Goal: Information Seeking & Learning: Learn about a topic

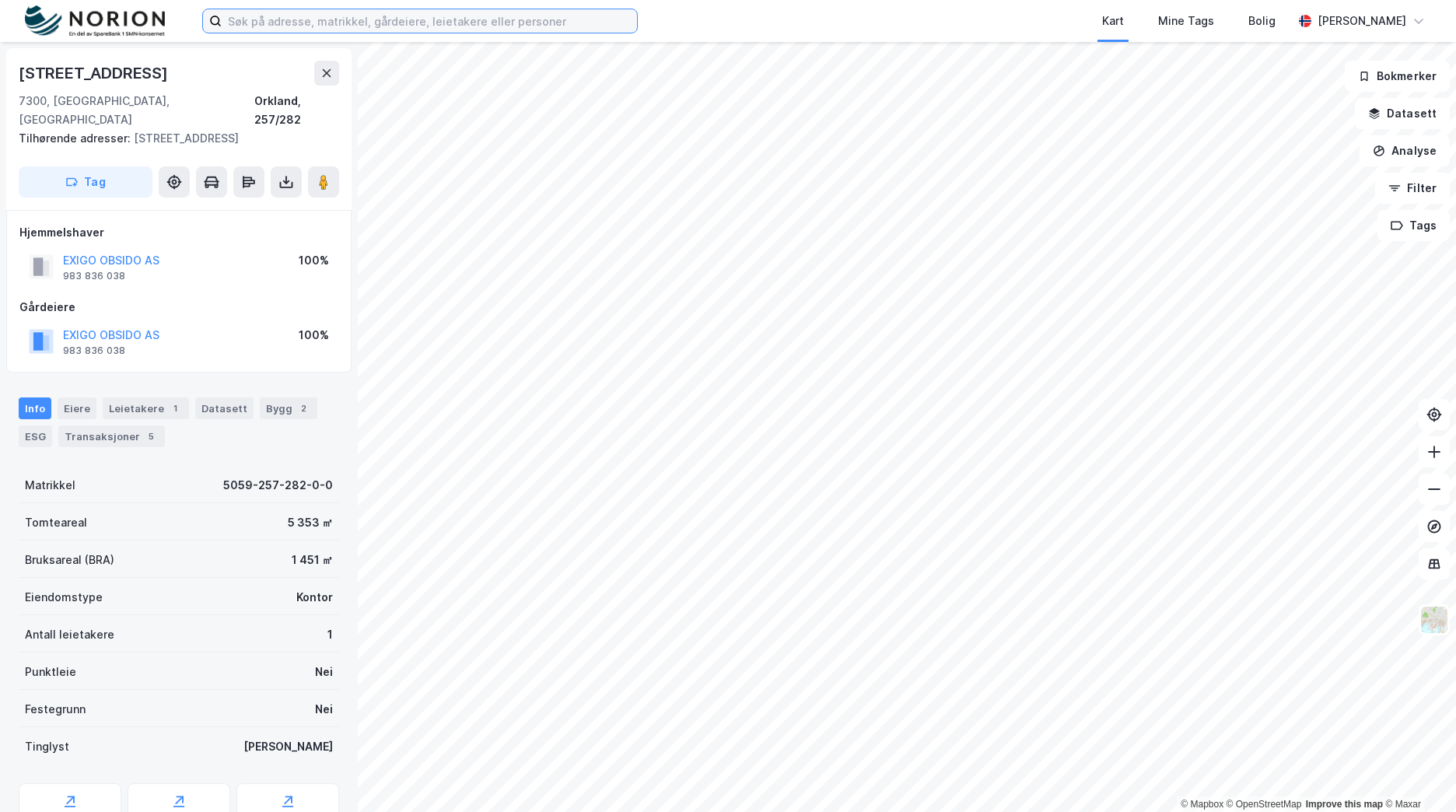
click at [346, 13] on input at bounding box center [429, 21] width 416 height 24
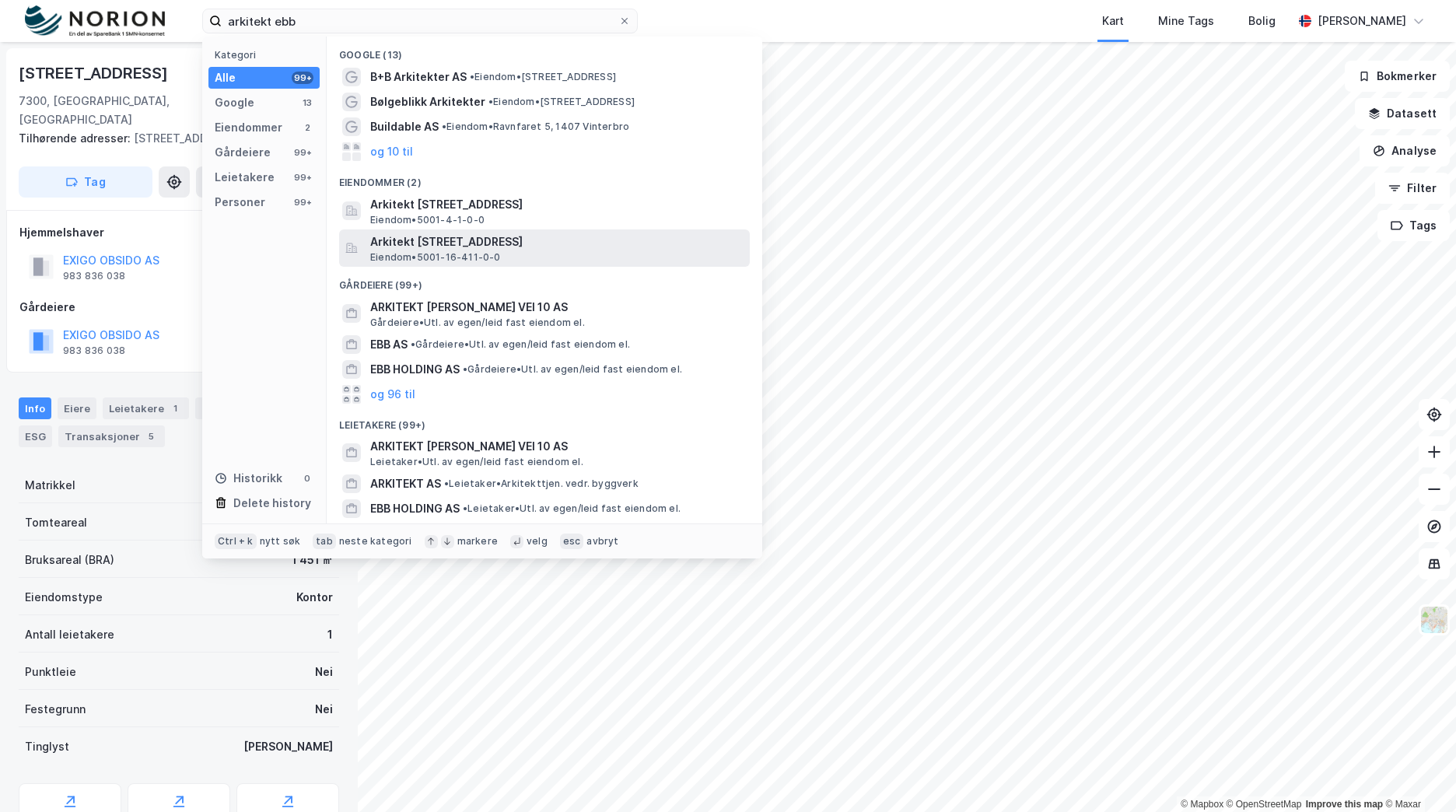
click at [572, 243] on span "Arkitekt [STREET_ADDRESS]" at bounding box center [557, 241] width 373 height 19
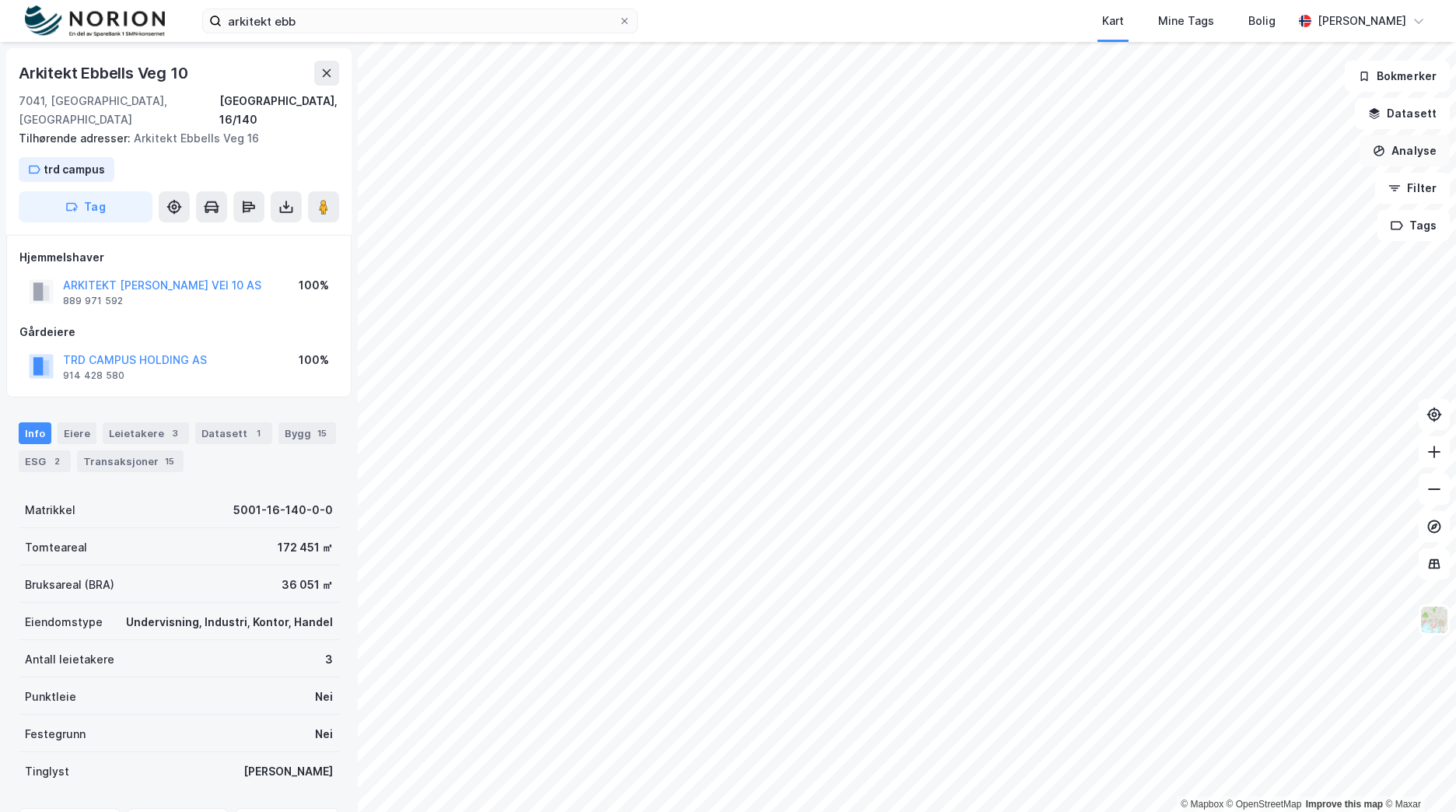
click at [1425, 151] on button "Analyse" at bounding box center [1405, 151] width 90 height 32
click at [1285, 190] on div "Tegn område" at bounding box center [1259, 184] width 179 height 26
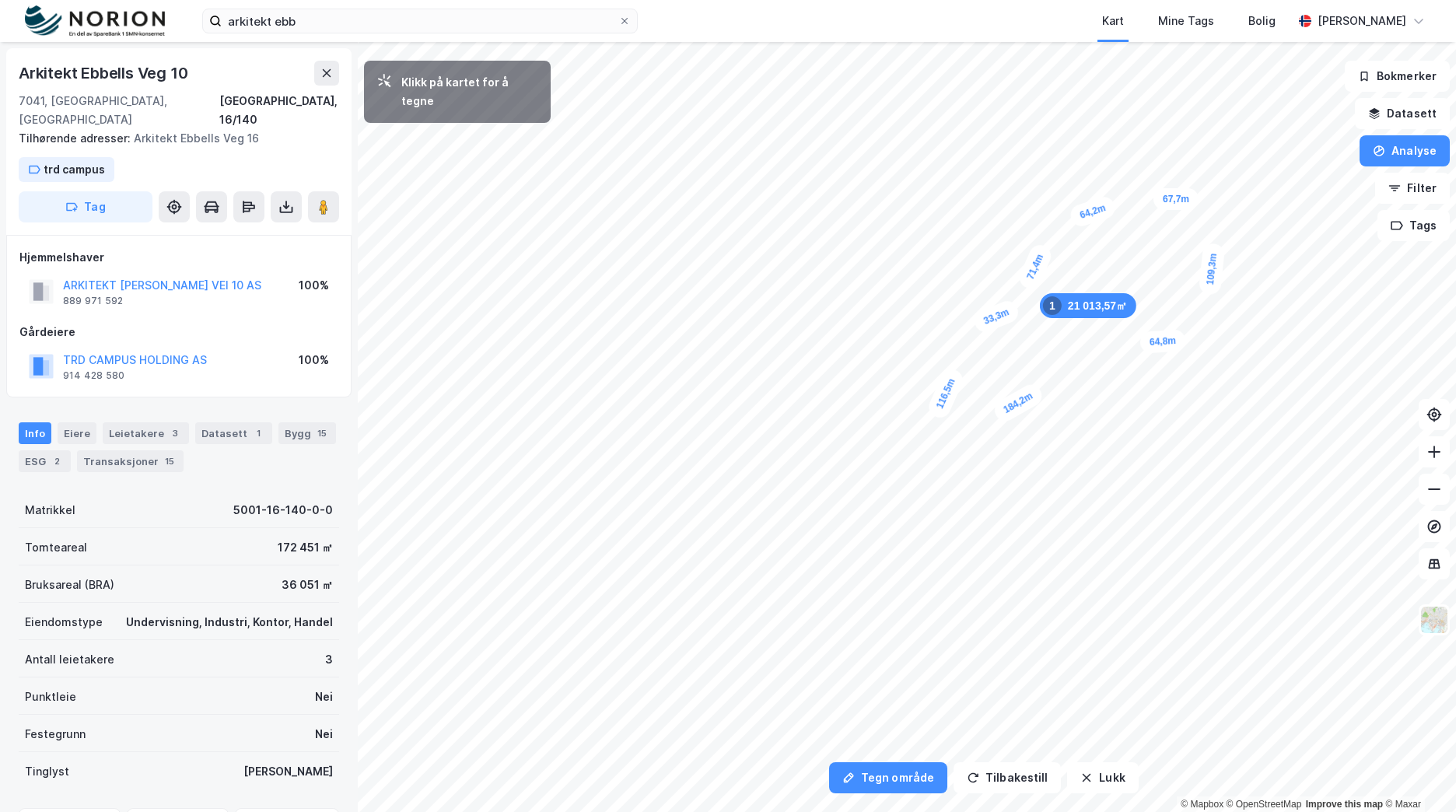
click at [977, 326] on div "33,3m" at bounding box center [997, 317] width 49 height 38
click at [948, 295] on div "32,1m" at bounding box center [962, 311] width 46 height 48
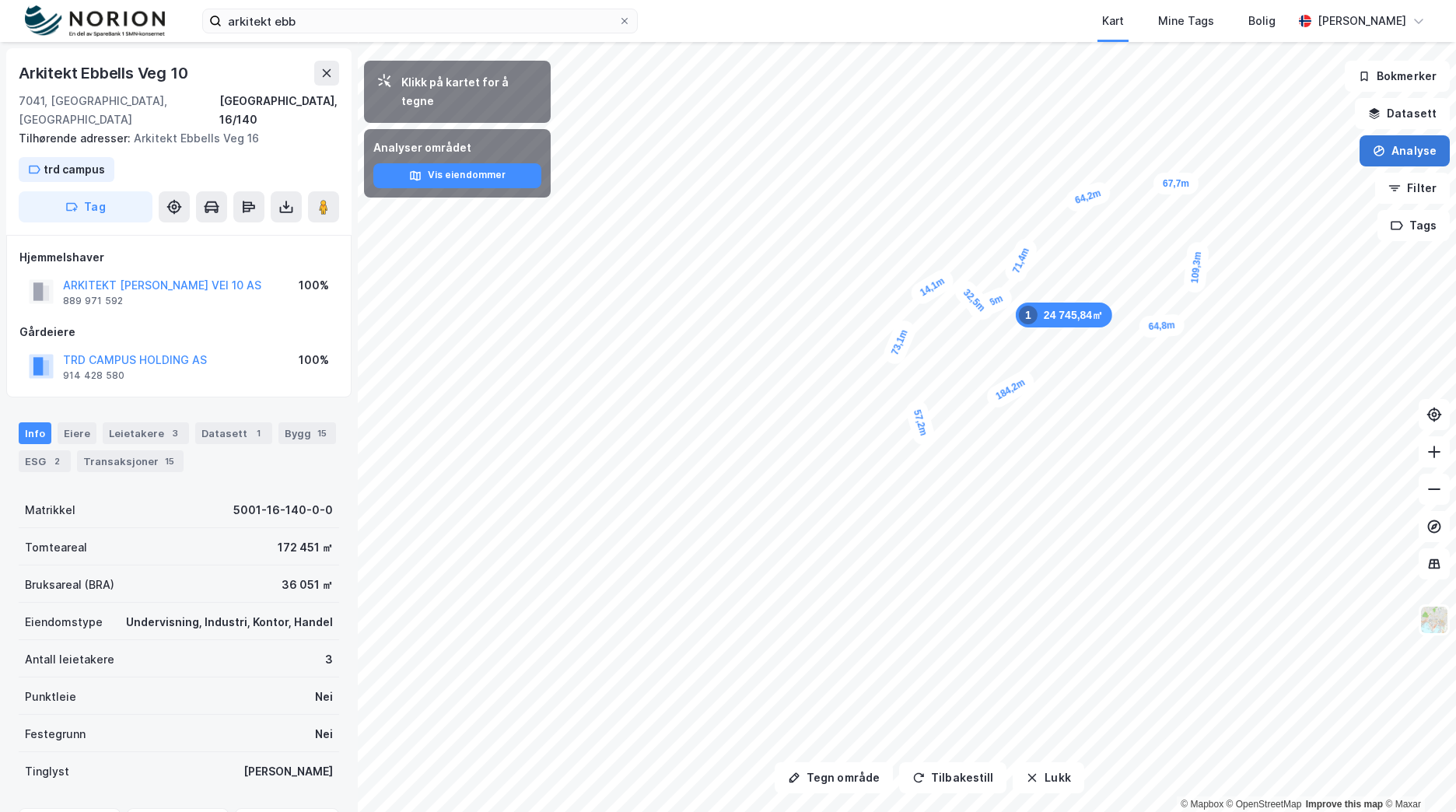
click at [1421, 150] on button "Analyse" at bounding box center [1405, 151] width 90 height 32
click at [1261, 184] on div "Tegn område" at bounding box center [1269, 184] width 135 height 13
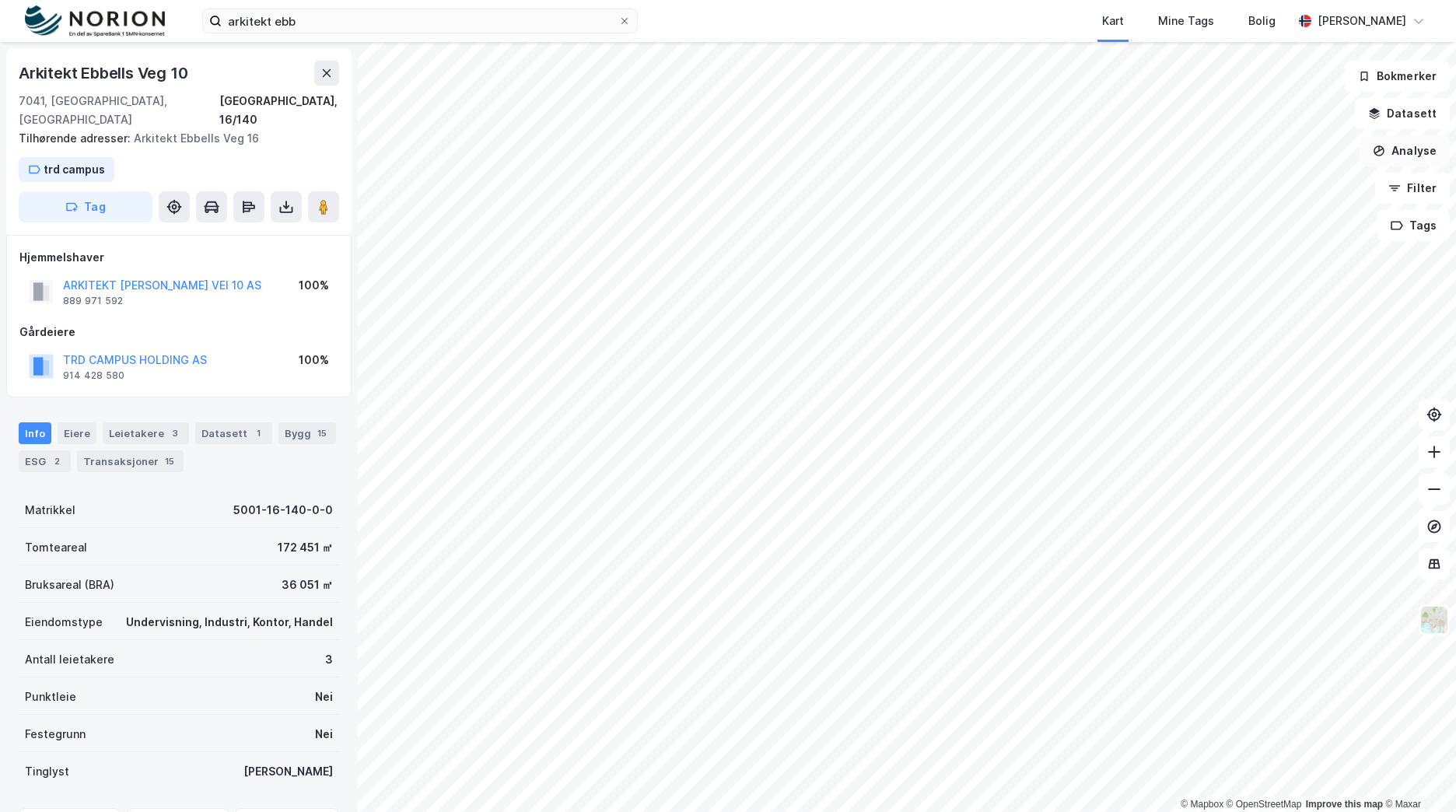
click at [1421, 152] on button "Analyse" at bounding box center [1405, 151] width 90 height 32
click at [1263, 188] on div "Tegn område" at bounding box center [1269, 184] width 135 height 13
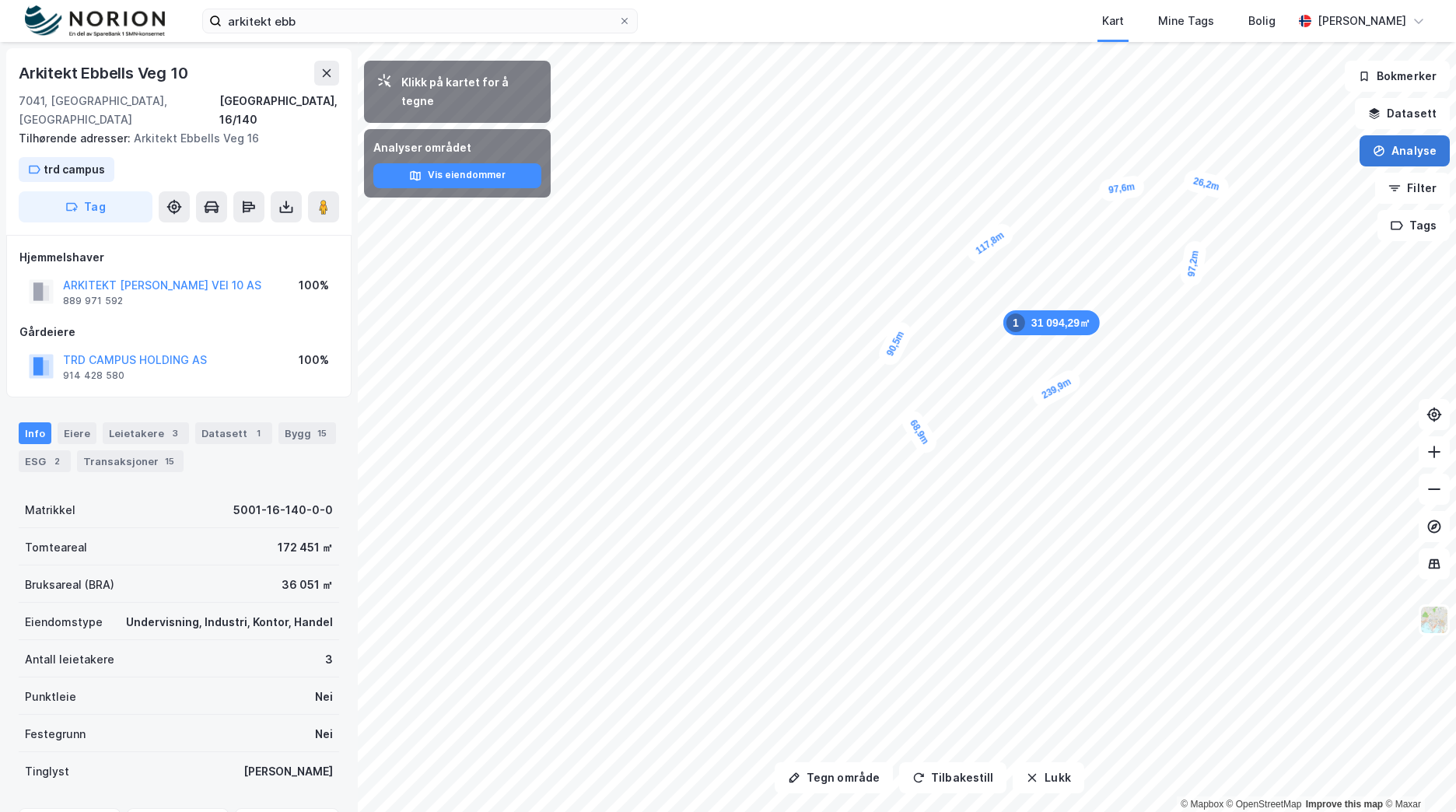
click at [1410, 152] on button "Analyse" at bounding box center [1405, 151] width 90 height 32
click at [841, 776] on button "Tegn område" at bounding box center [834, 778] width 119 height 32
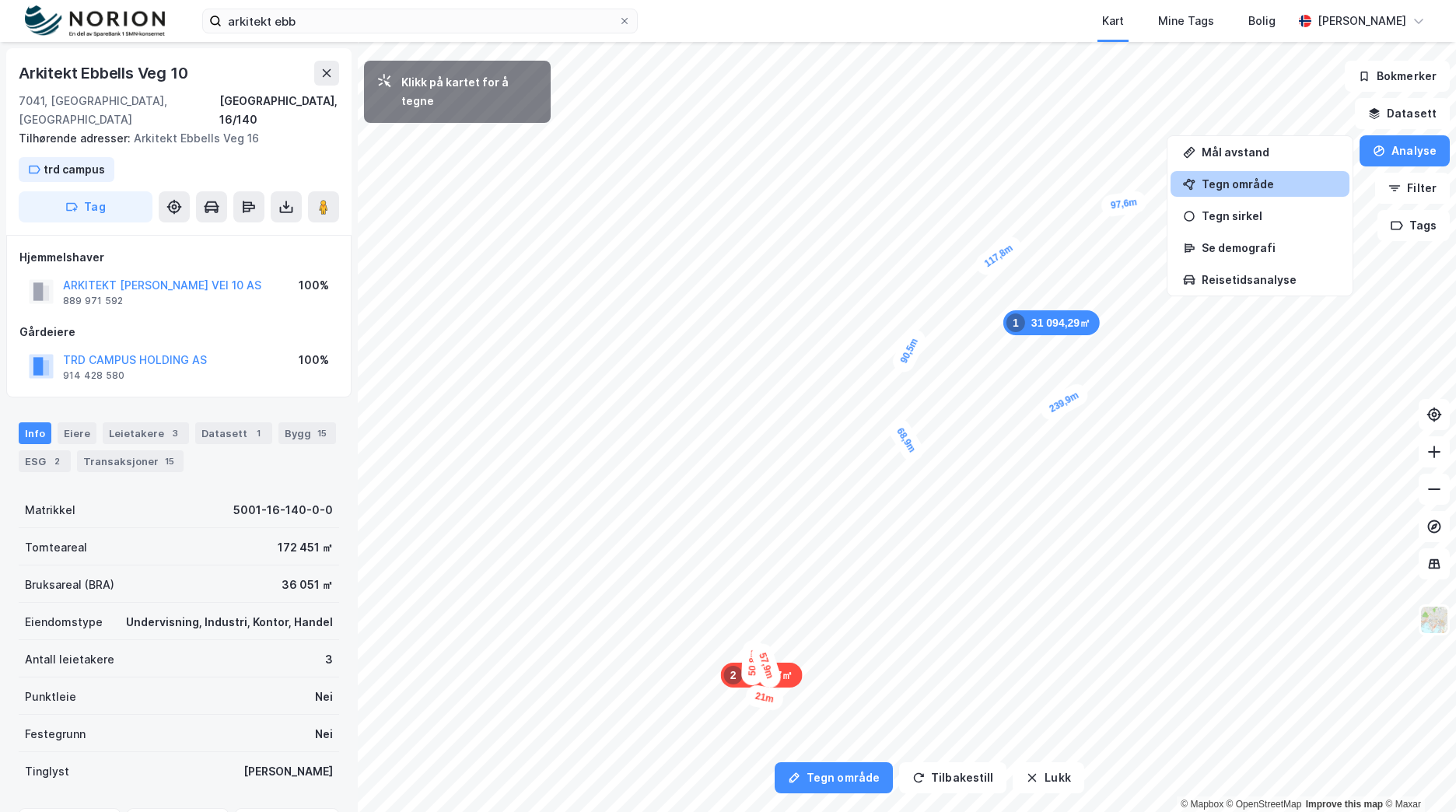
click at [778, 701] on div "21m" at bounding box center [766, 696] width 41 height 29
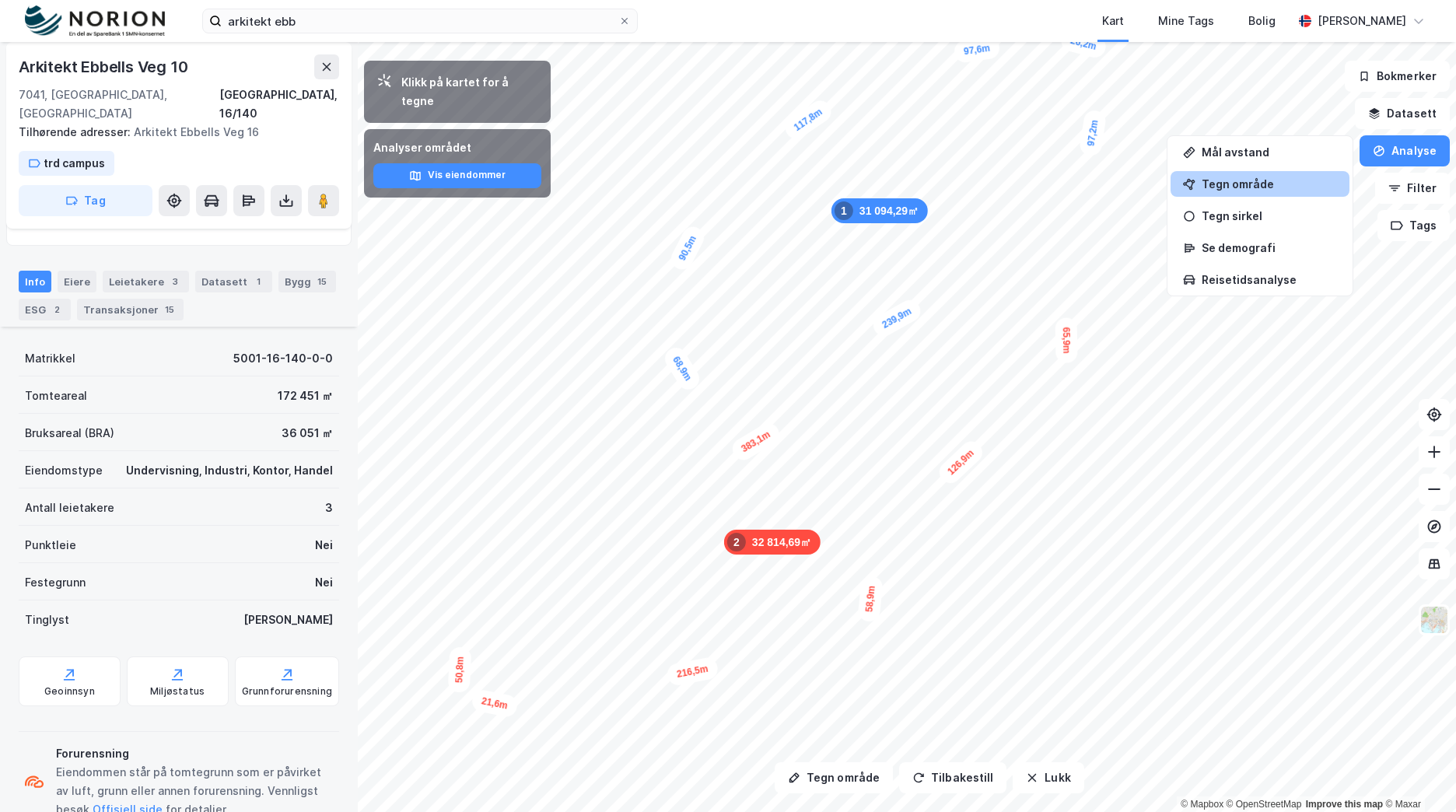
scroll to position [178, 0]
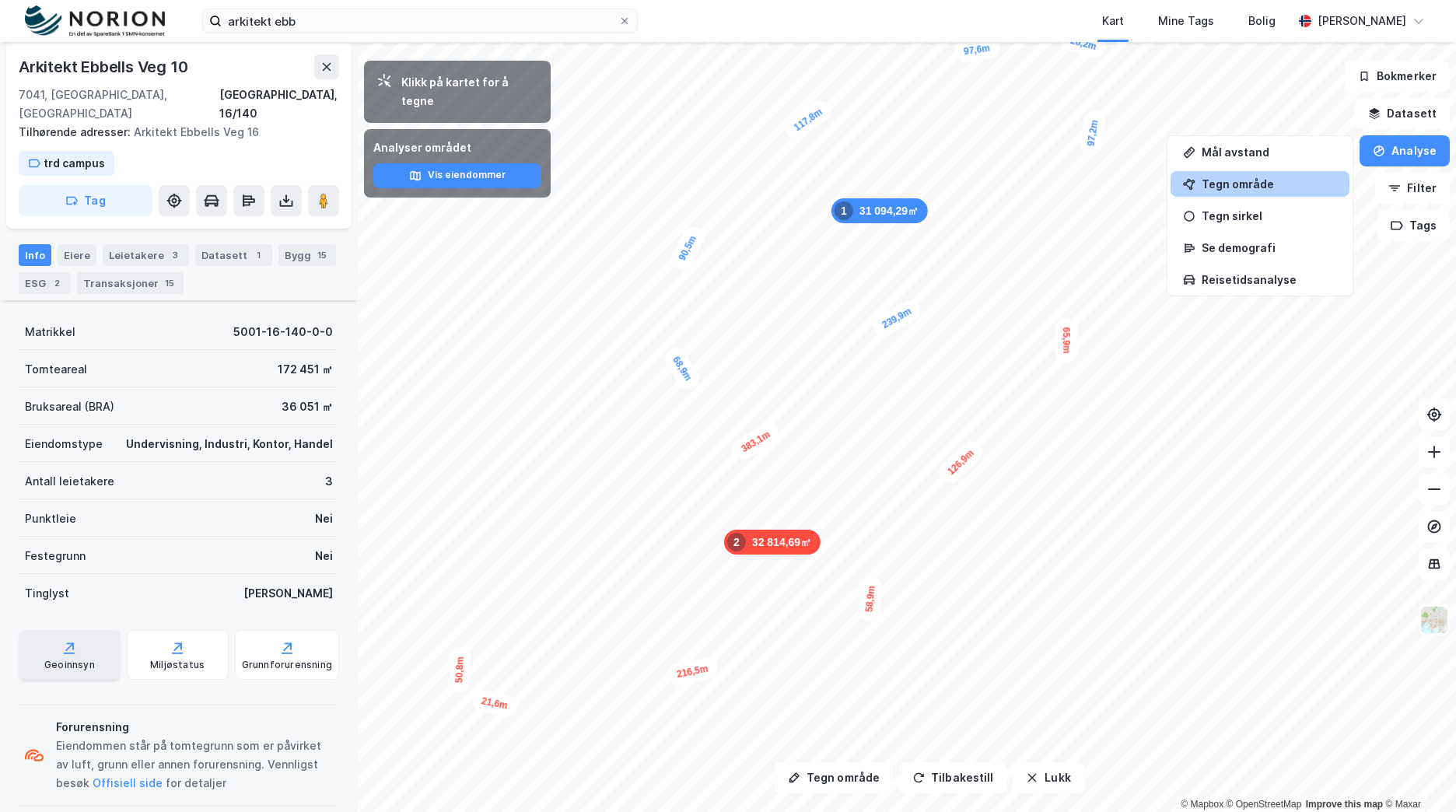
click at [56, 659] on div "Geoinnsyn" at bounding box center [69, 665] width 50 height 13
click at [826, 782] on button "Tegn område" at bounding box center [834, 778] width 119 height 32
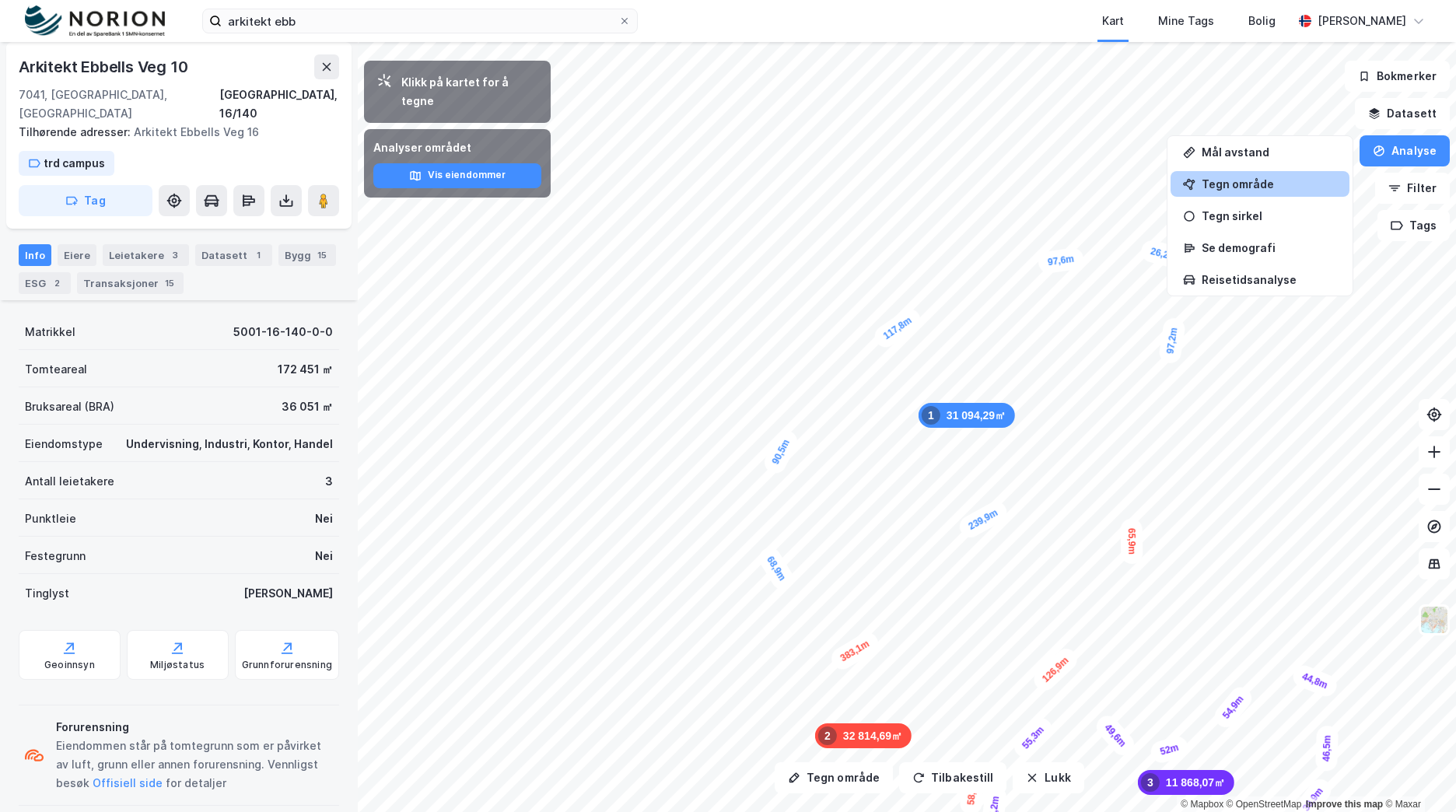
drag, startPoint x: 1011, startPoint y: 510, endPoint x: 1111, endPoint y: 726, distance: 238.0
click at [1111, 726] on div "49,6m" at bounding box center [1115, 736] width 46 height 48
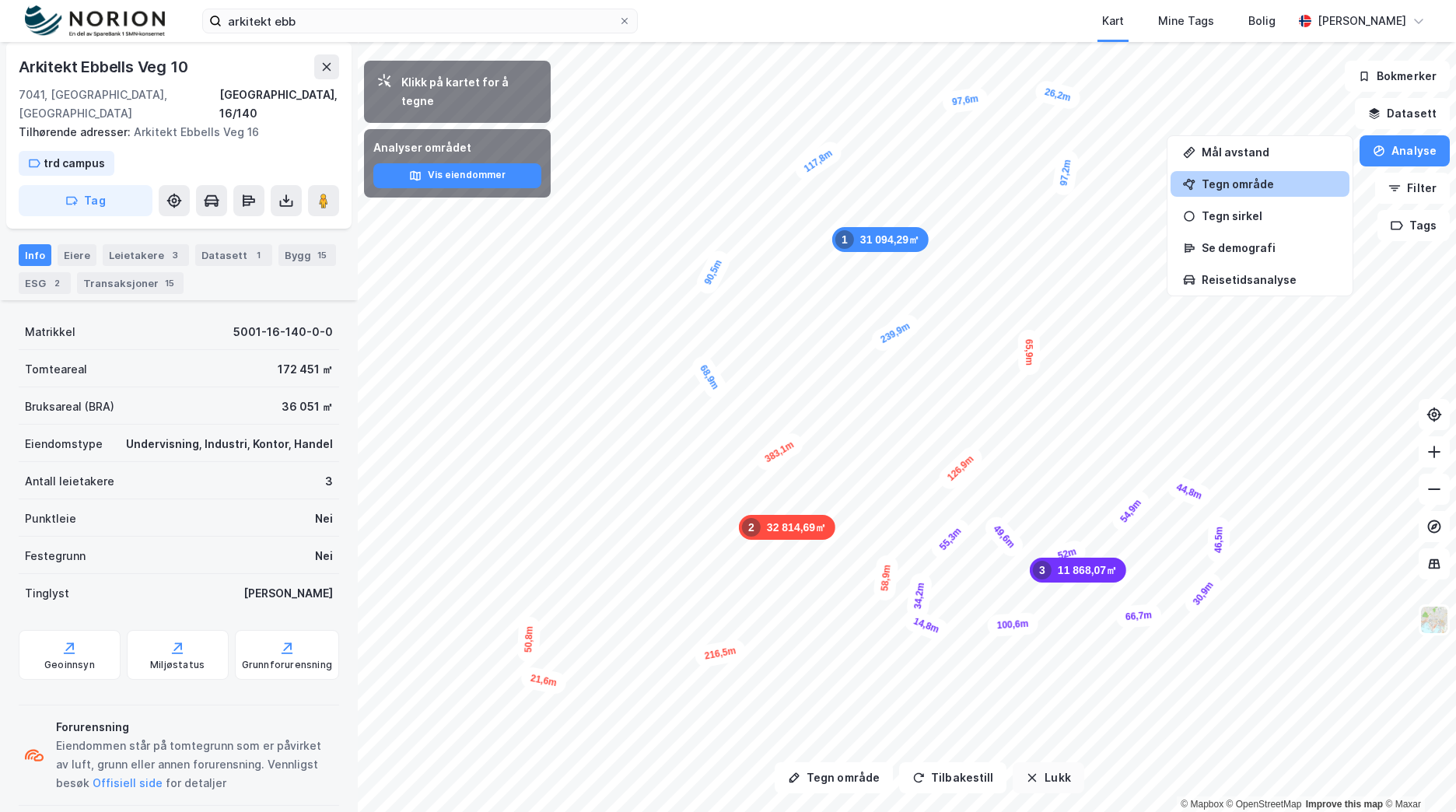
click at [1049, 779] on button "Lukk" at bounding box center [1048, 778] width 71 height 32
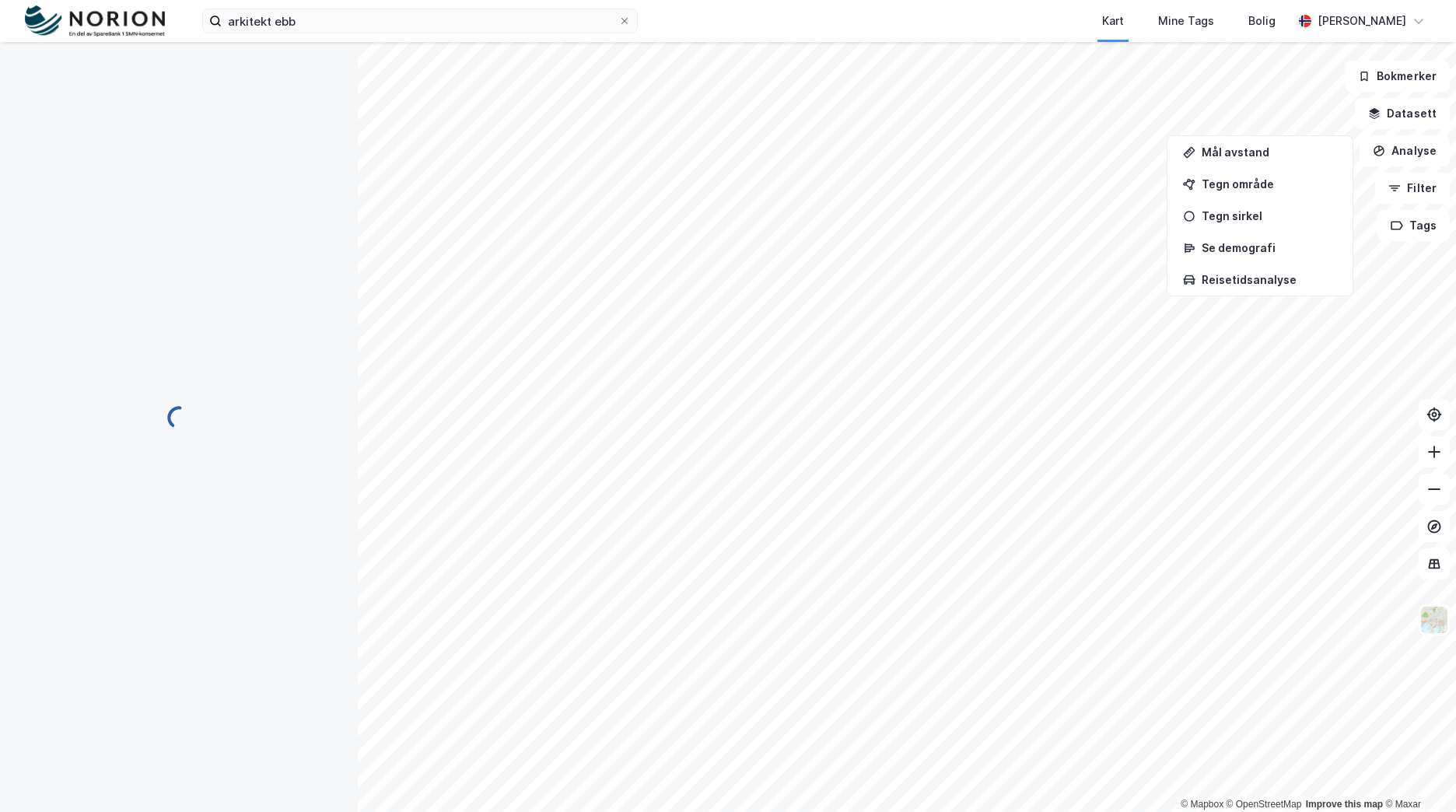
scroll to position [0, 0]
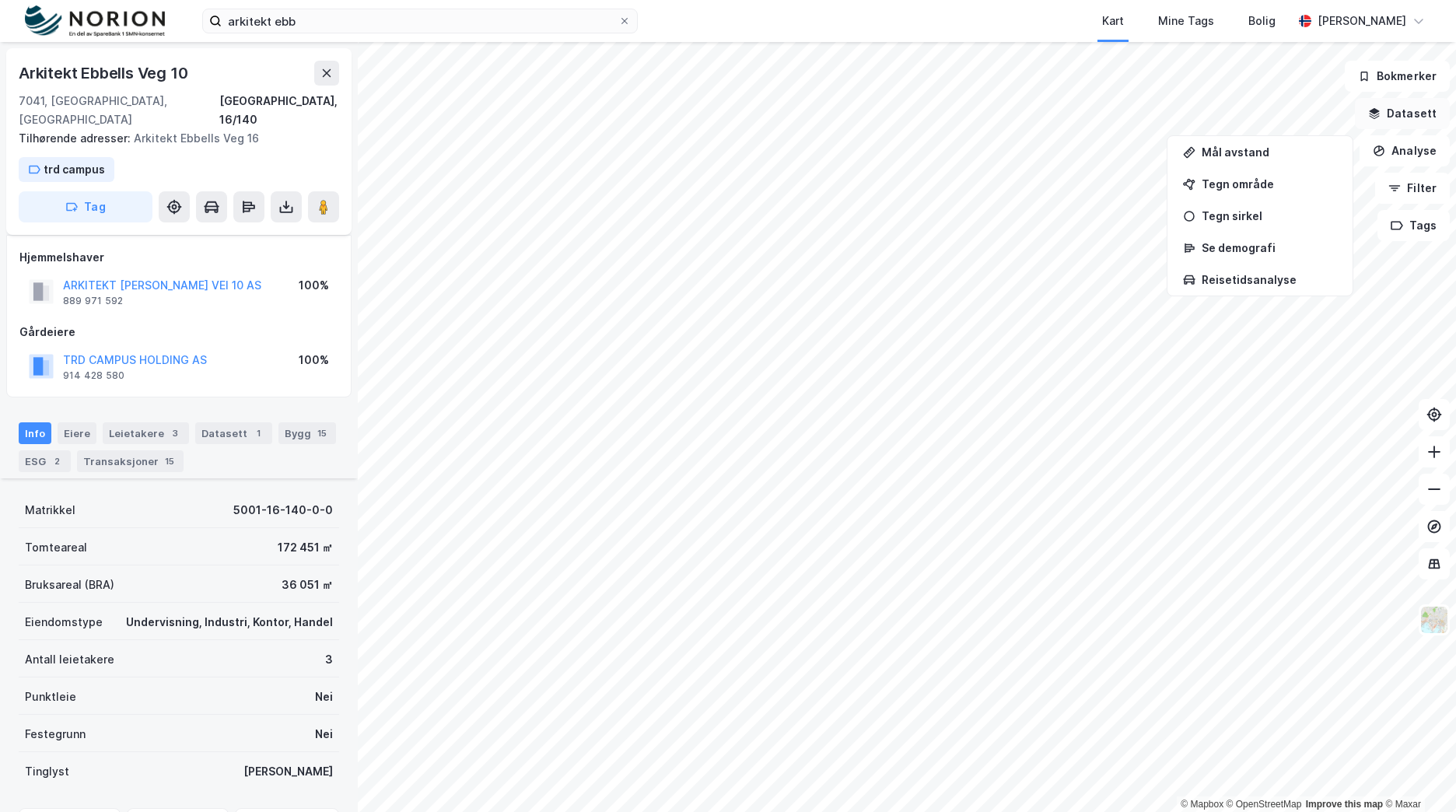
click at [1418, 115] on button "Datasett" at bounding box center [1403, 114] width 95 height 32
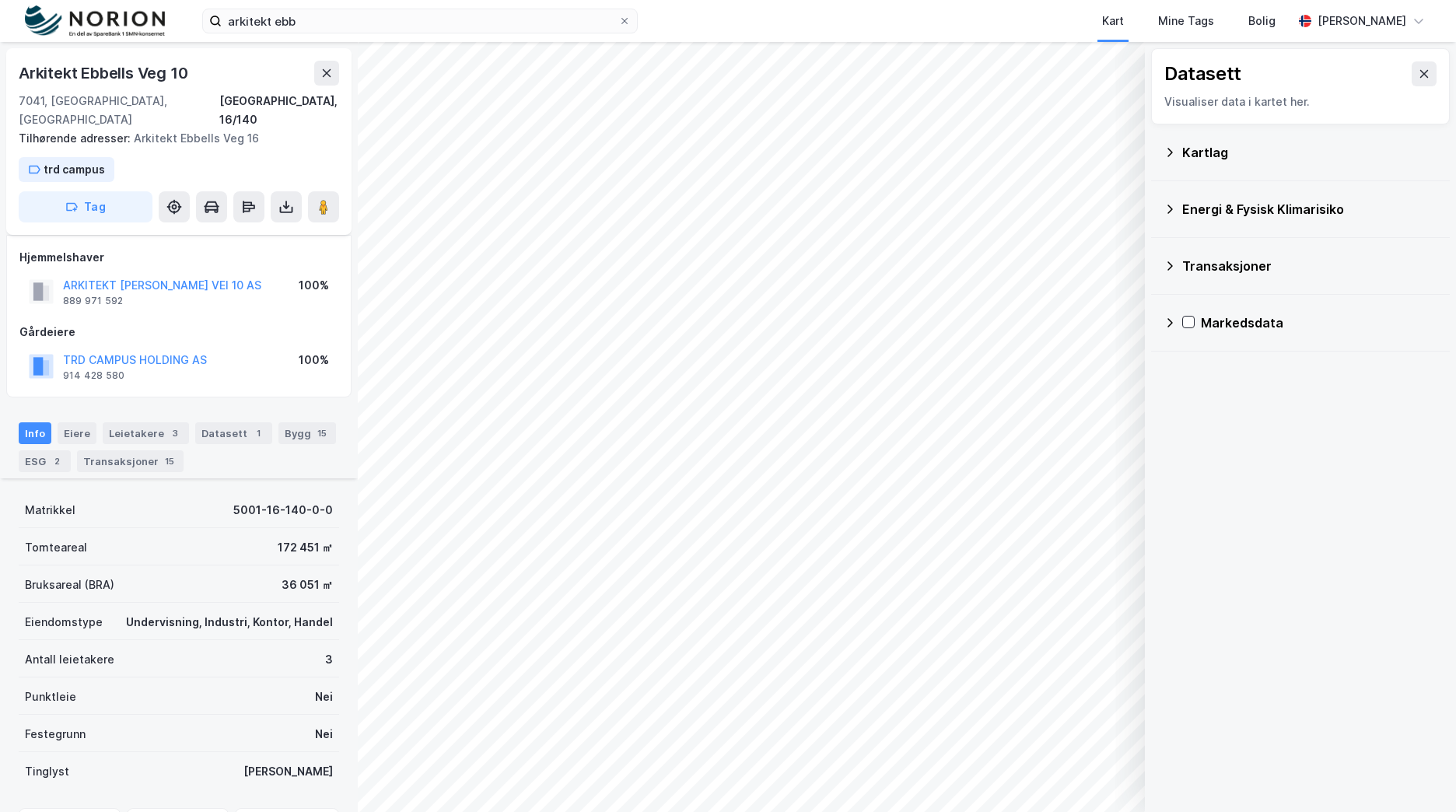
click at [1219, 154] on div "Kartlag" at bounding box center [1310, 152] width 255 height 19
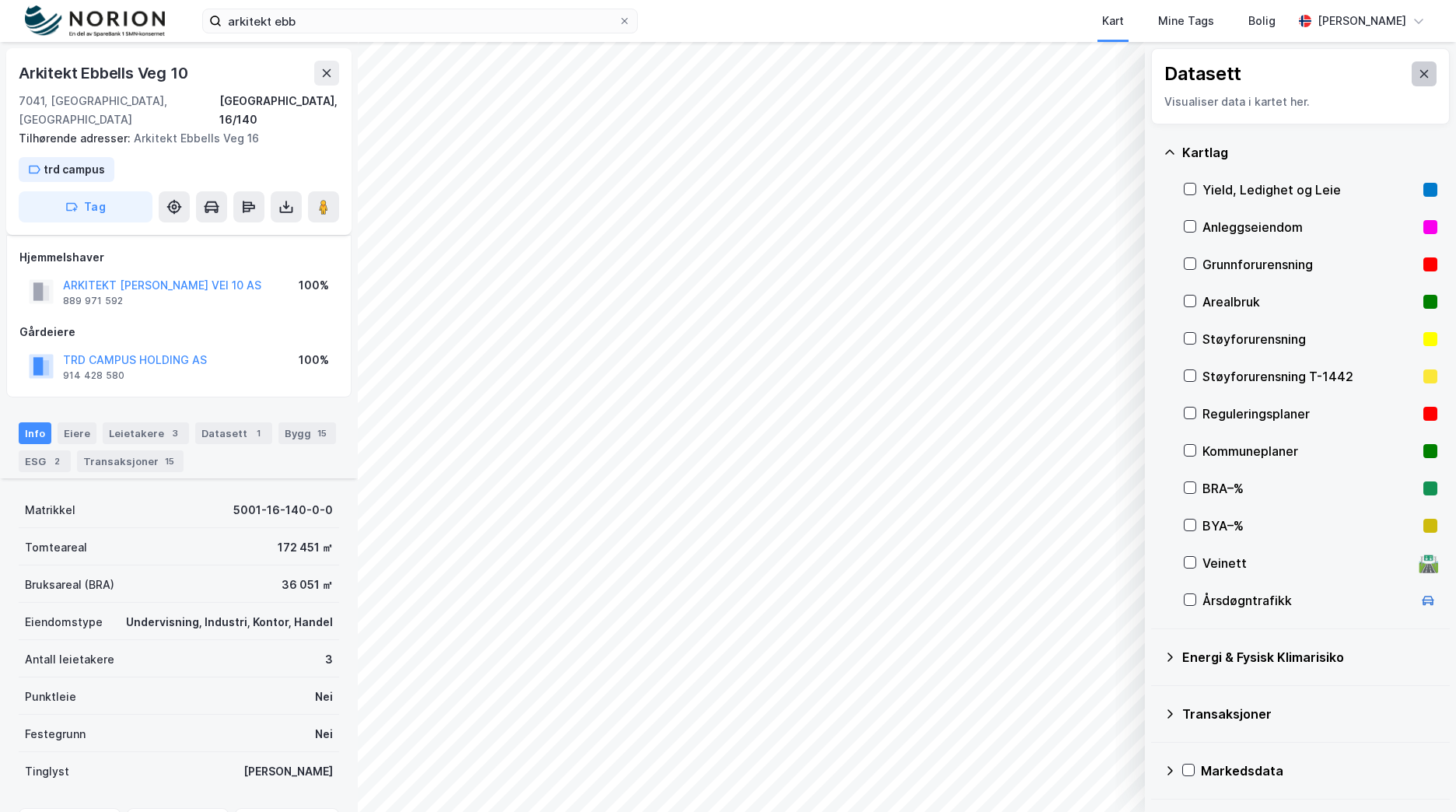
click at [1420, 75] on icon at bounding box center [1424, 74] width 9 height 8
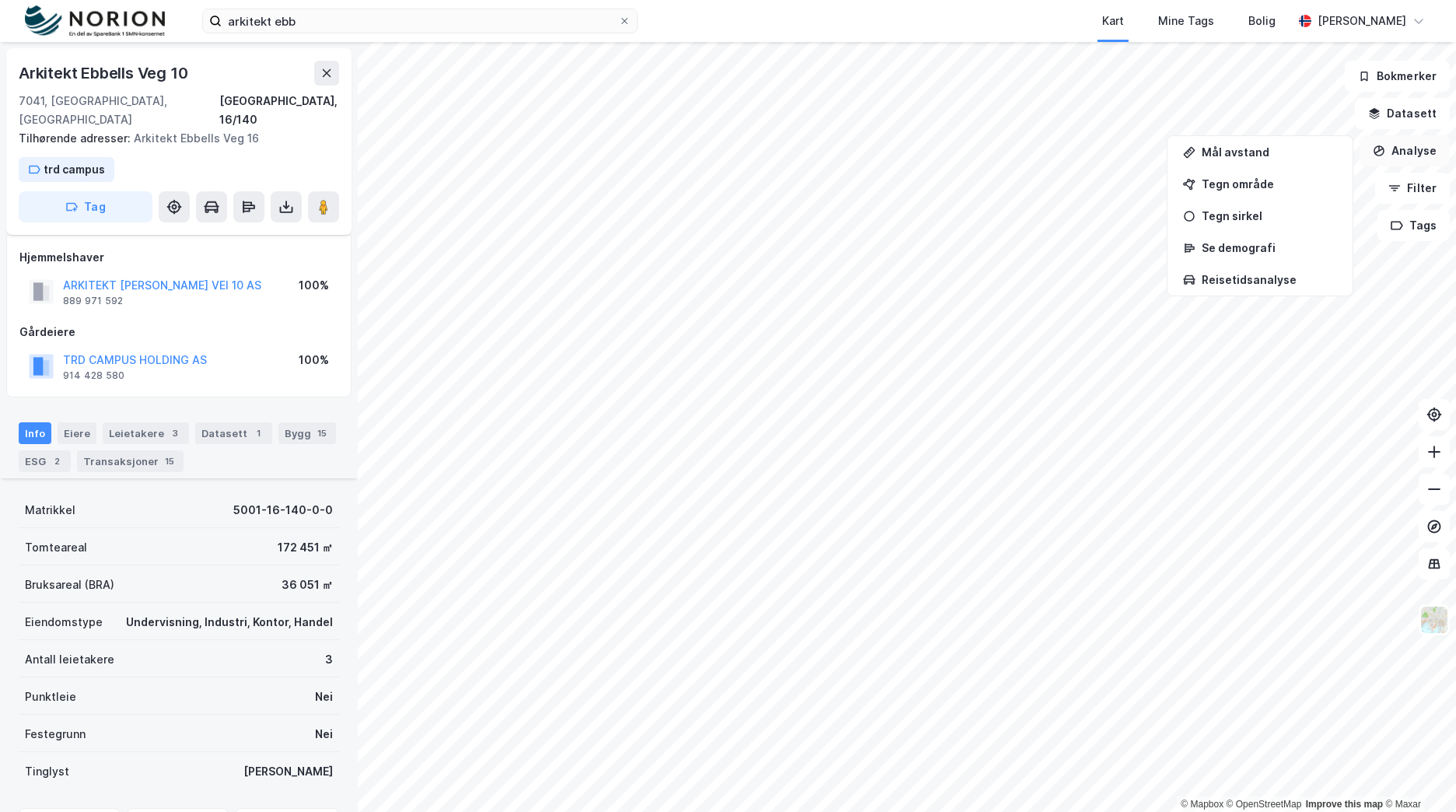
click at [1413, 156] on button "Analyse" at bounding box center [1405, 151] width 90 height 32
click at [1386, 152] on icon "button" at bounding box center [1379, 150] width 13 height 13
click at [1290, 187] on div "Tegn område" at bounding box center [1269, 184] width 135 height 13
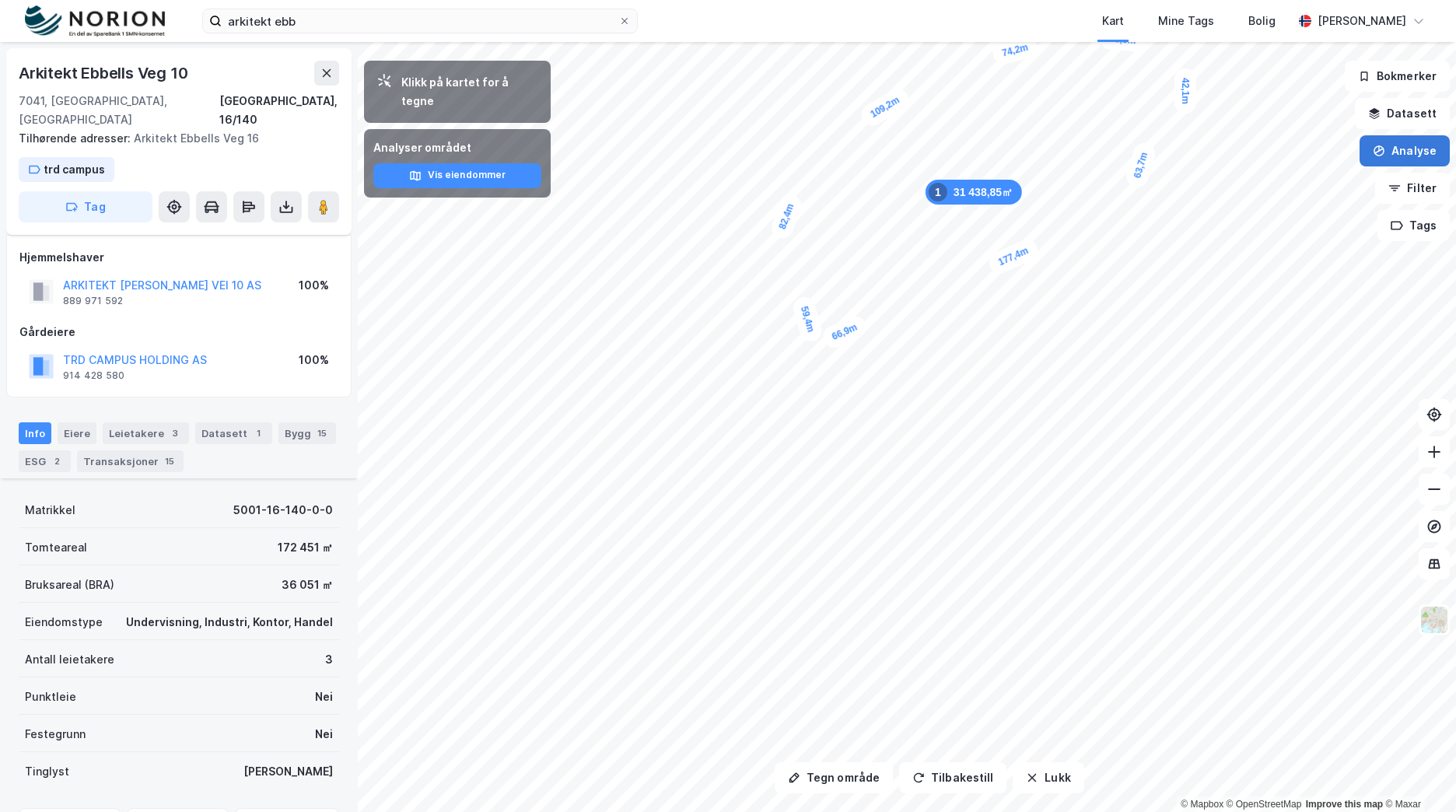
click at [1407, 142] on button "Analyse" at bounding box center [1405, 151] width 90 height 32
click at [839, 775] on button "Tegn område" at bounding box center [834, 778] width 119 height 32
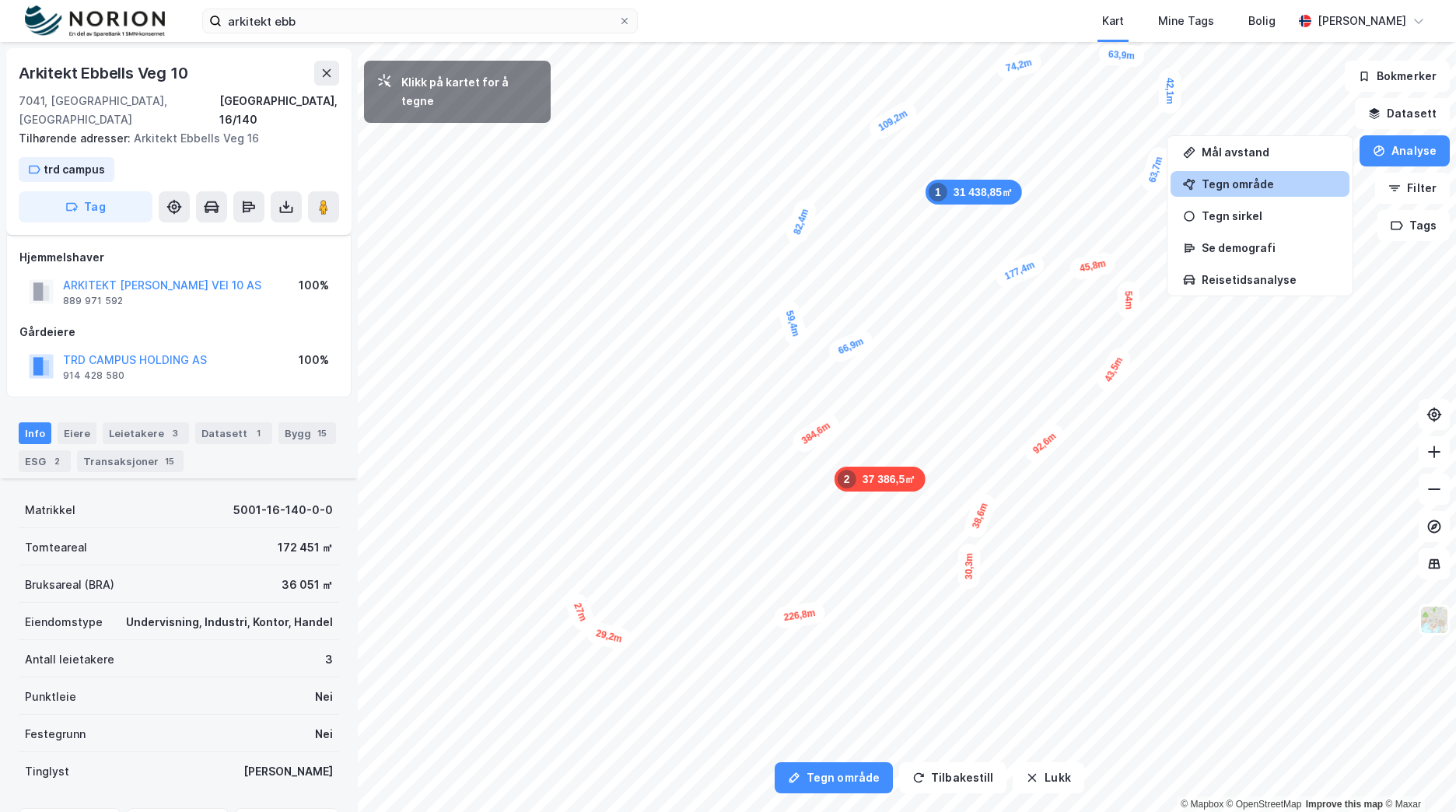
click at [587, 631] on div "29,2m" at bounding box center [608, 636] width 49 height 32
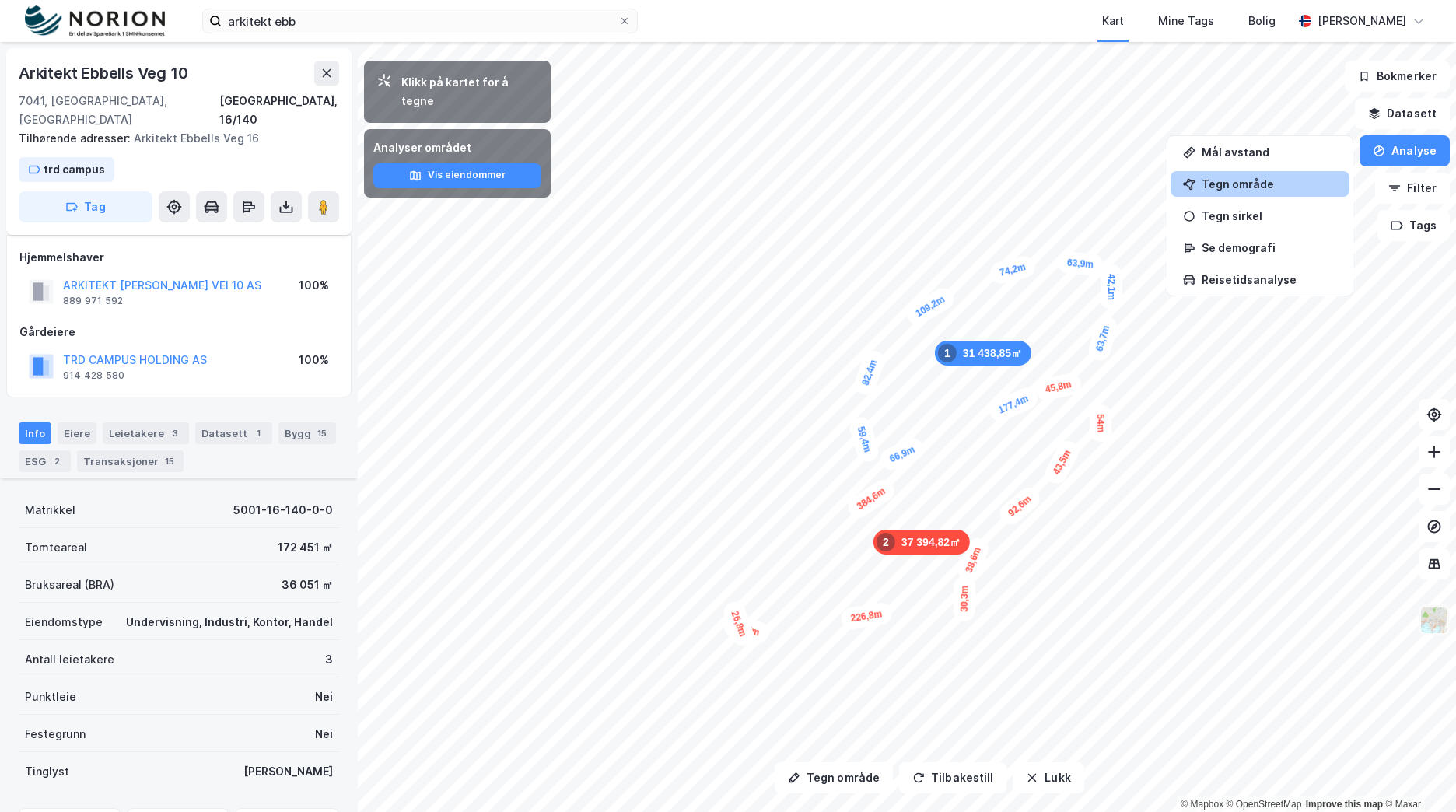
click at [1441, 633] on img at bounding box center [1434, 620] width 30 height 30
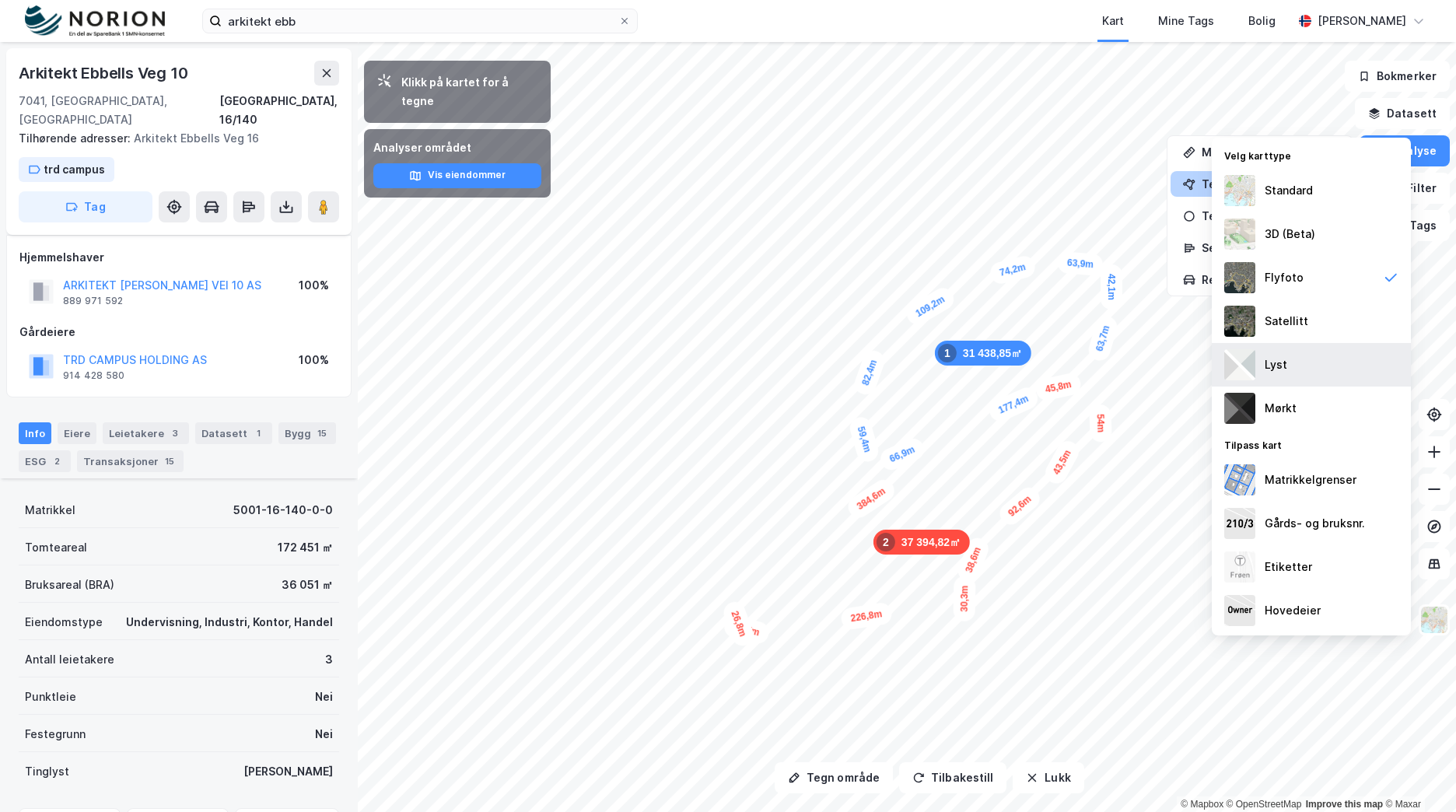
click at [1317, 372] on div "Lyst" at bounding box center [1312, 365] width 200 height 43
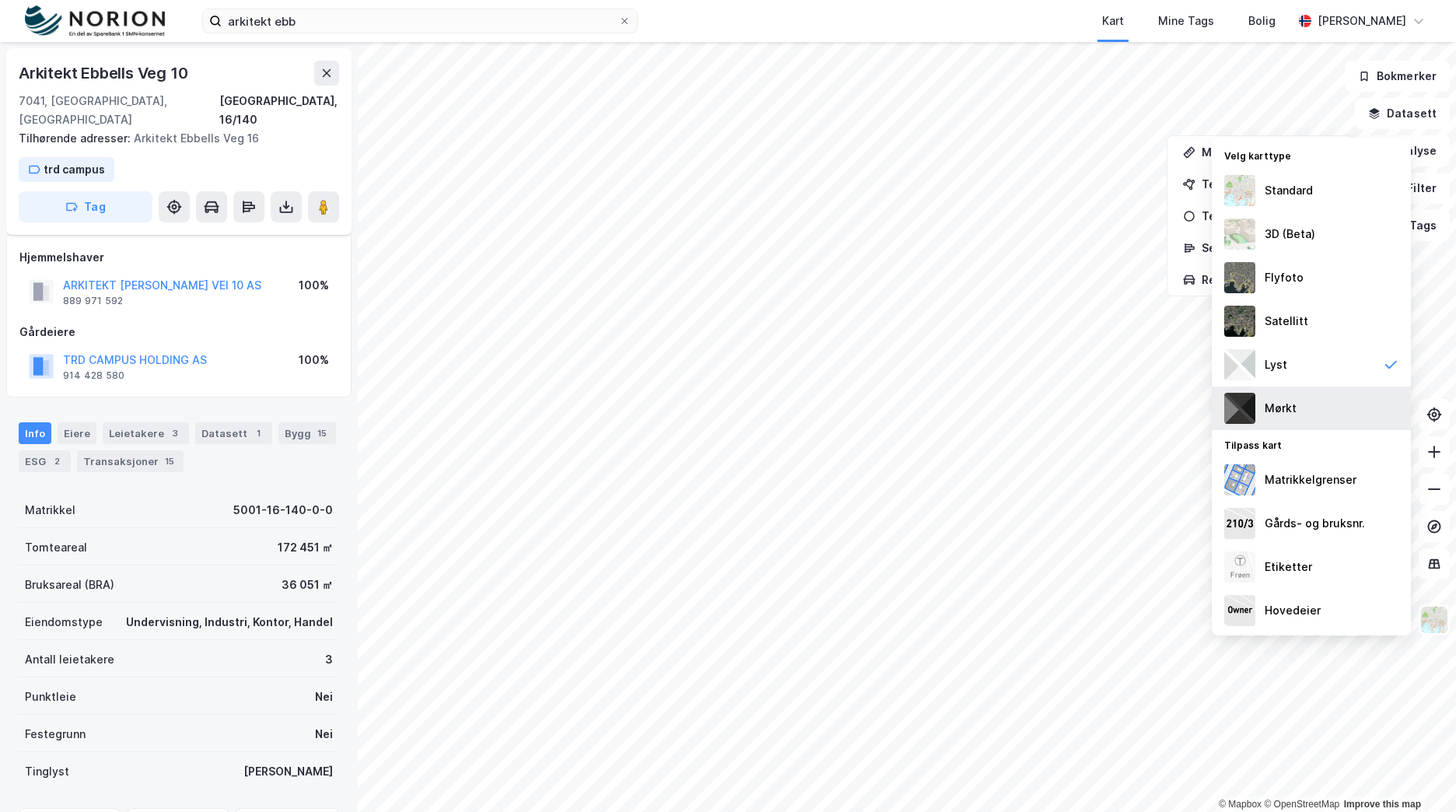
scroll to position [178, 0]
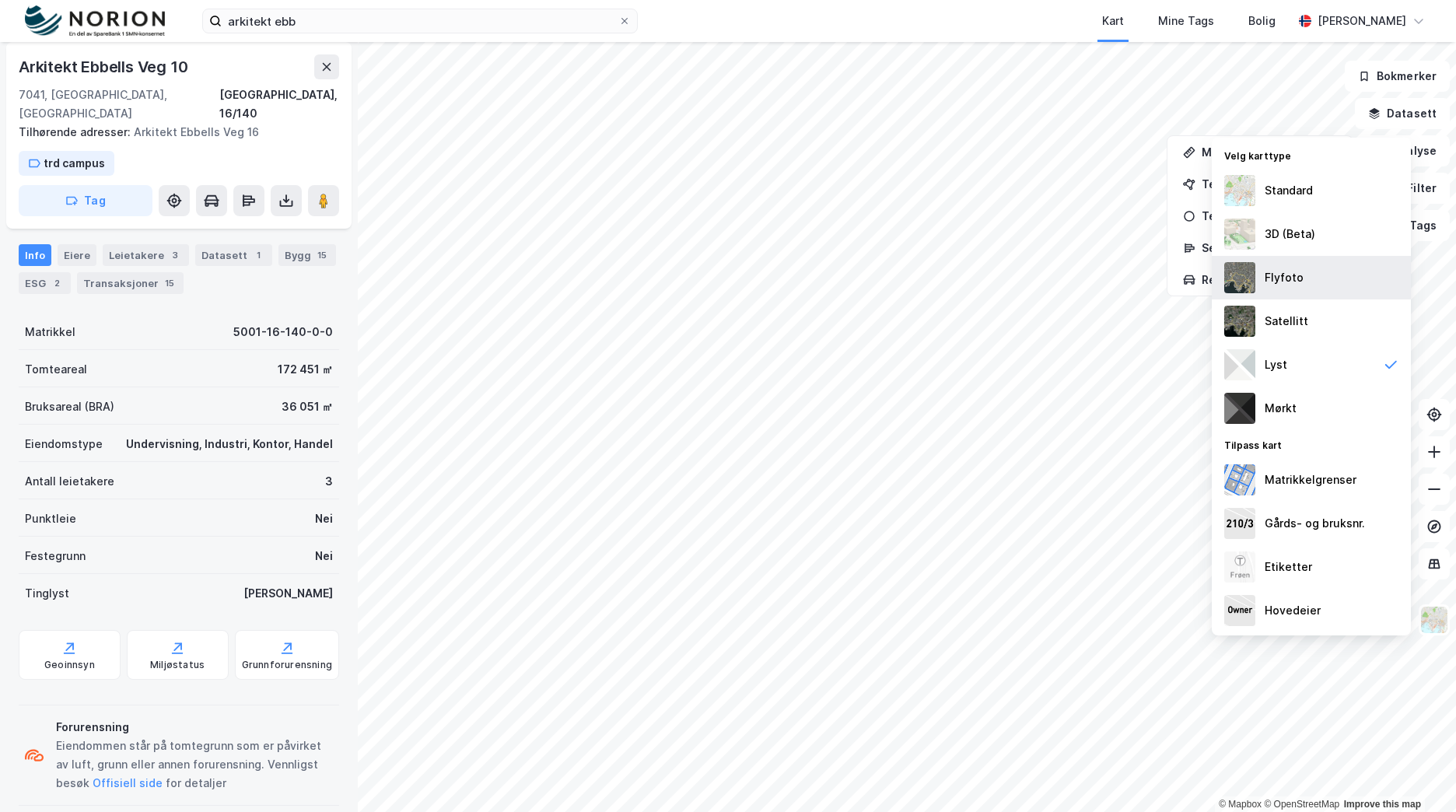
click at [1231, 281] on img at bounding box center [1241, 278] width 32 height 32
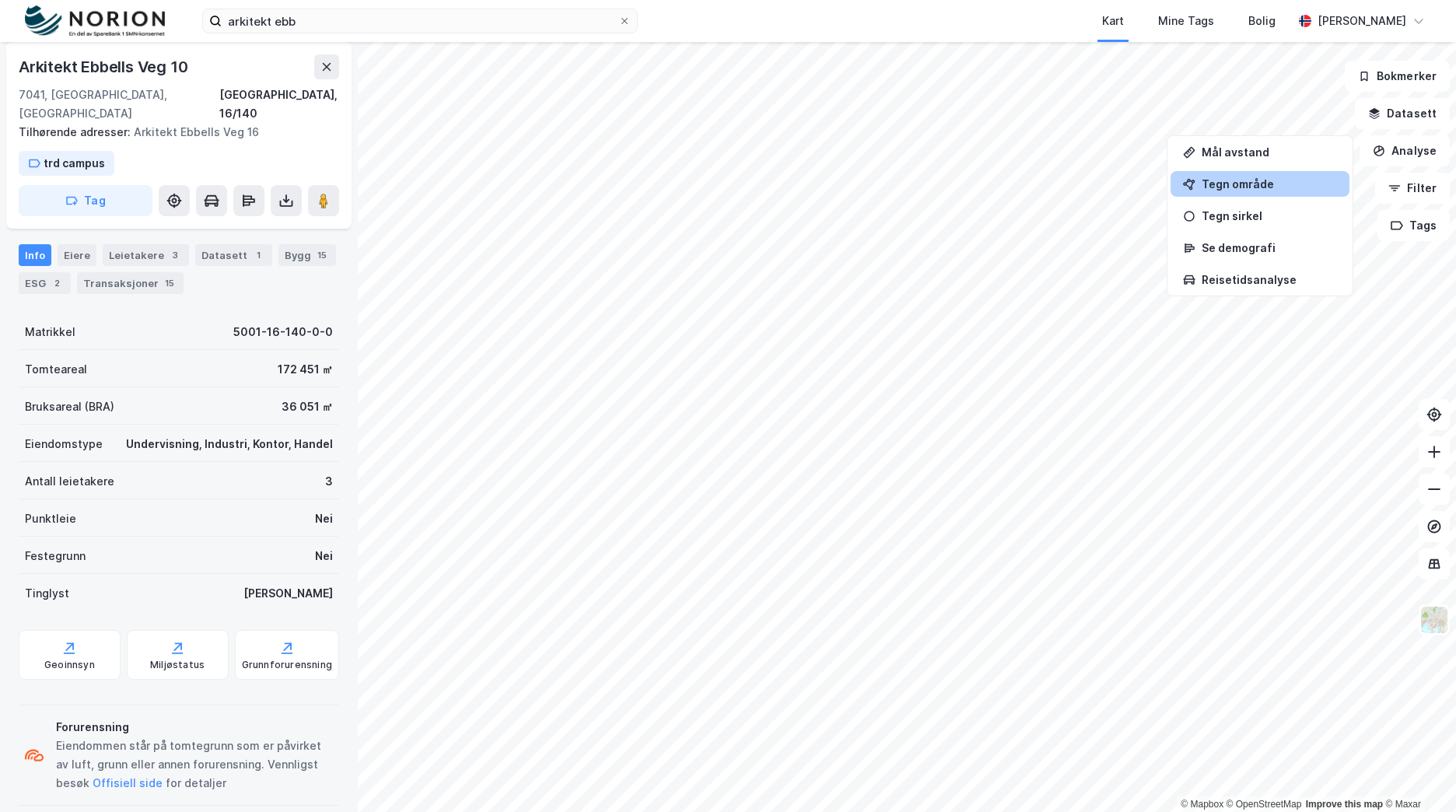
click at [1267, 185] on div "Tegn område" at bounding box center [1269, 184] width 135 height 13
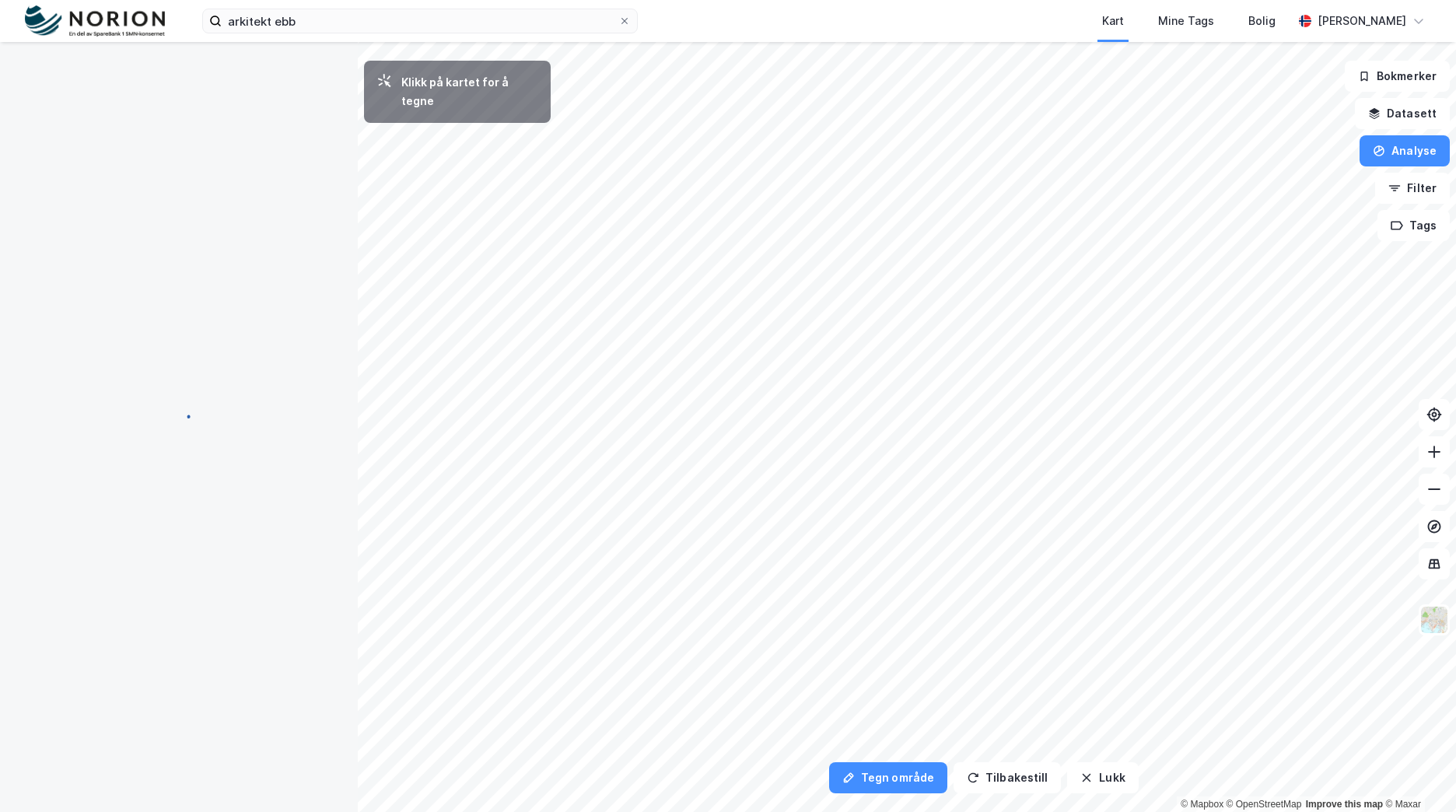
scroll to position [0, 0]
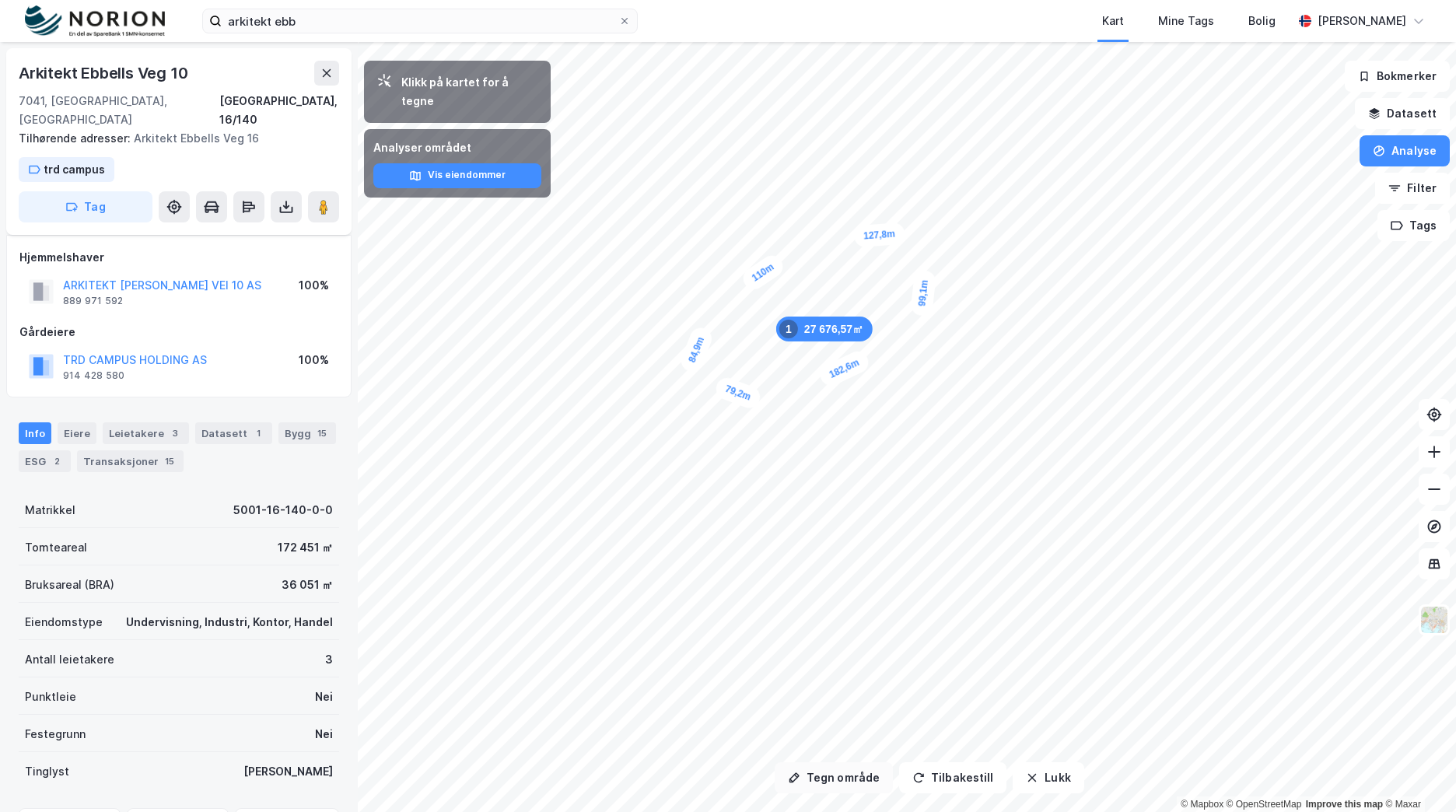
click at [862, 777] on button "Tegn område" at bounding box center [834, 778] width 119 height 32
click at [1040, 777] on button "Lukk" at bounding box center [1048, 778] width 71 height 32
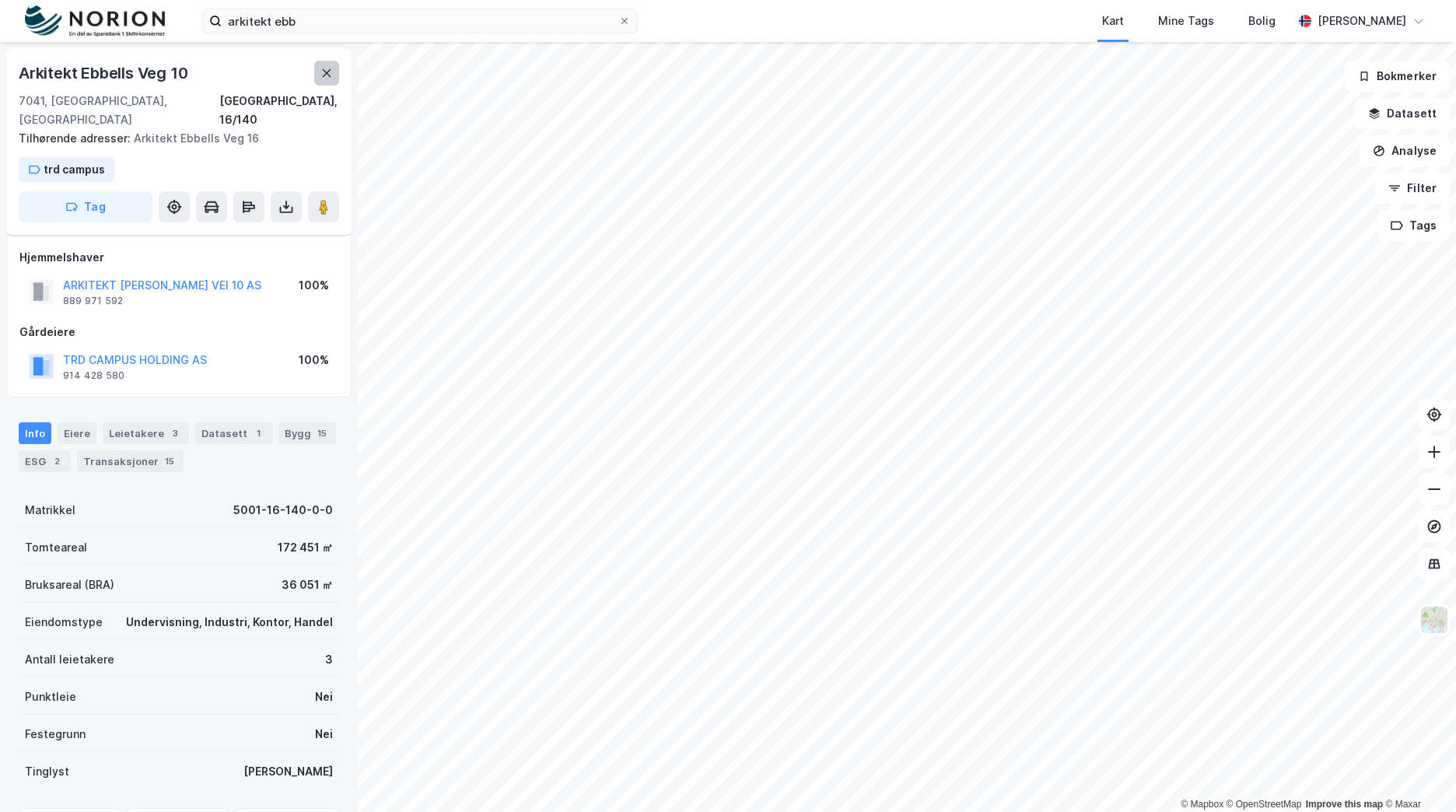
click at [331, 76] on icon at bounding box center [326, 73] width 13 height 13
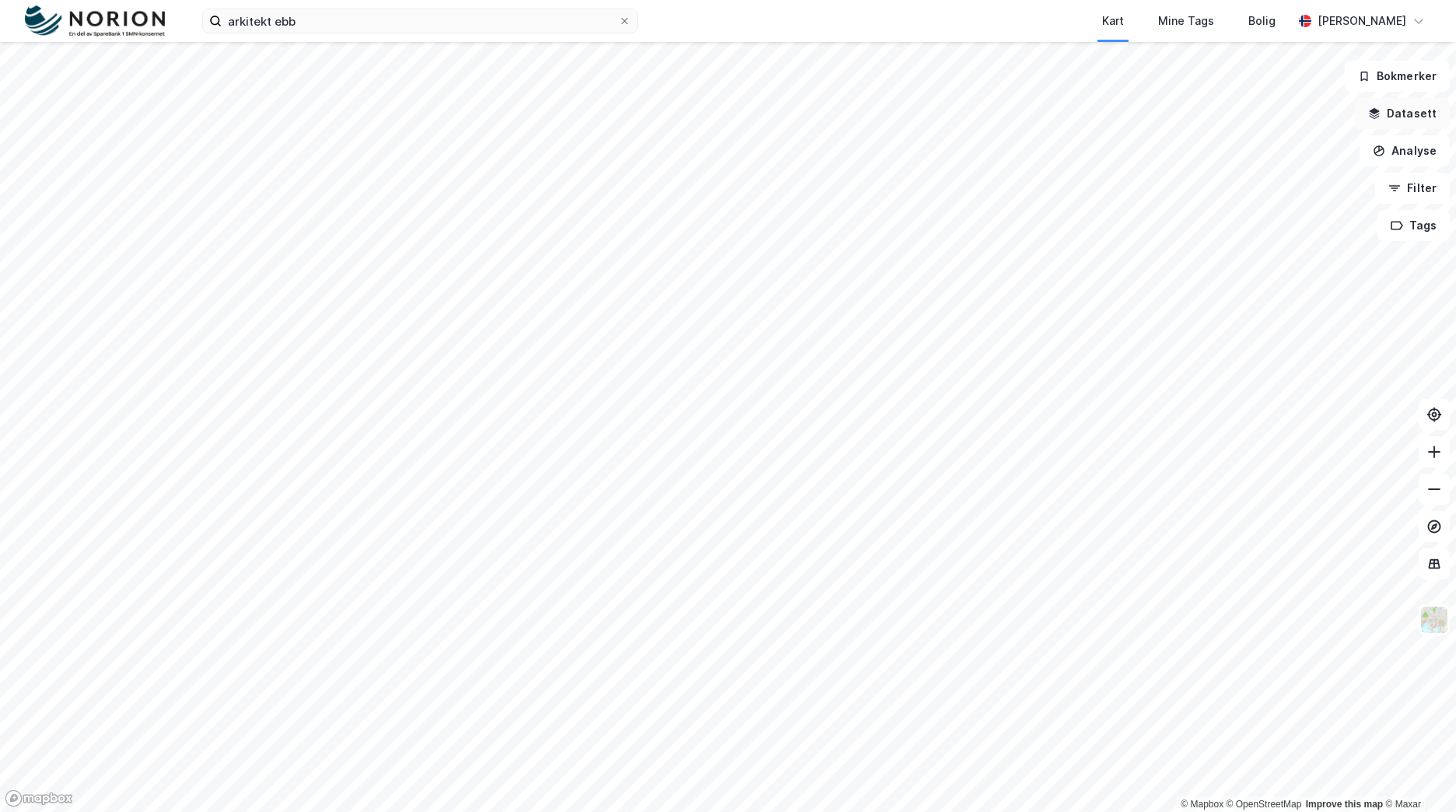
click at [1438, 114] on button "Datasett" at bounding box center [1403, 114] width 95 height 32
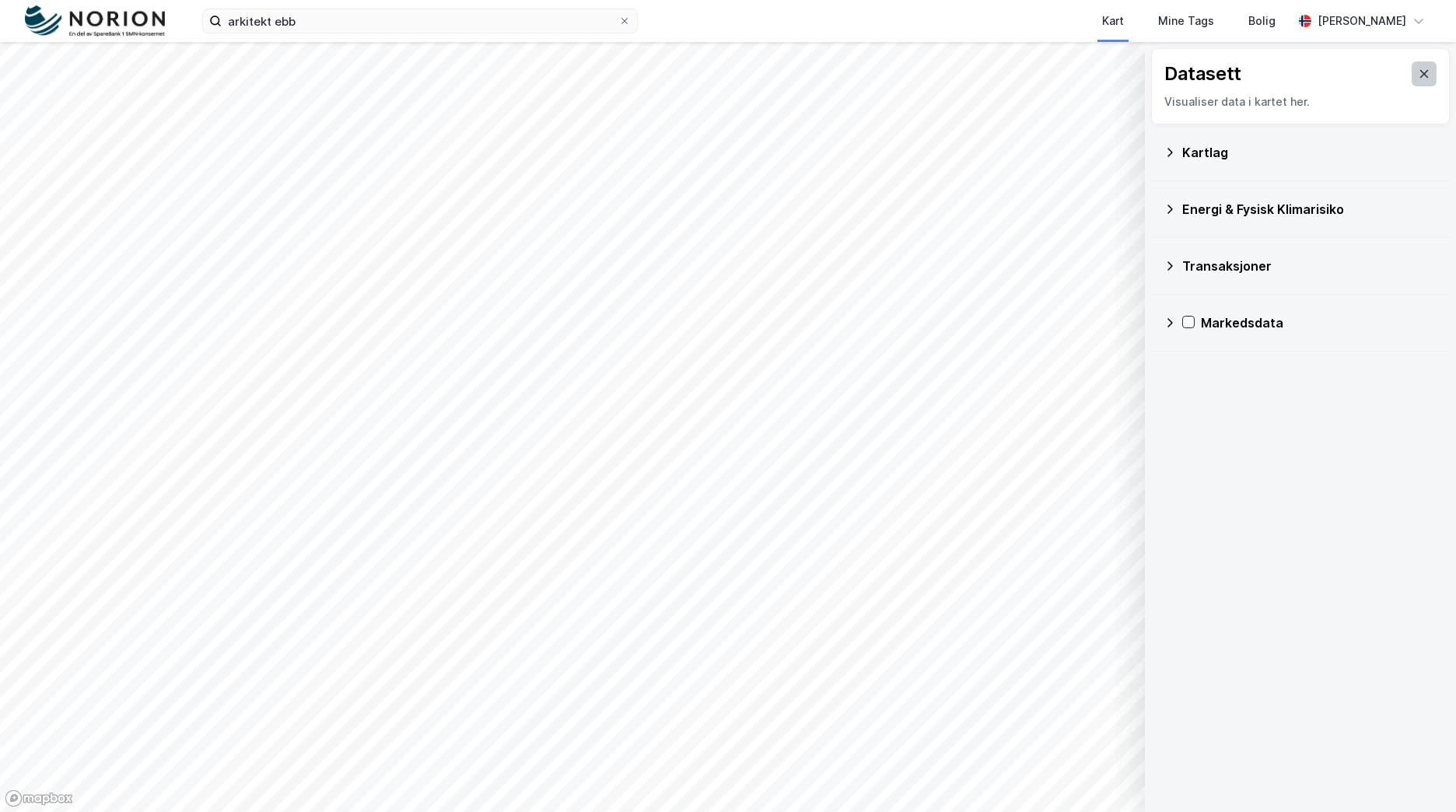
click at [1418, 76] on icon at bounding box center [1424, 74] width 13 height 13
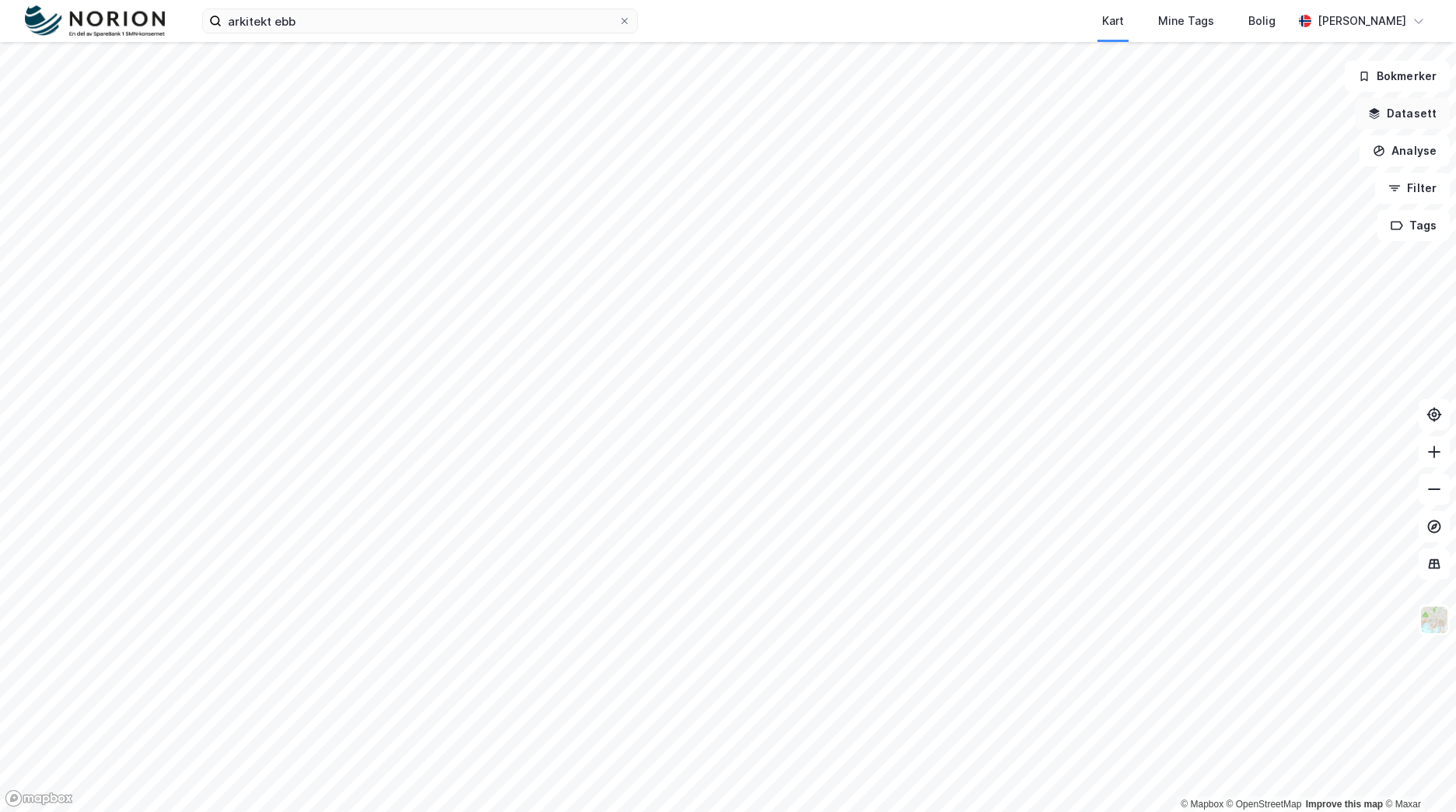
click at [1426, 116] on button "Datasett" at bounding box center [1403, 114] width 95 height 32
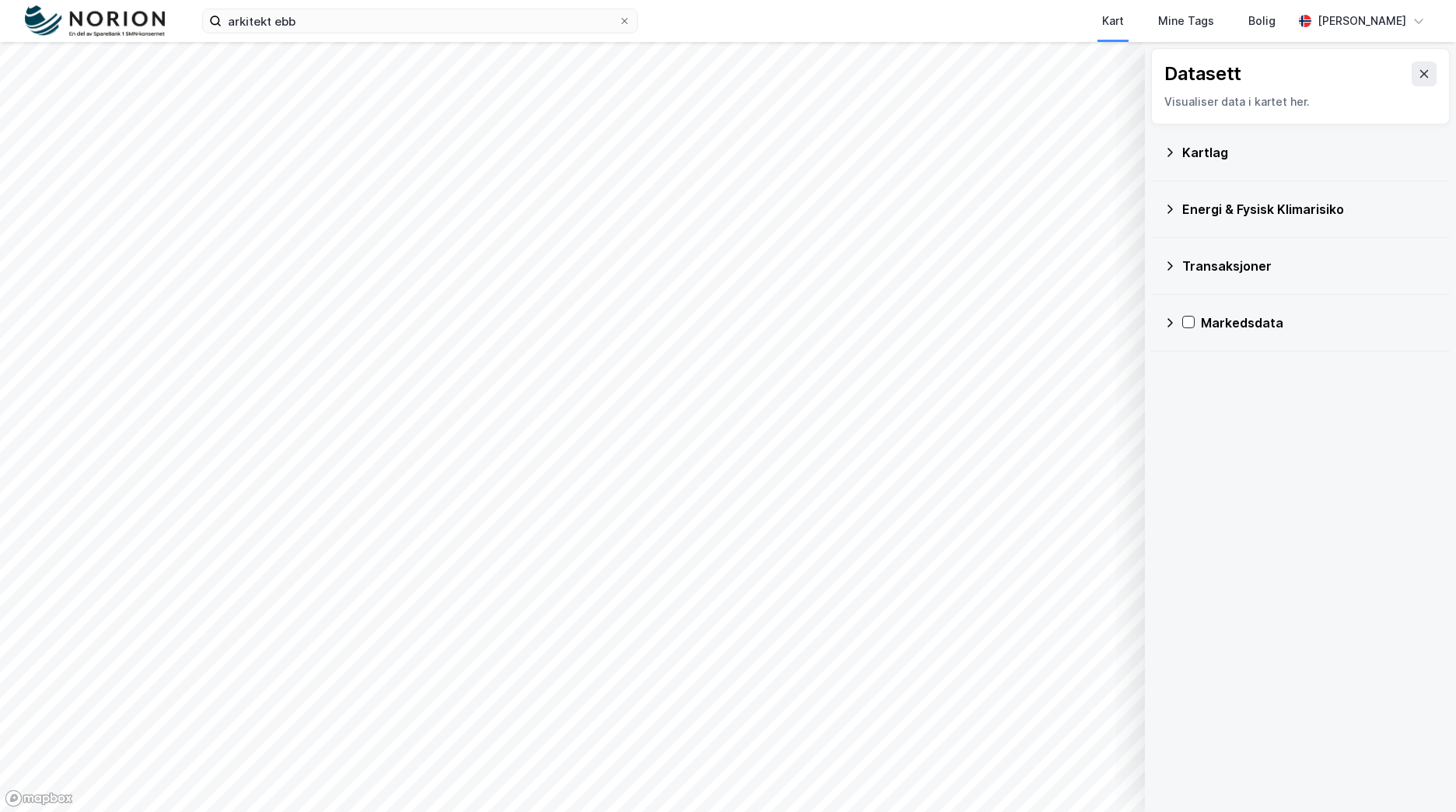
click at [1219, 158] on div "Kartlag" at bounding box center [1310, 152] width 255 height 19
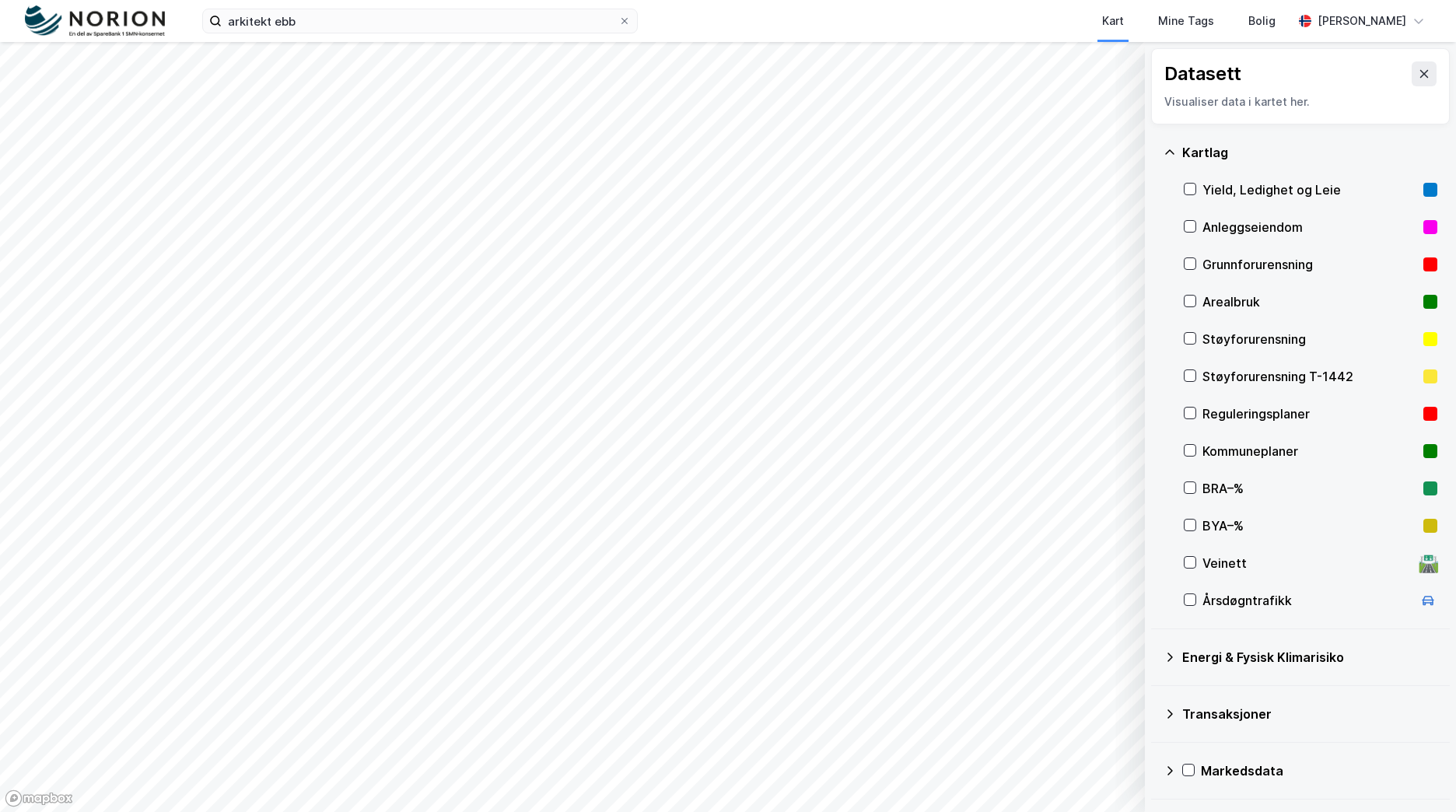
click at [1418, 73] on button at bounding box center [1423, 73] width 25 height 25
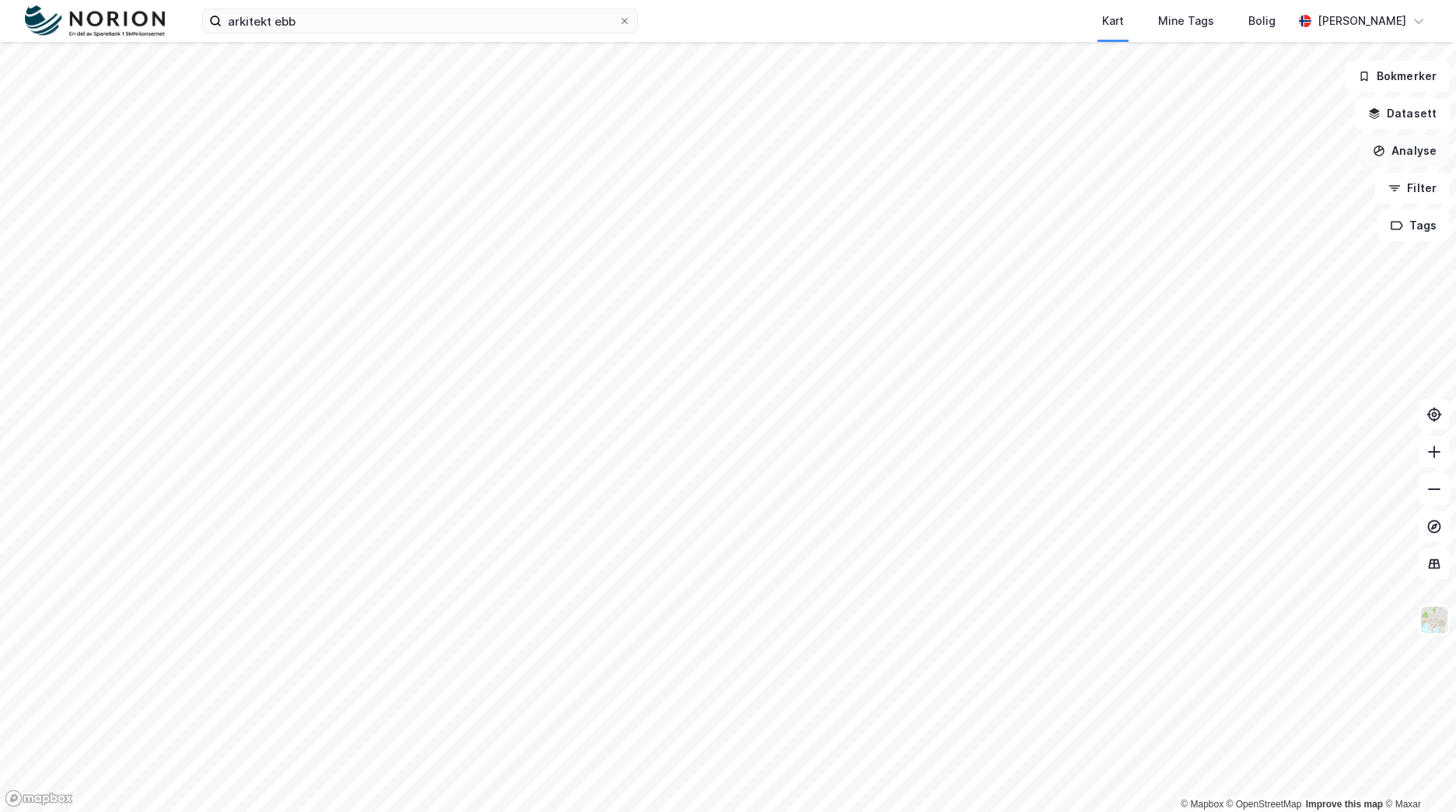
click at [1418, 152] on button "Analyse" at bounding box center [1405, 151] width 90 height 32
click at [1250, 178] on div "Tegn område" at bounding box center [1269, 184] width 135 height 13
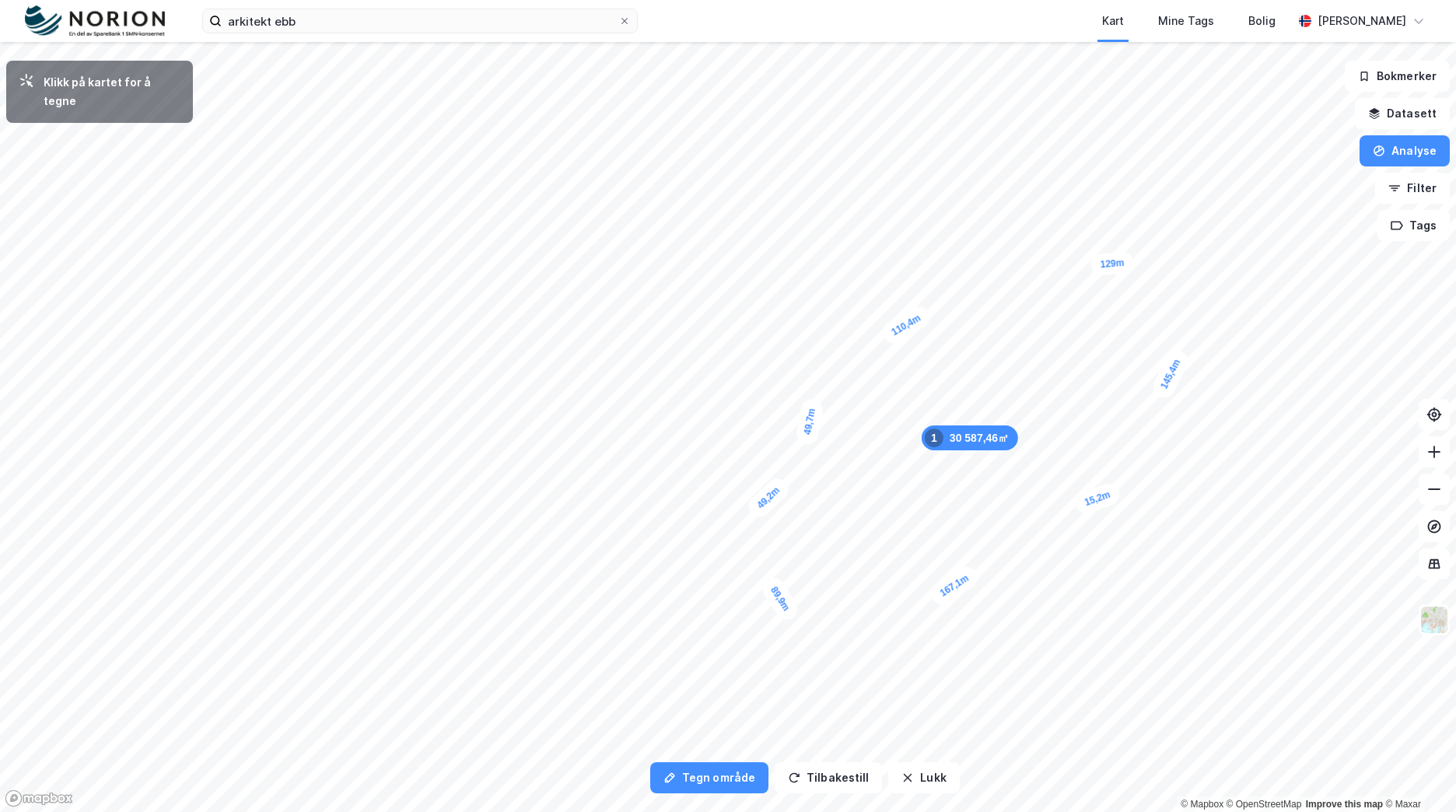
click at [1111, 494] on div "15,2m" at bounding box center [1097, 499] width 49 height 36
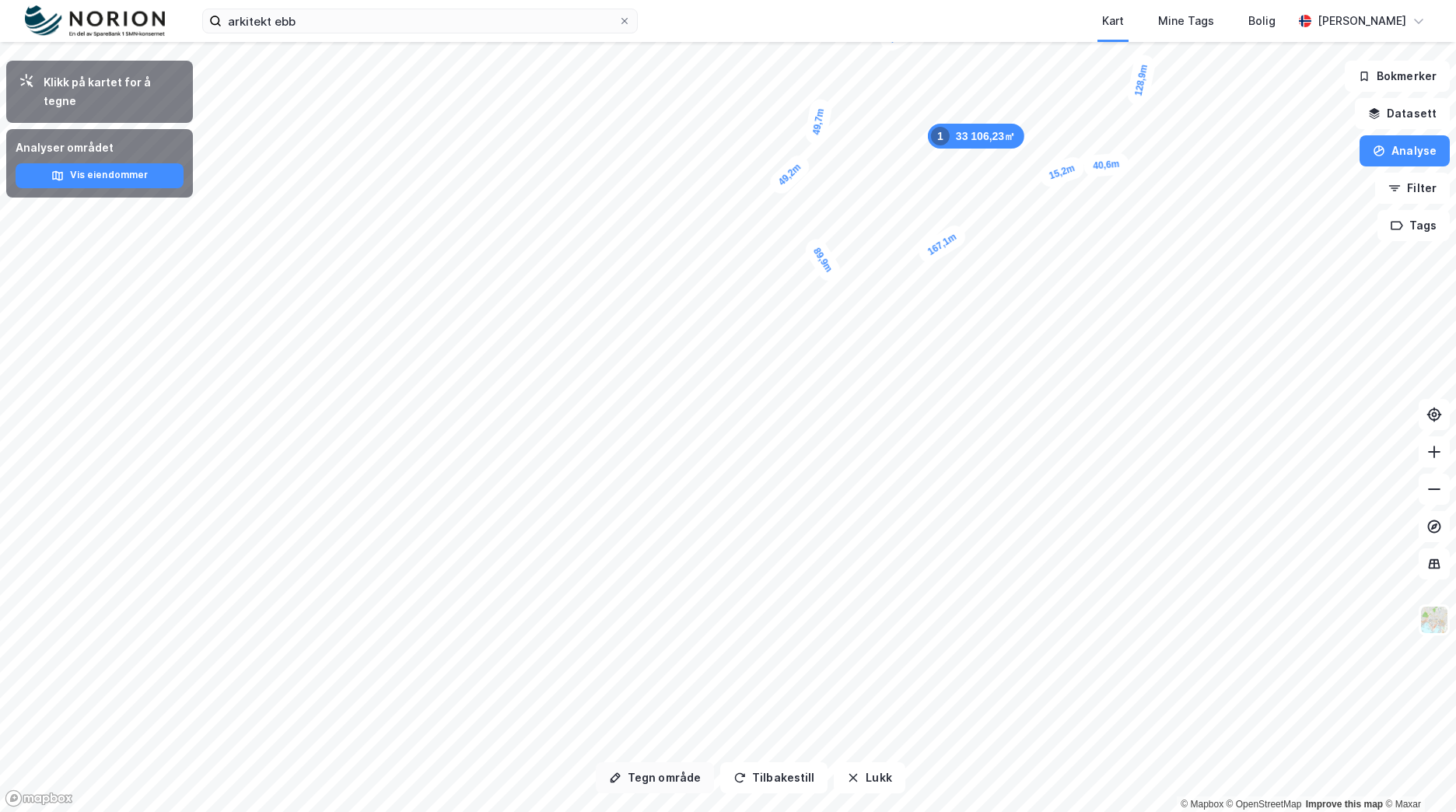
click at [665, 774] on button "Tegn område" at bounding box center [655, 778] width 119 height 32
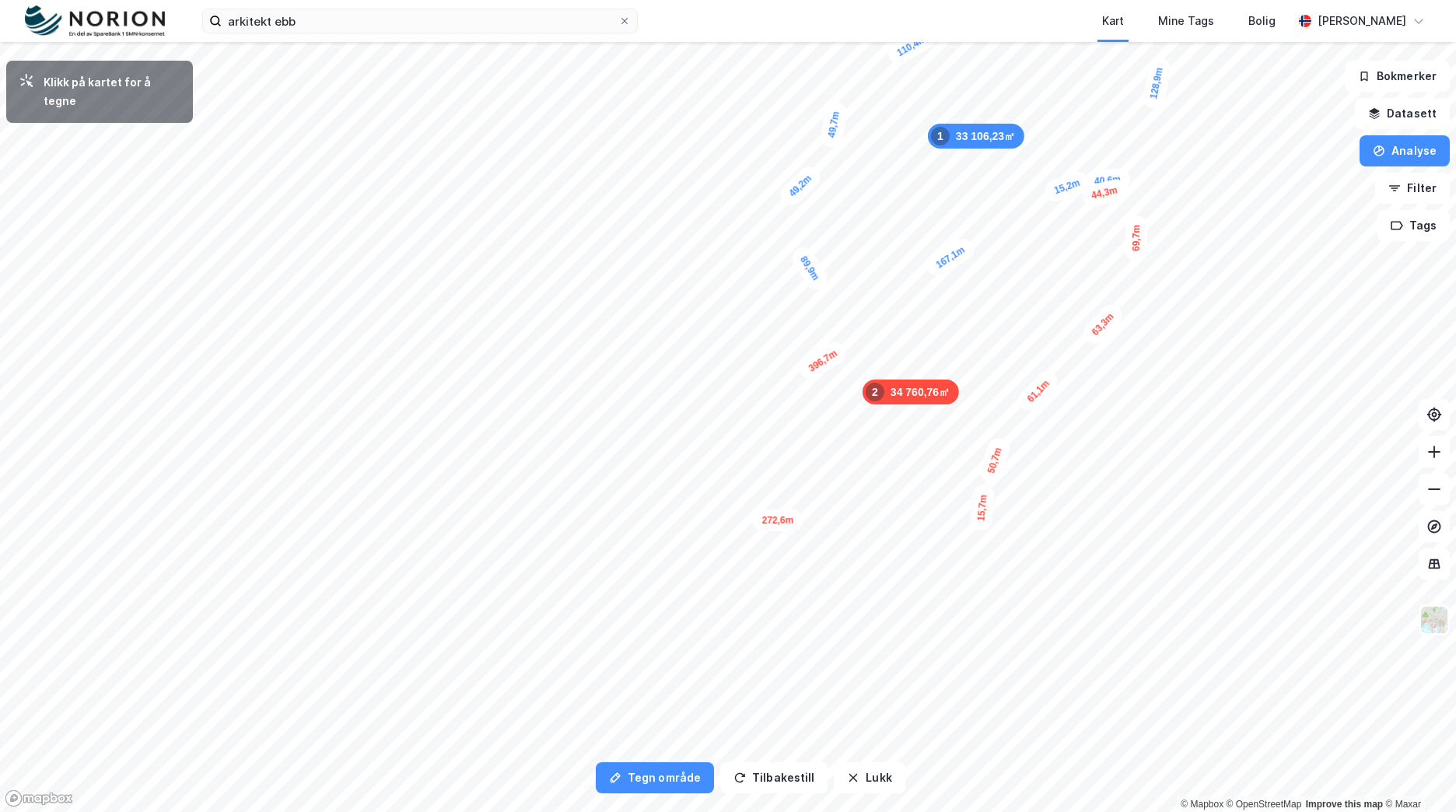
click at [982, 520] on div "15,7m" at bounding box center [982, 509] width 27 height 47
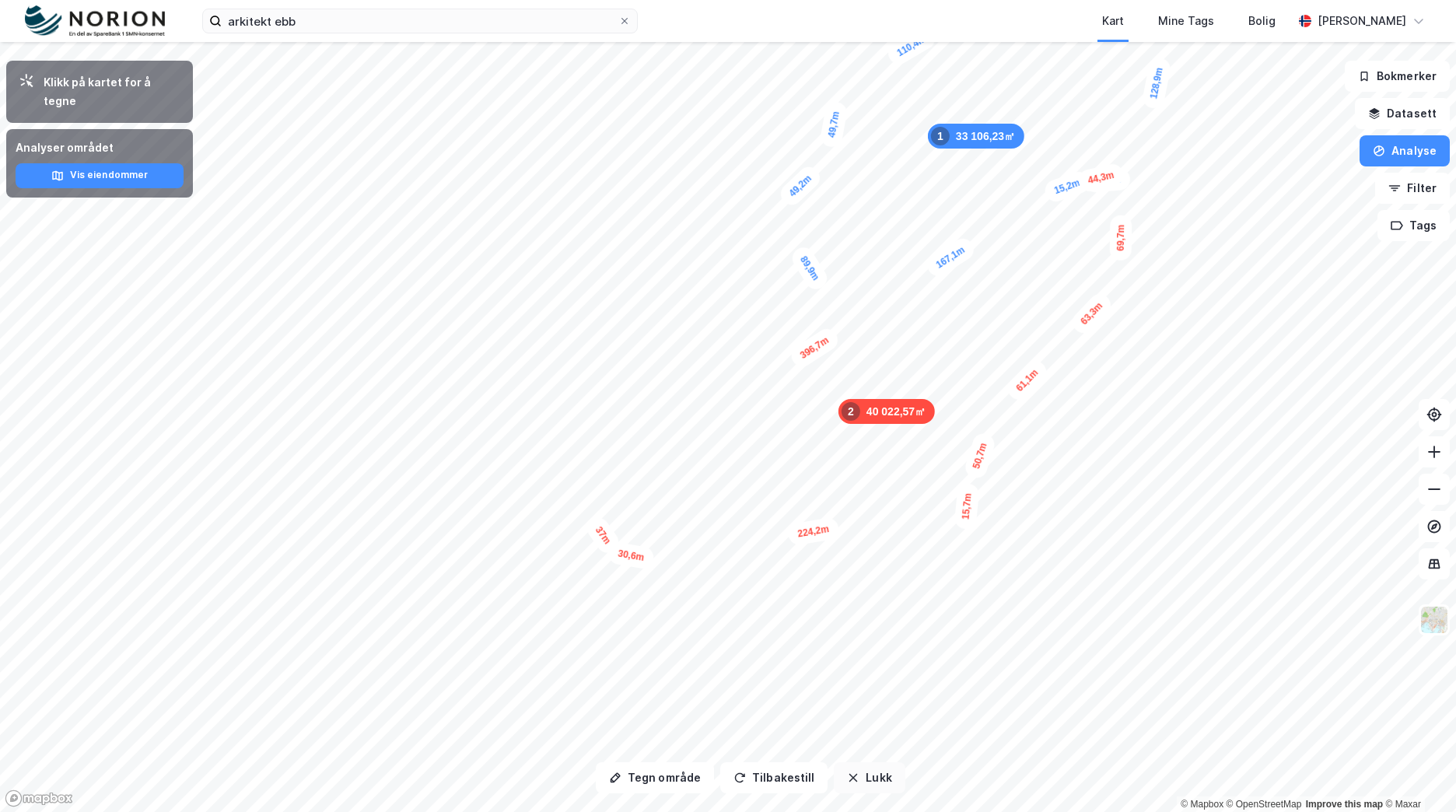
click at [854, 779] on button "Lukk" at bounding box center [869, 778] width 71 height 32
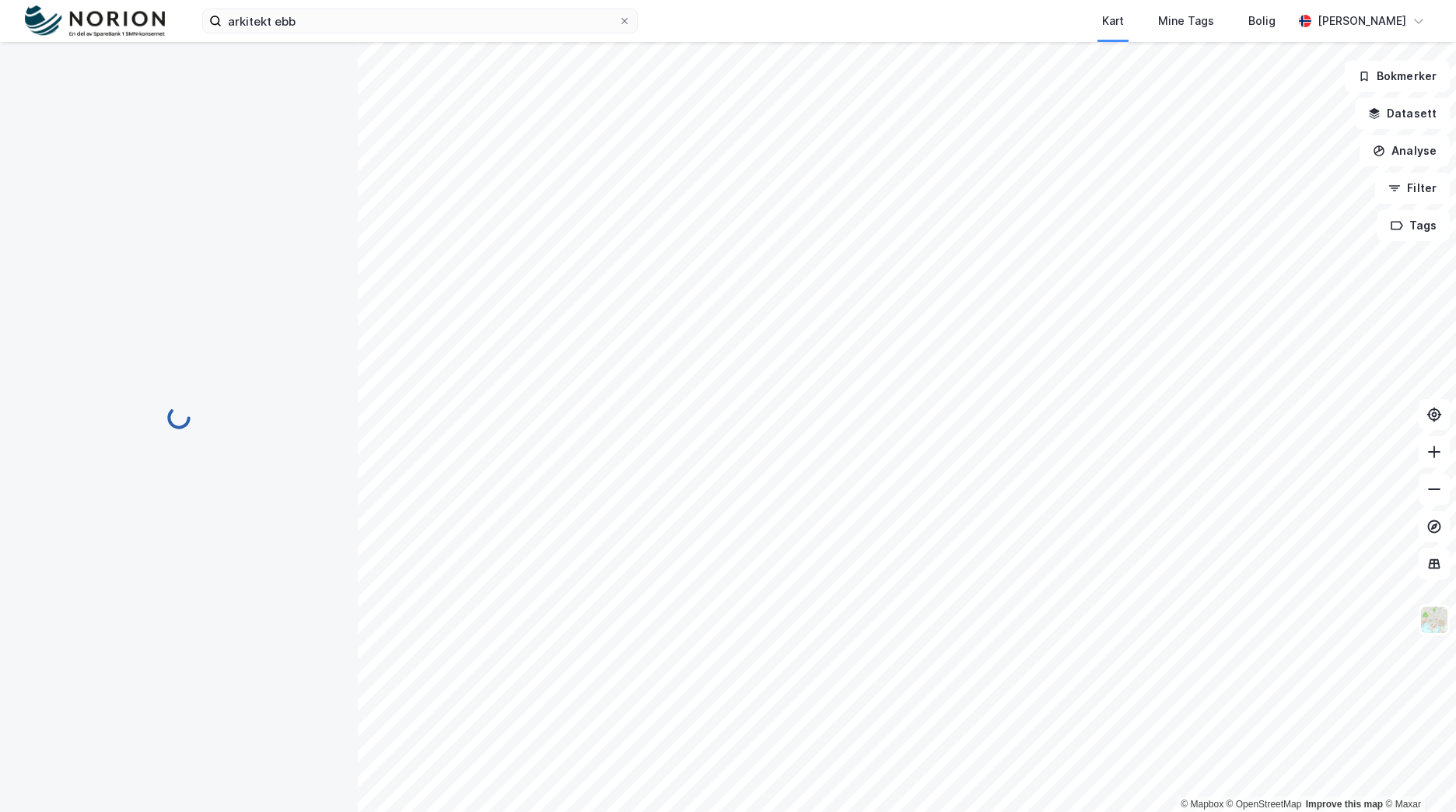
scroll to position [178, 0]
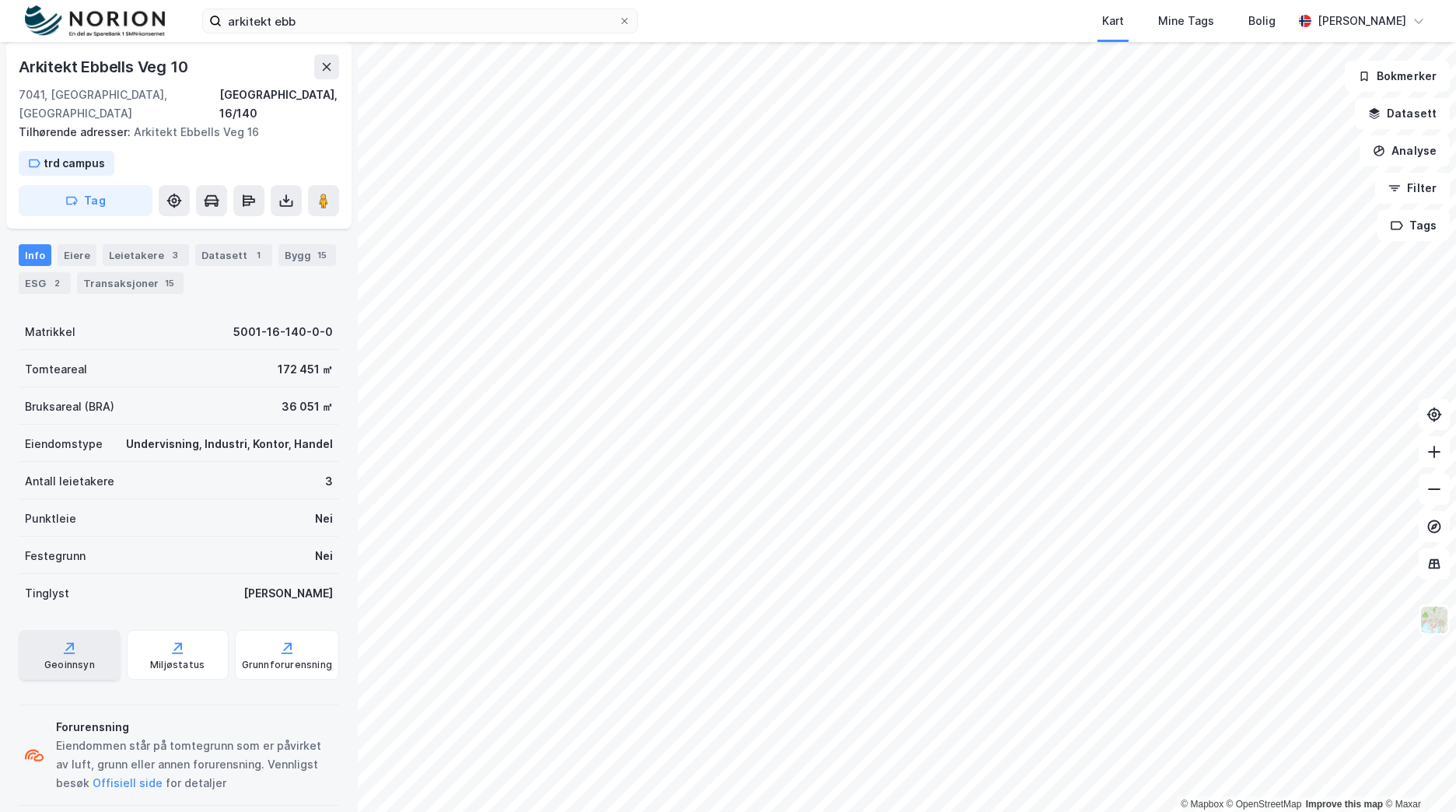
click at [71, 642] on icon at bounding box center [70, 645] width 7 height 7
click at [79, 637] on div "Geoinnsyn" at bounding box center [69, 655] width 102 height 49
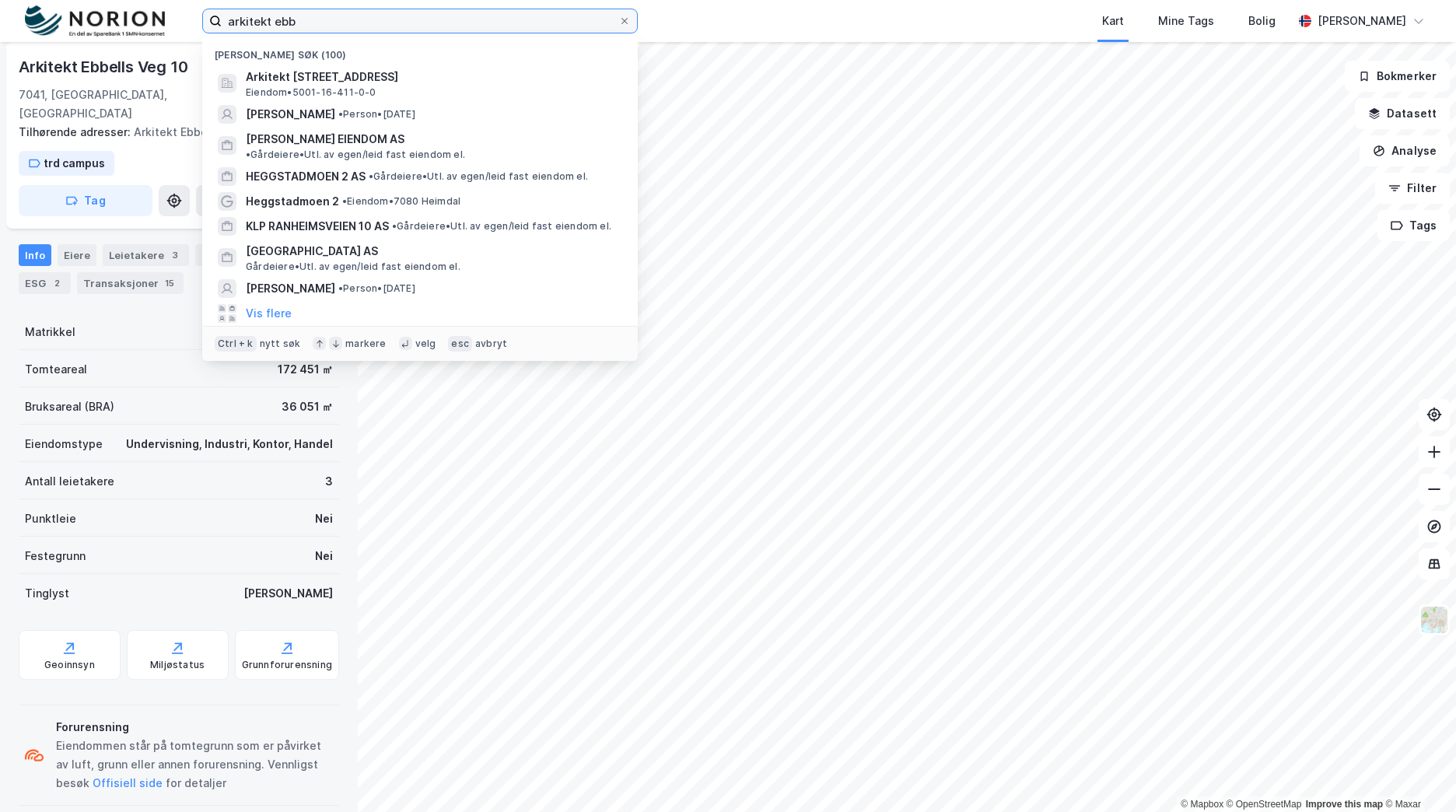
drag, startPoint x: 356, startPoint y: 29, endPoint x: 178, endPoint y: 9, distance: 179.1
click at [178, 9] on div "arkitekt [PERSON_NAME] søk (100) Arkitekt [STREET_ADDRESS] Eiendom • 5001-16-41…" at bounding box center [728, 21] width 1456 height 42
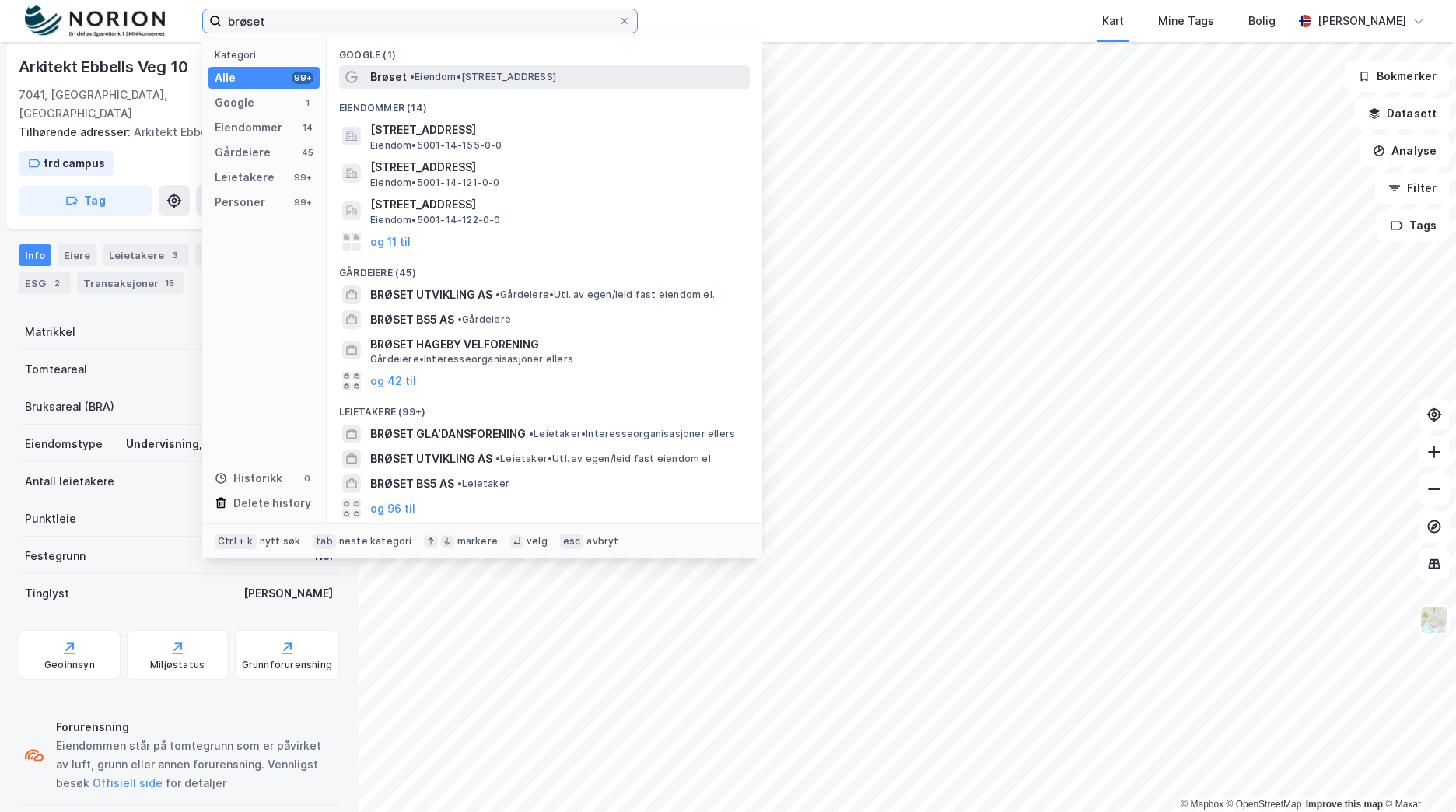
type input "brøset"
click at [410, 80] on span "•" at bounding box center [412, 77] width 5 height 12
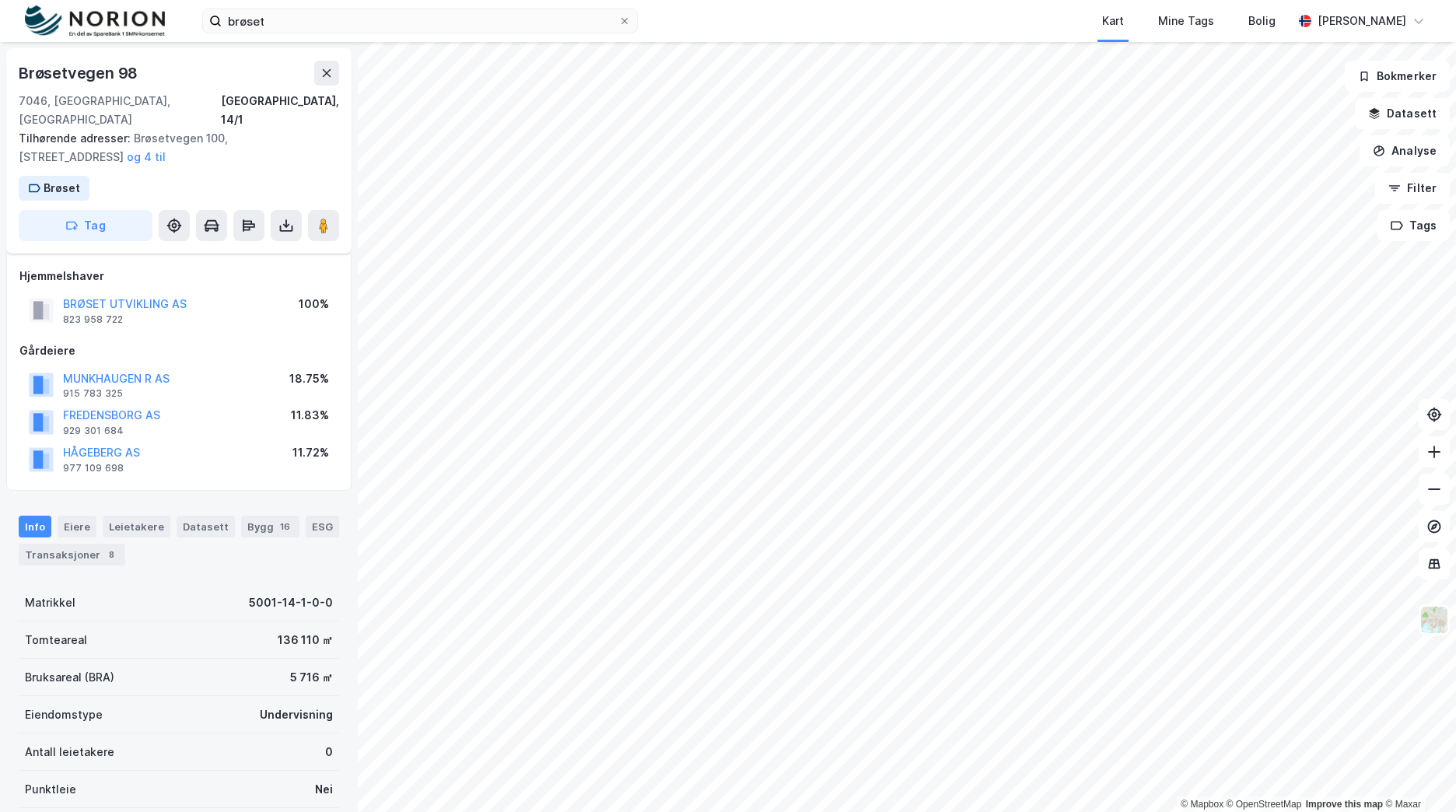
scroll to position [178, 0]
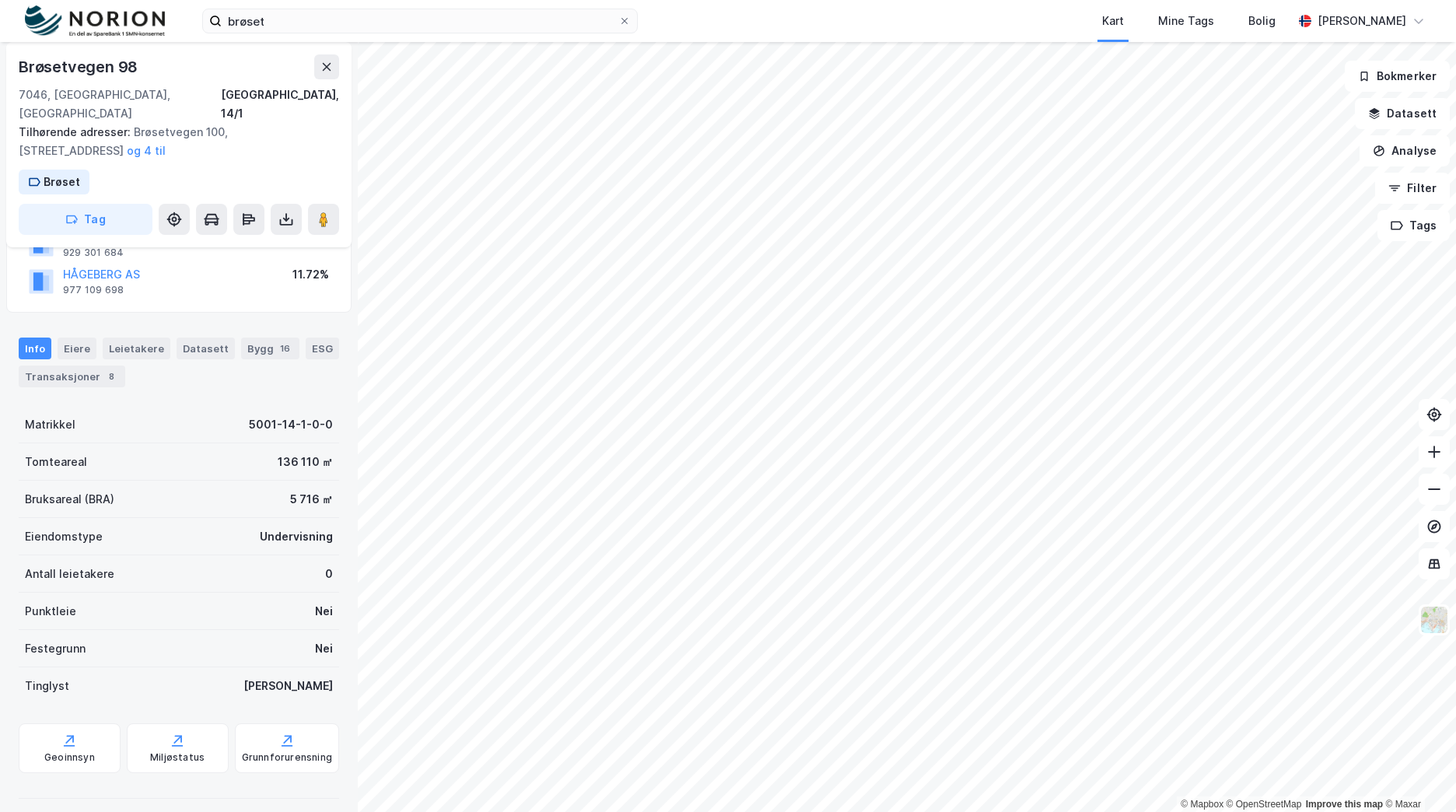
scroll to position [35, 0]
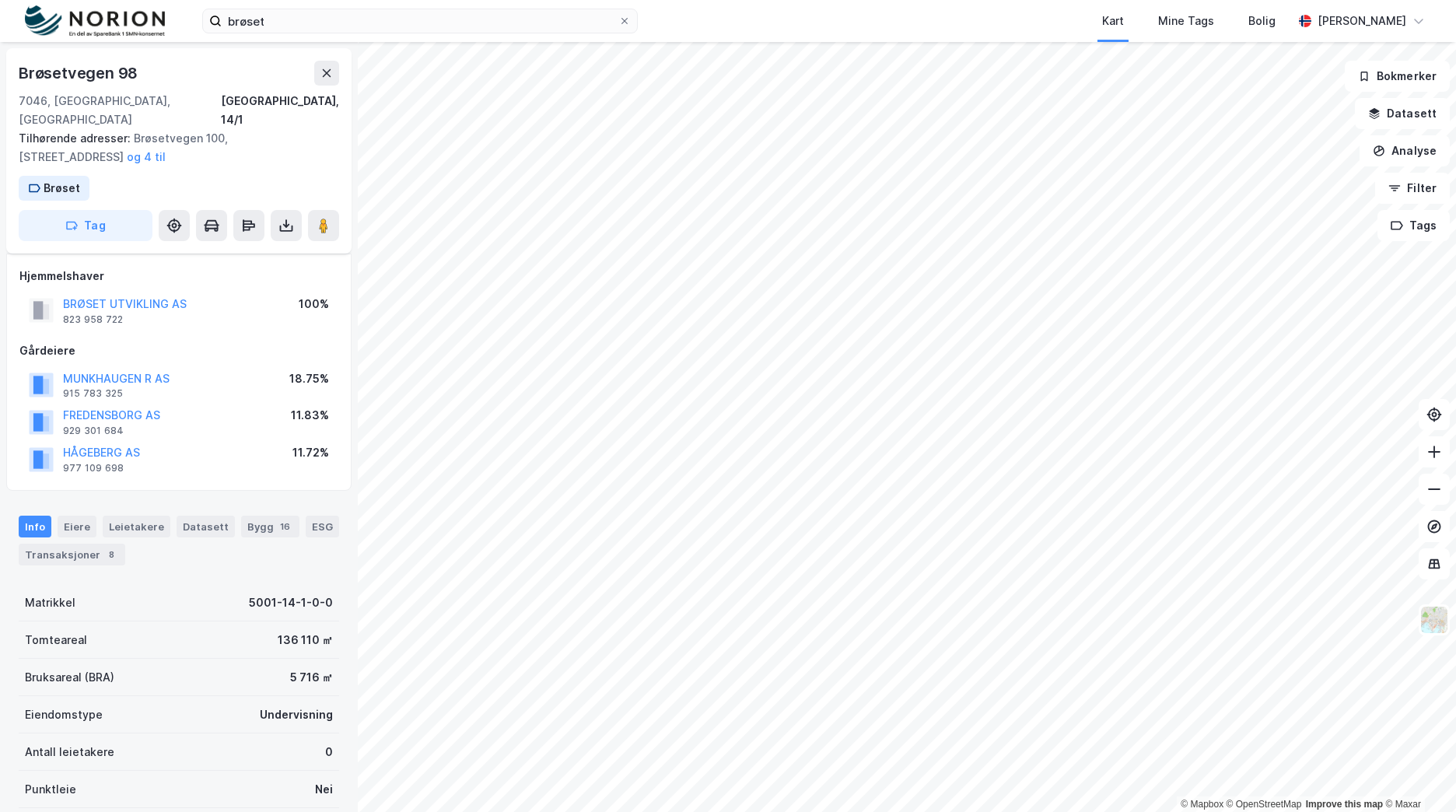
scroll to position [35, 0]
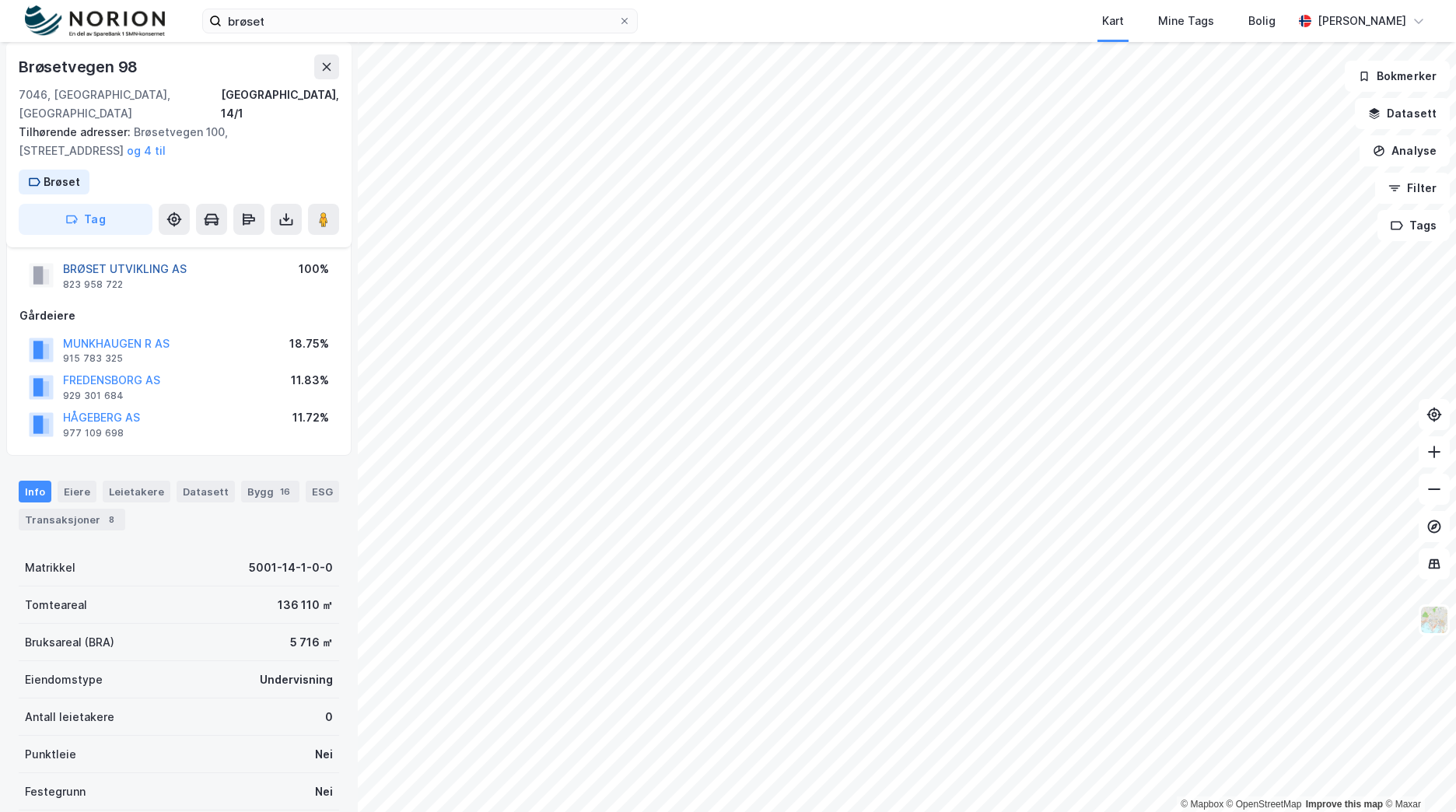
click at [0, 0] on button "BRØSET UTVIKLING AS" at bounding box center [0, 0] width 0 height 0
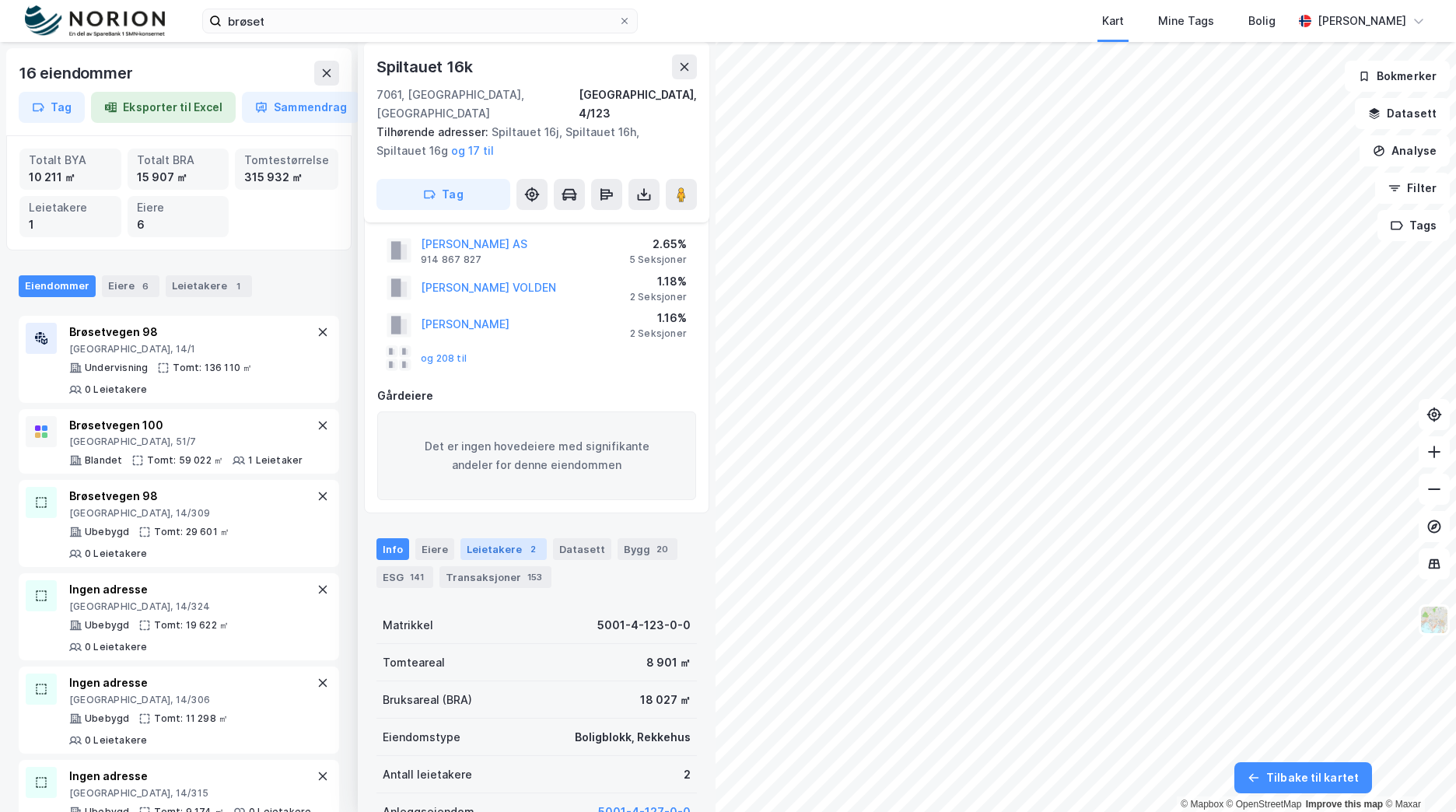
scroll to position [492, 0]
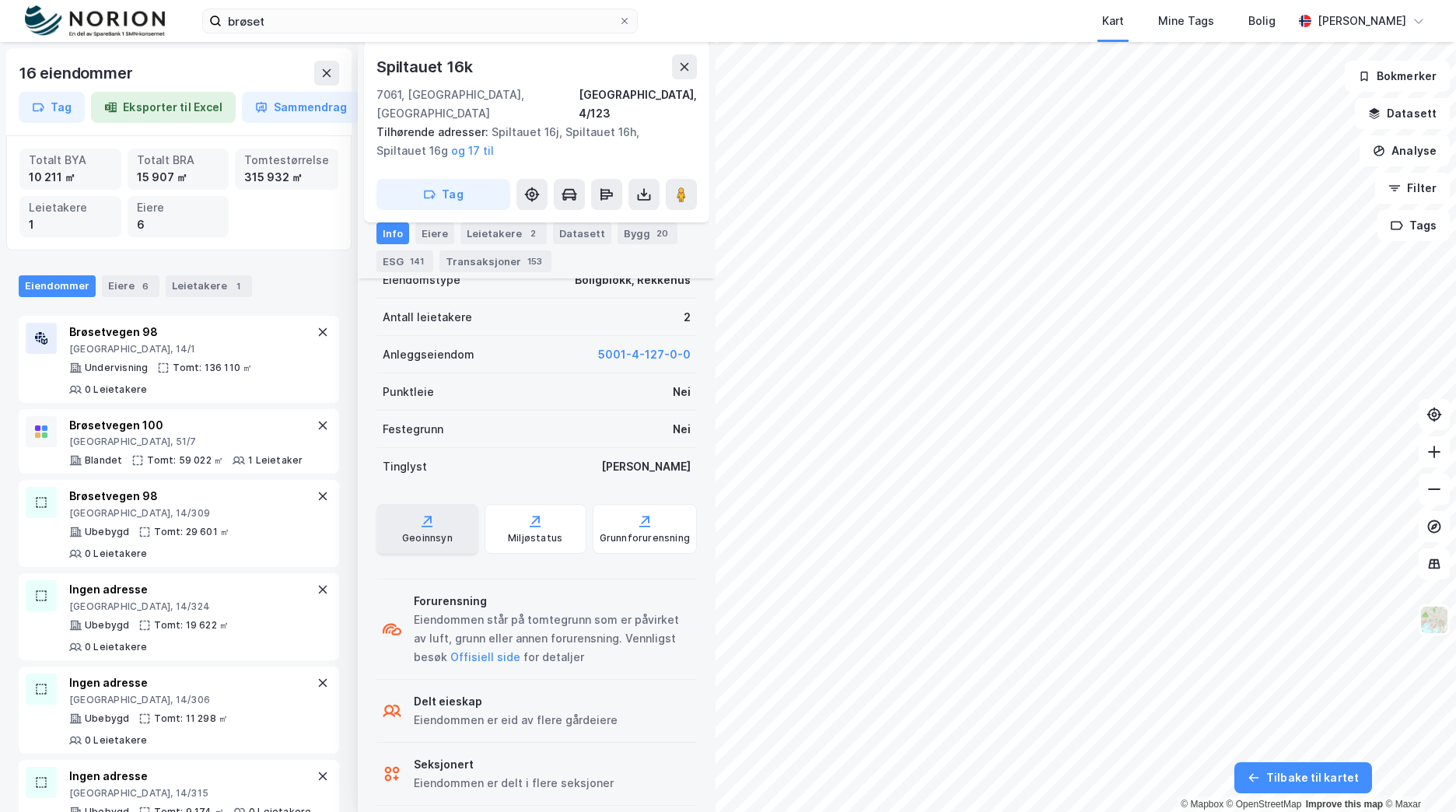
click at [440, 512] on div "Geoinnsyn" at bounding box center [427, 528] width 102 height 49
click at [686, 65] on icon at bounding box center [685, 67] width 9 height 8
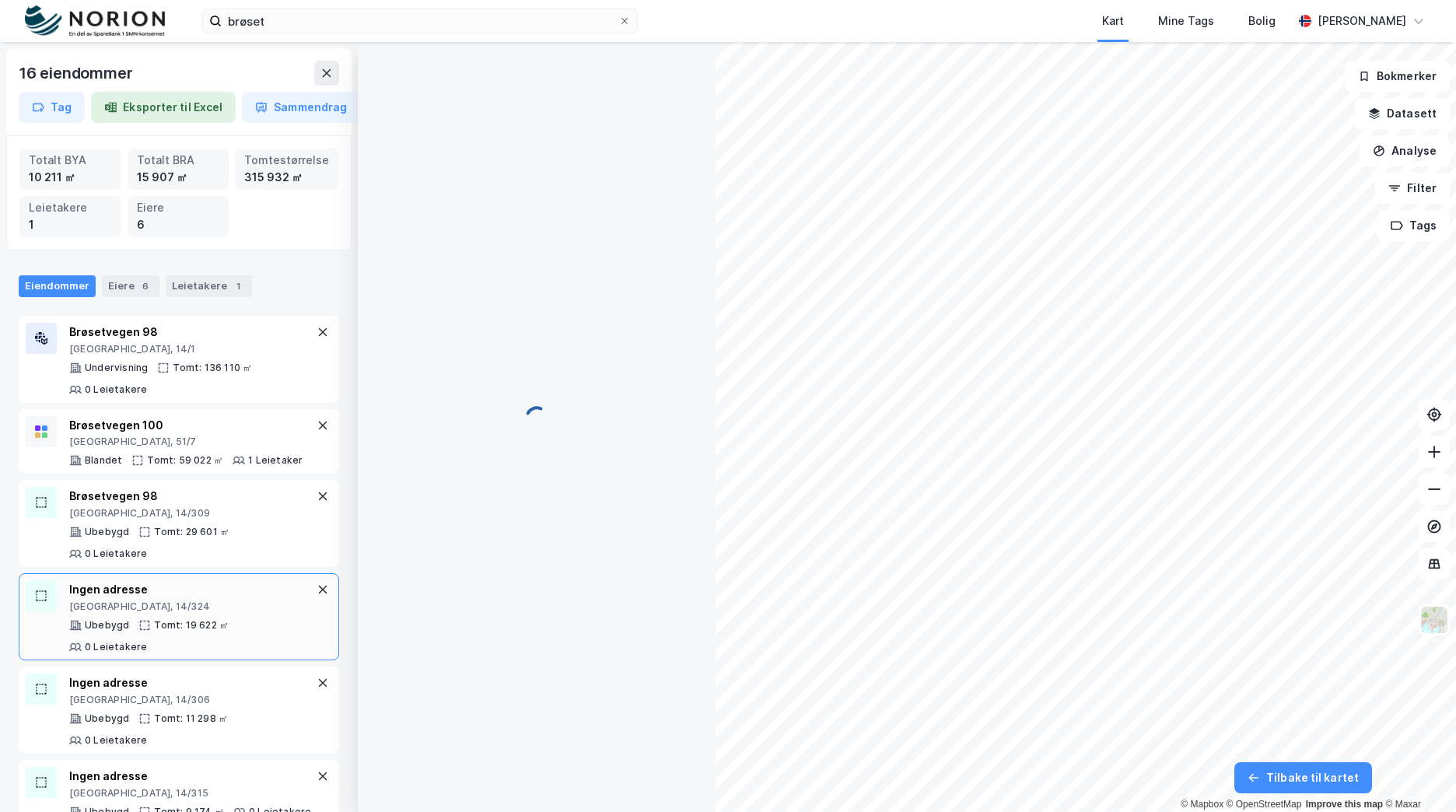
scroll to position [272, 0]
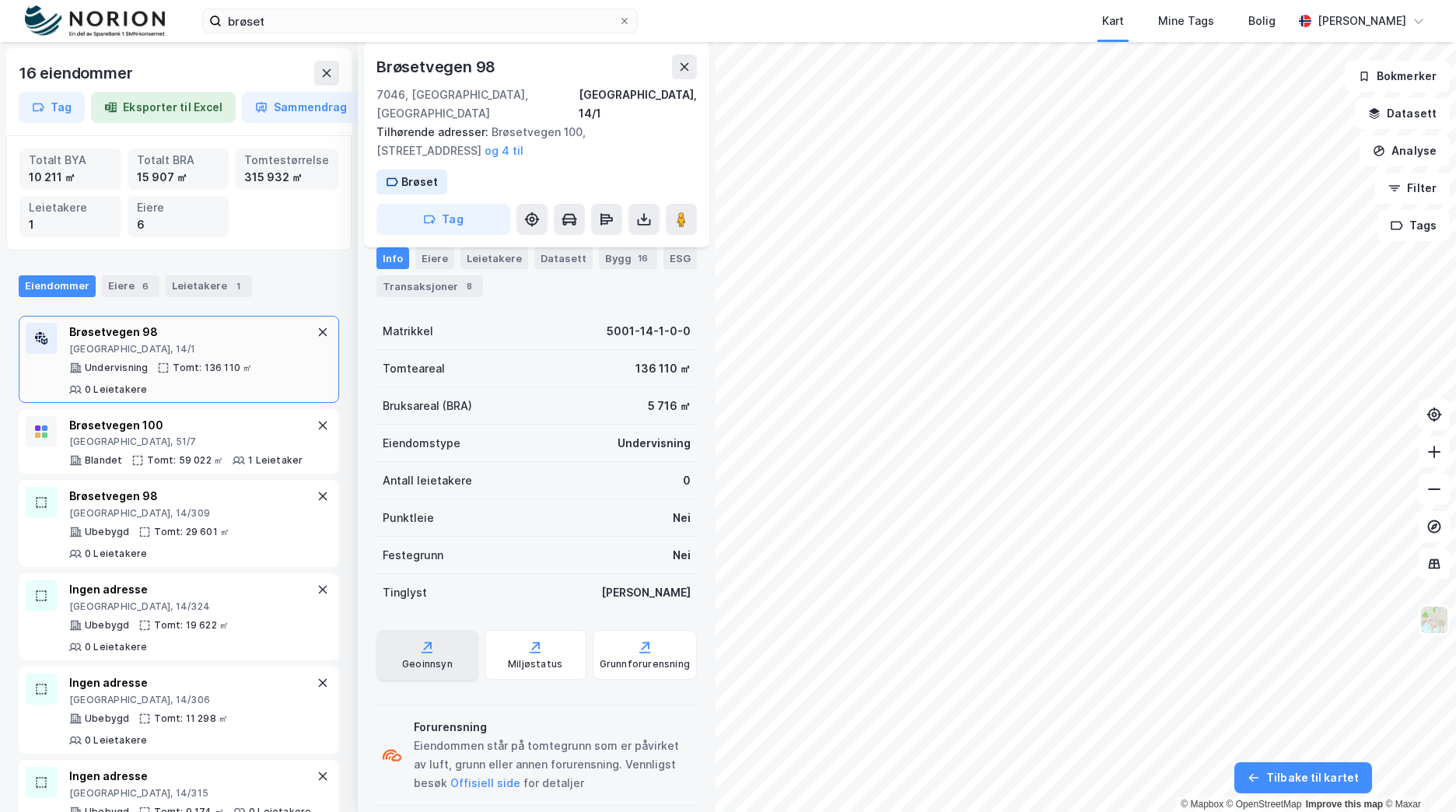
click at [442, 631] on div "Geoinnsyn" at bounding box center [427, 655] width 102 height 49
click at [1427, 154] on button "Analyse" at bounding box center [1405, 151] width 90 height 32
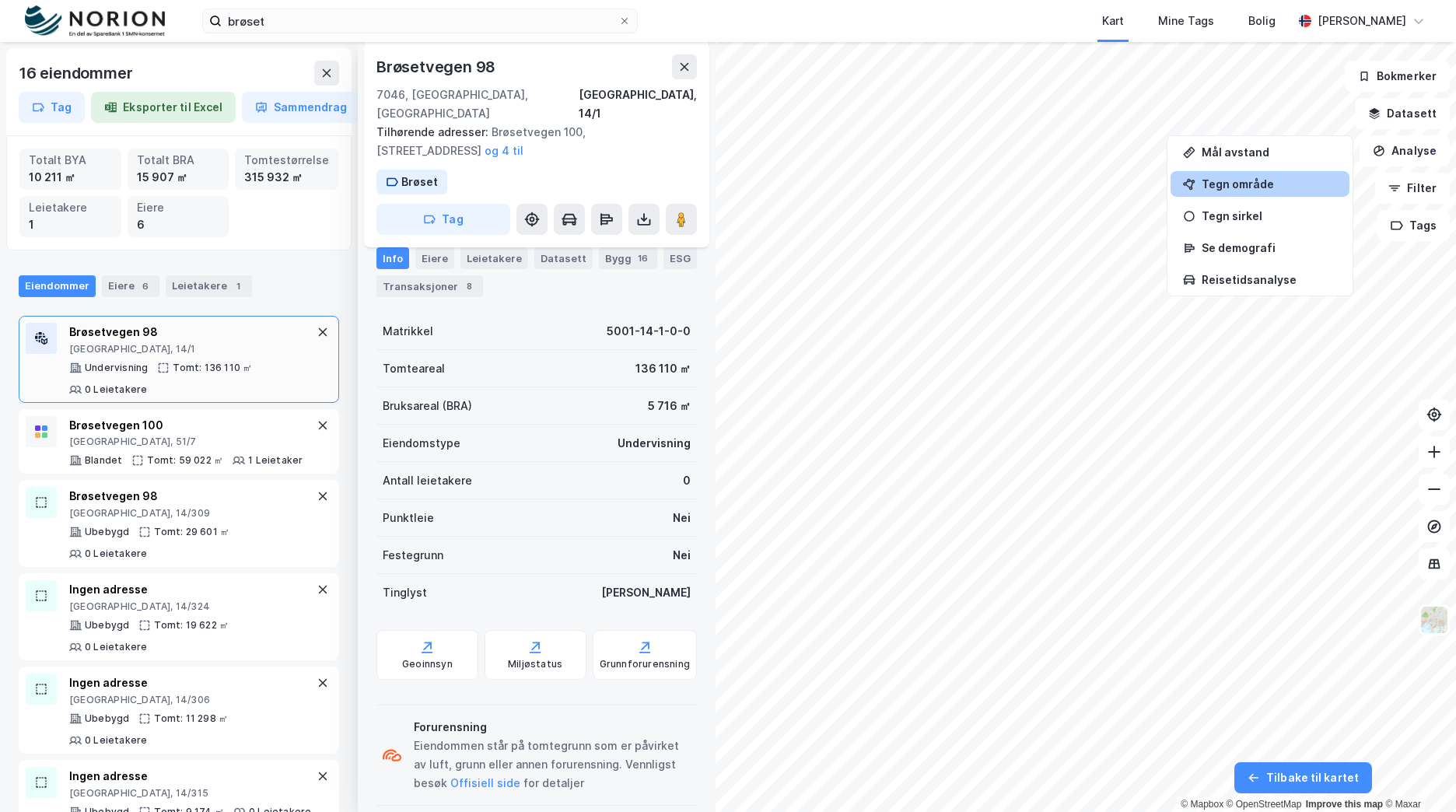
click at [1299, 179] on div "Tegn område" at bounding box center [1269, 184] width 135 height 13
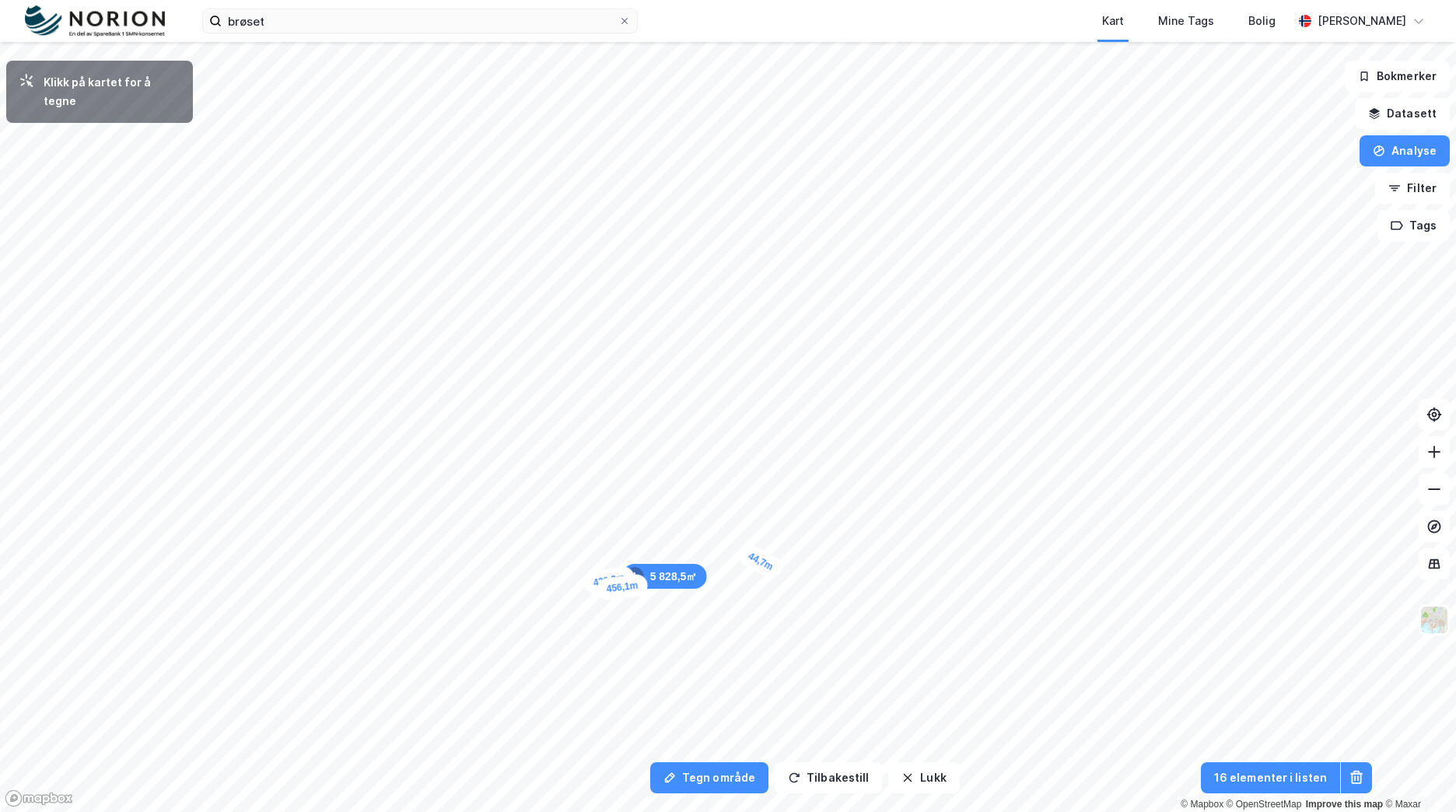
click at [773, 569] on div "44,7m" at bounding box center [761, 561] width 49 height 41
click at [867, 331] on div "24,5m" at bounding box center [866, 340] width 26 height 46
click at [911, 343] on div "58,1m" at bounding box center [894, 333] width 49 height 40
click at [862, 195] on div "59,4m" at bounding box center [883, 196] width 46 height 25
click at [920, 778] on button "Lukk" at bounding box center [924, 778] width 71 height 32
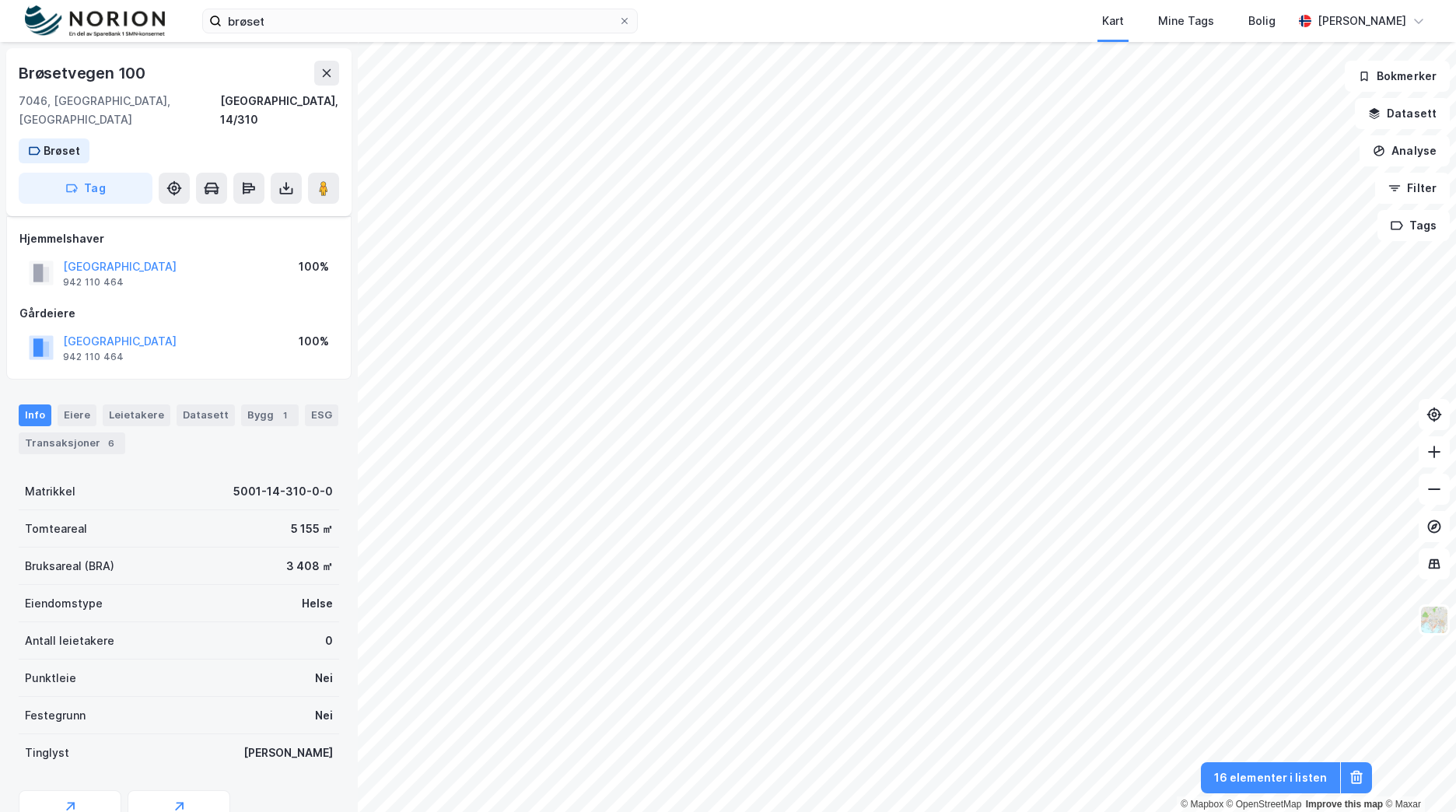
scroll to position [60, 0]
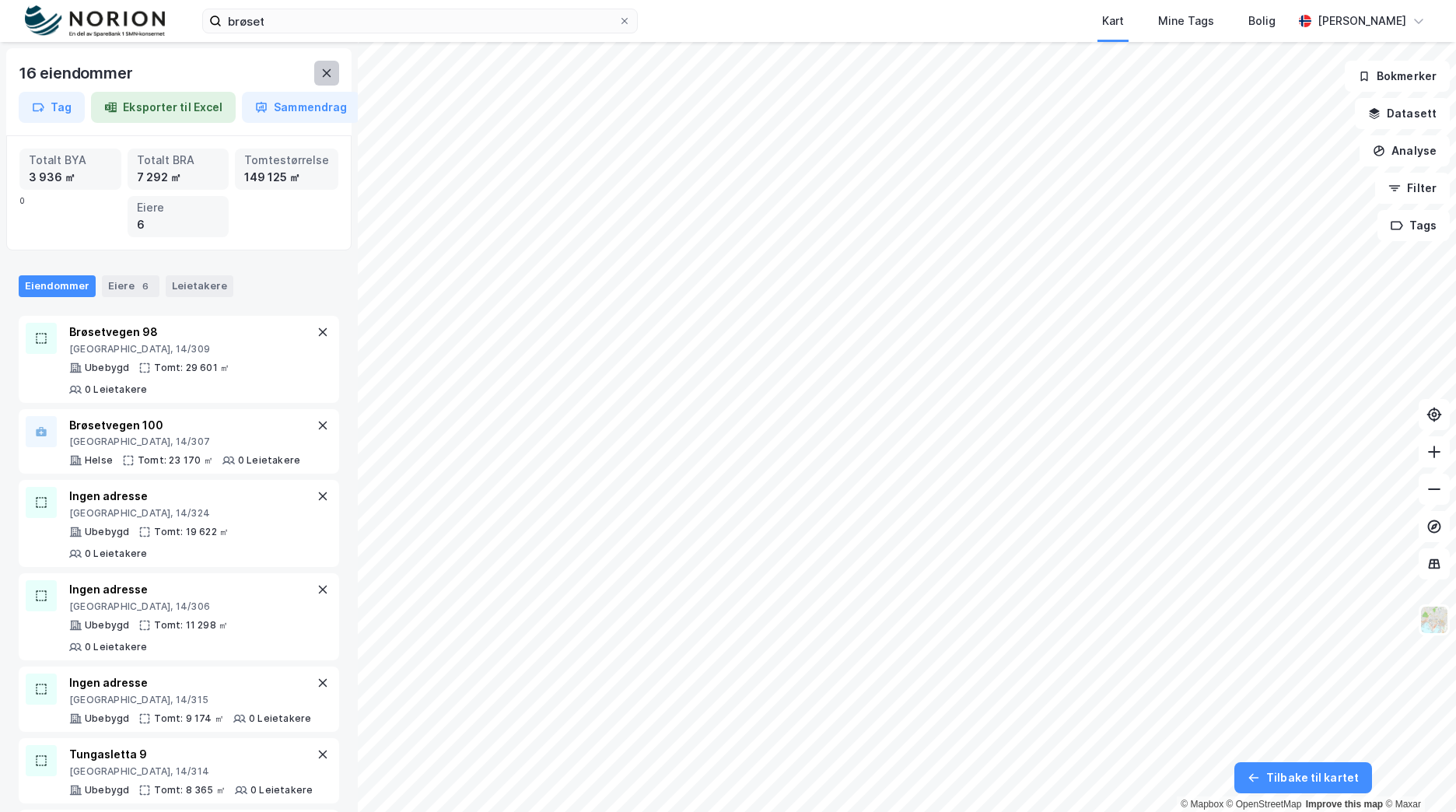
click at [336, 77] on button at bounding box center [326, 72] width 25 height 25
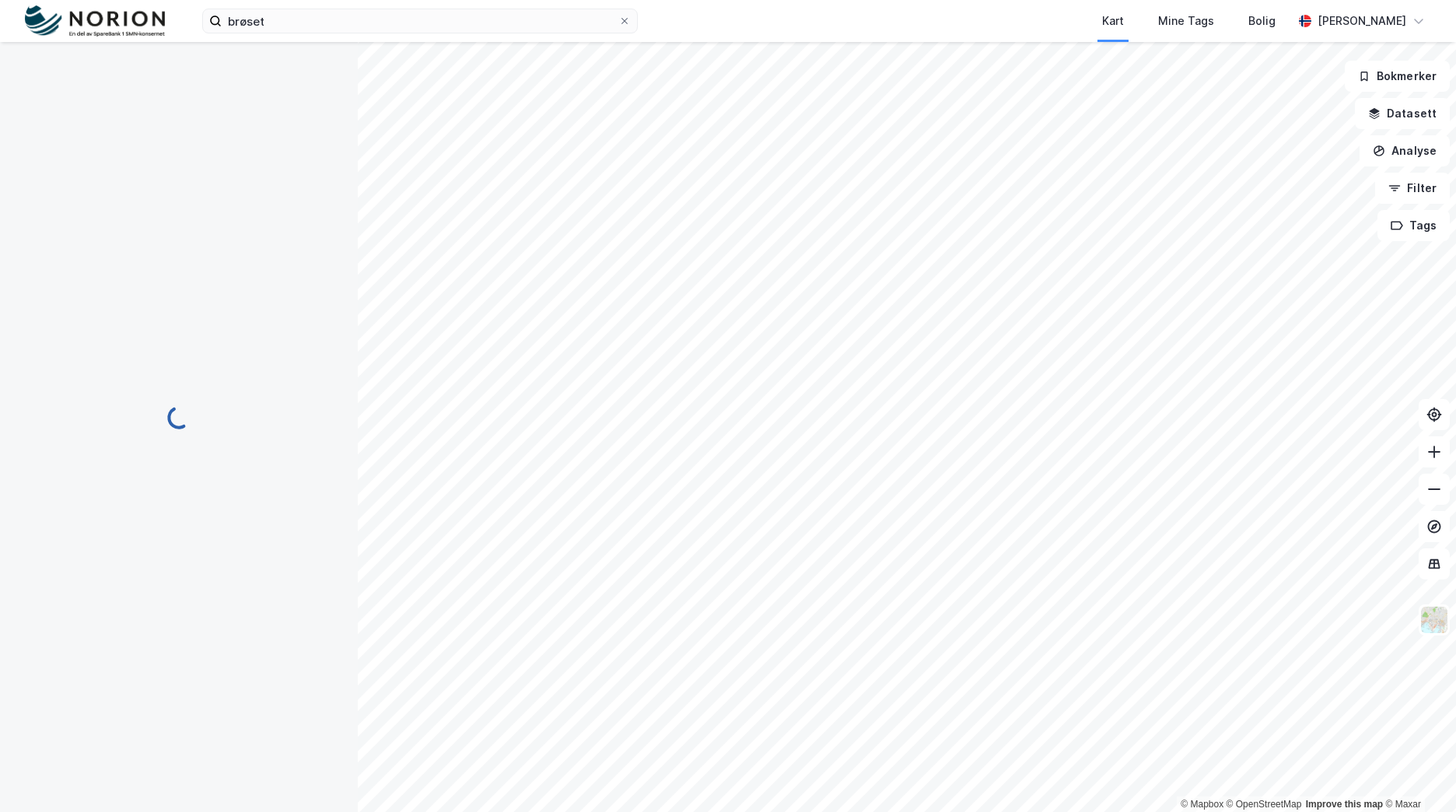
scroll to position [53, 0]
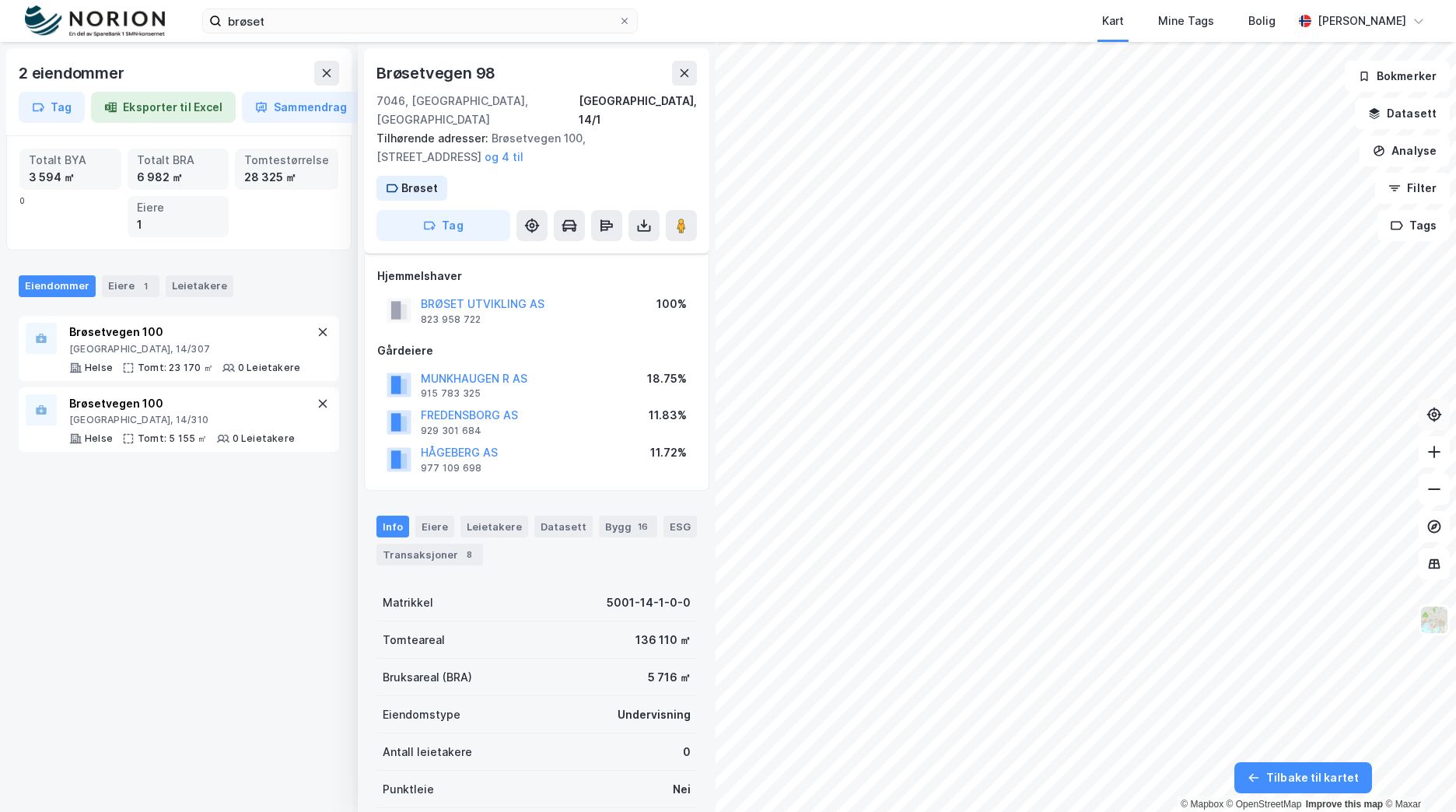
scroll to position [53, 0]
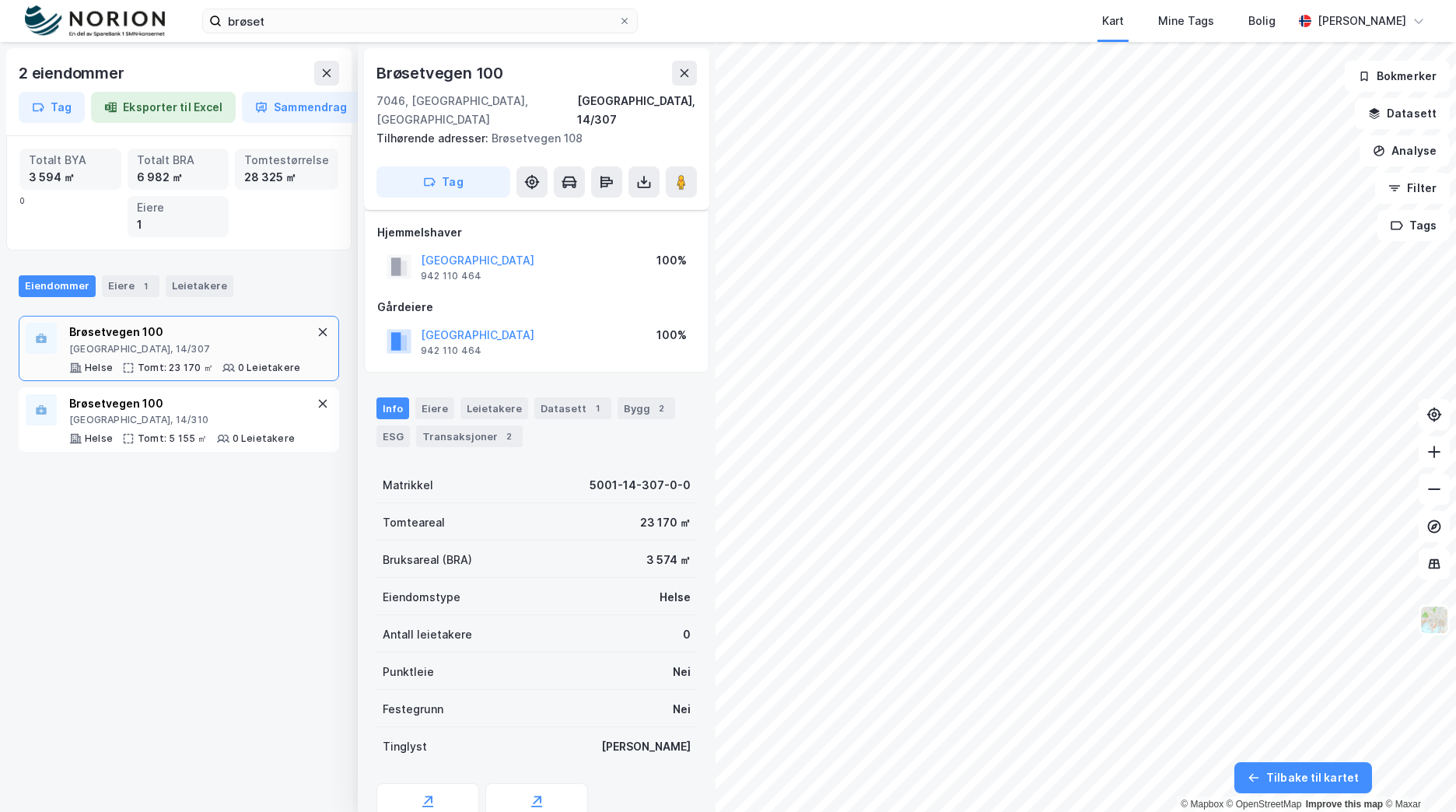
scroll to position [53, 0]
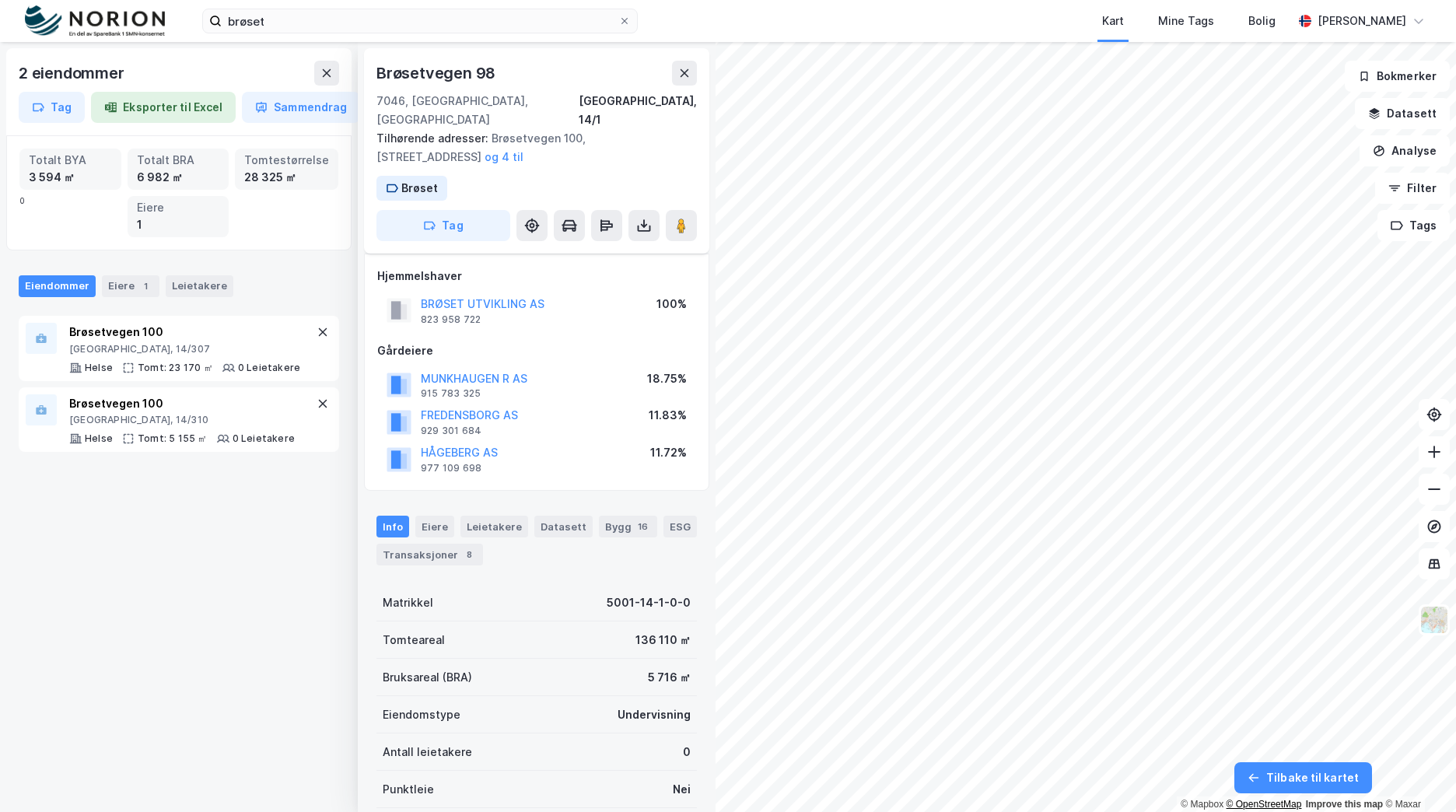
scroll to position [53, 0]
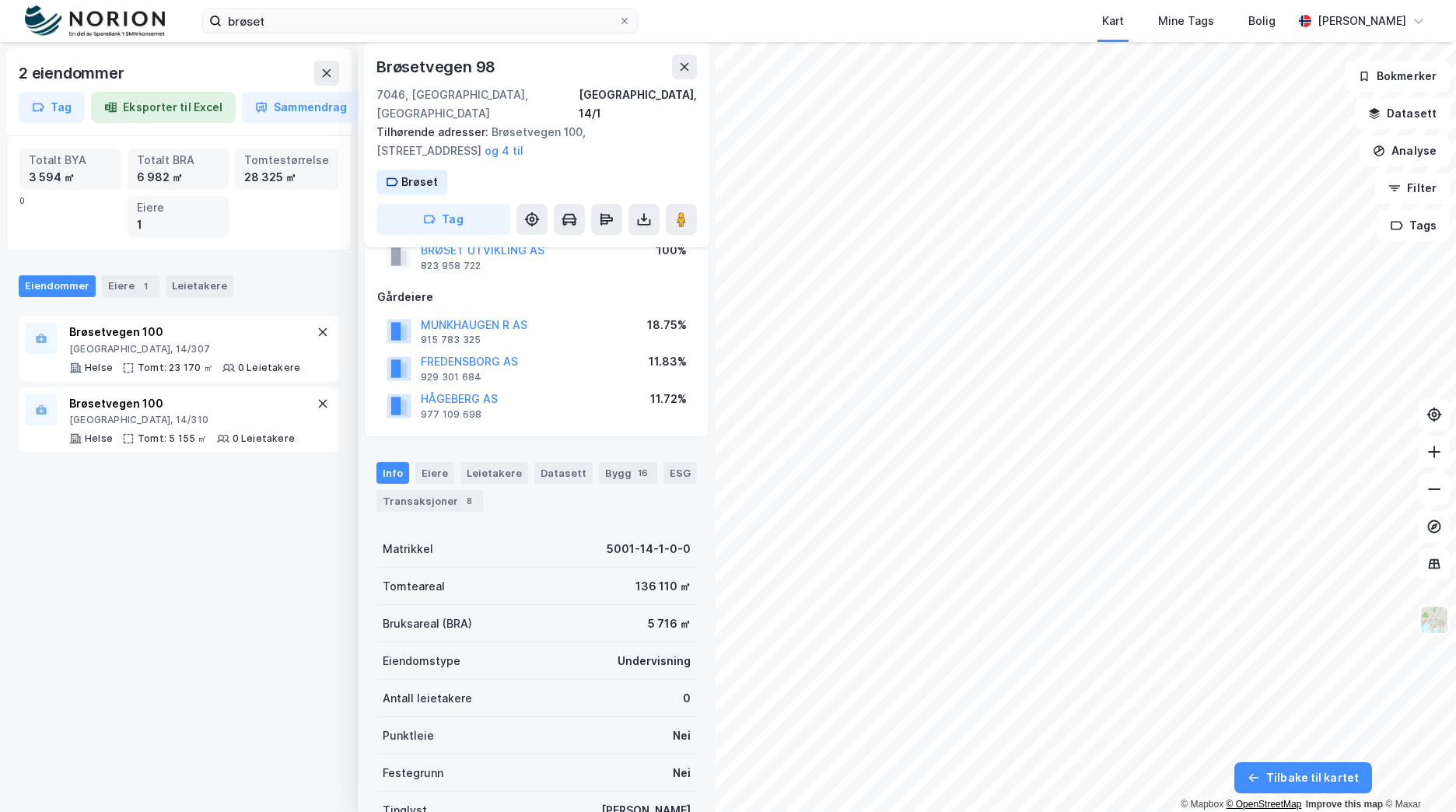
scroll to position [53, 0]
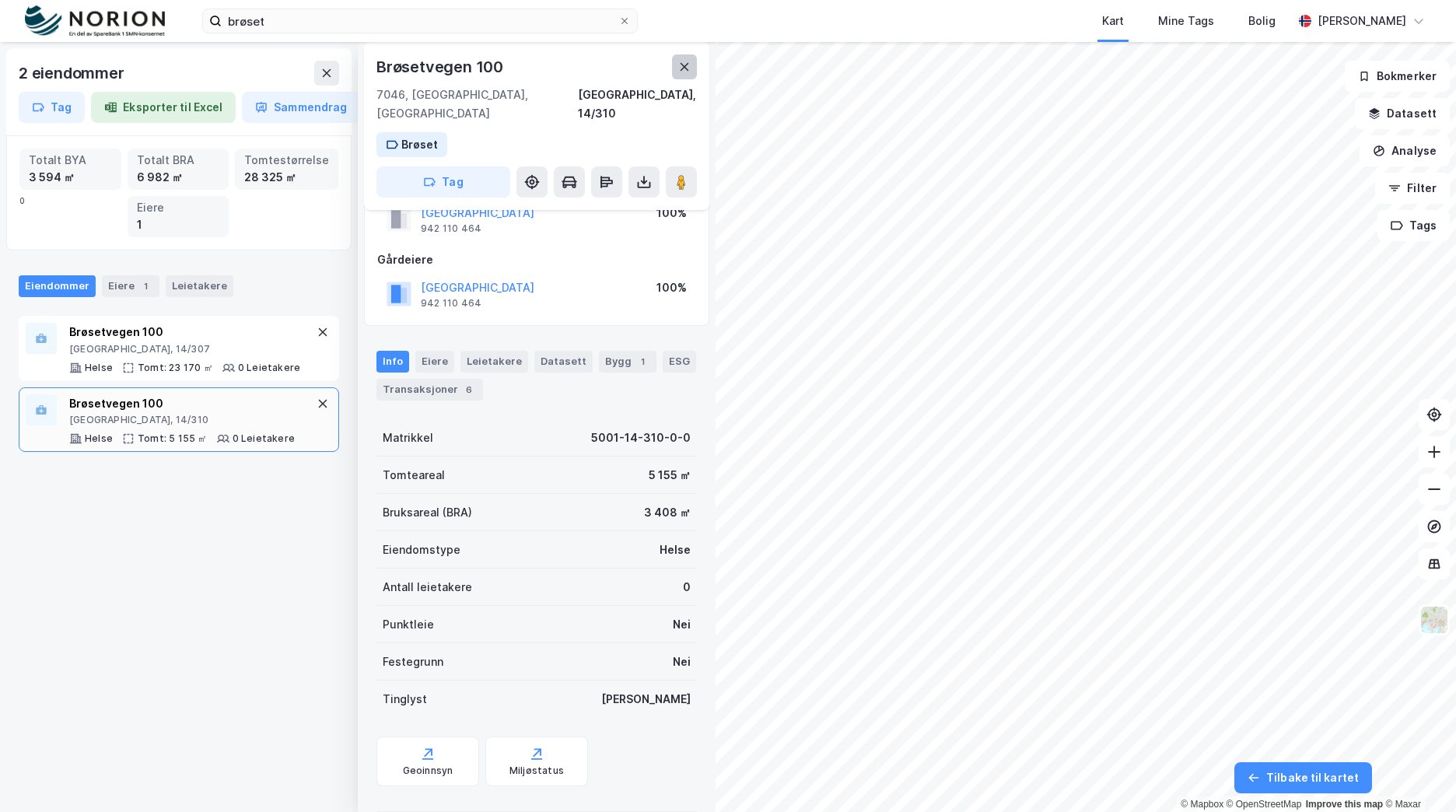
click at [687, 62] on icon at bounding box center [685, 66] width 13 height 13
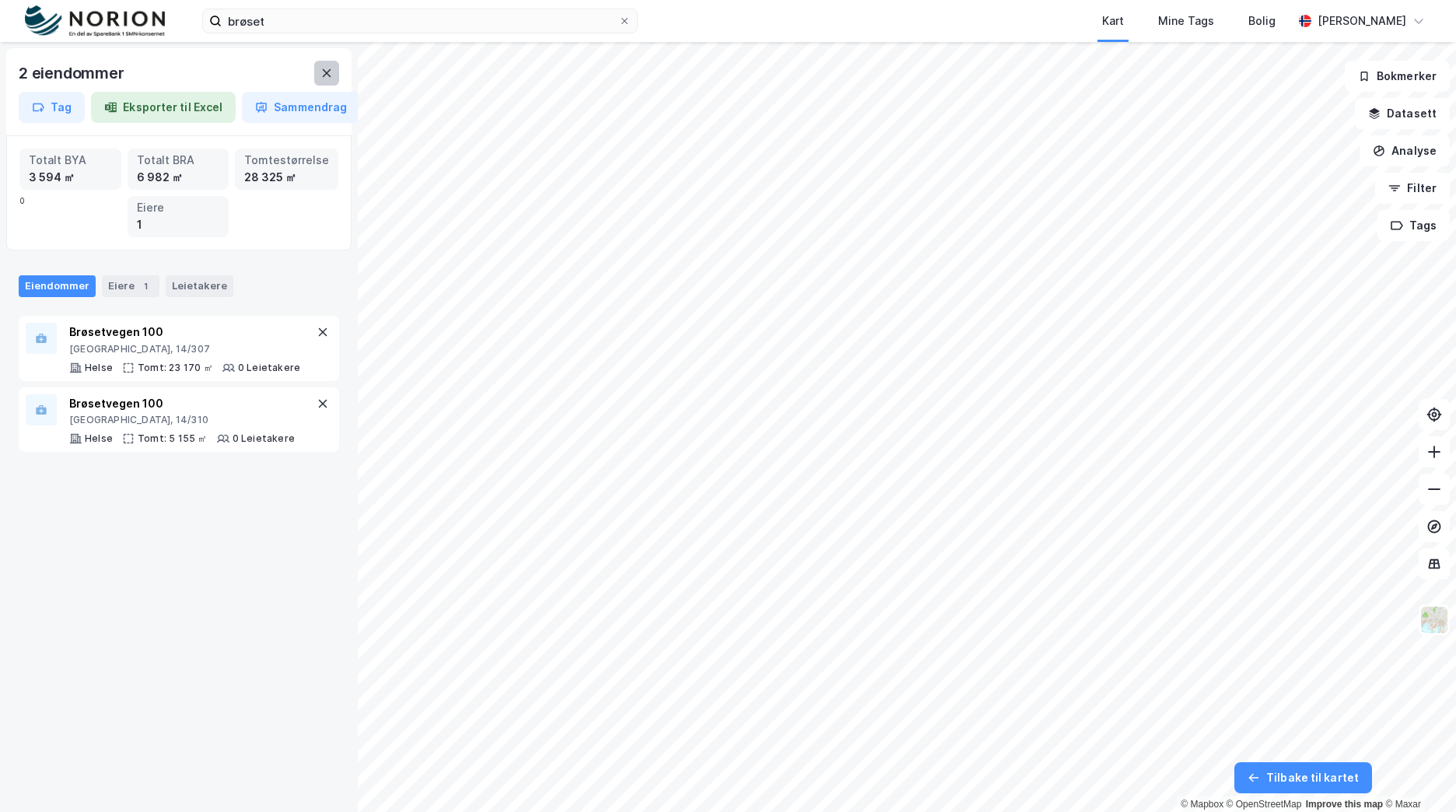
click at [330, 72] on icon at bounding box center [326, 73] width 13 height 13
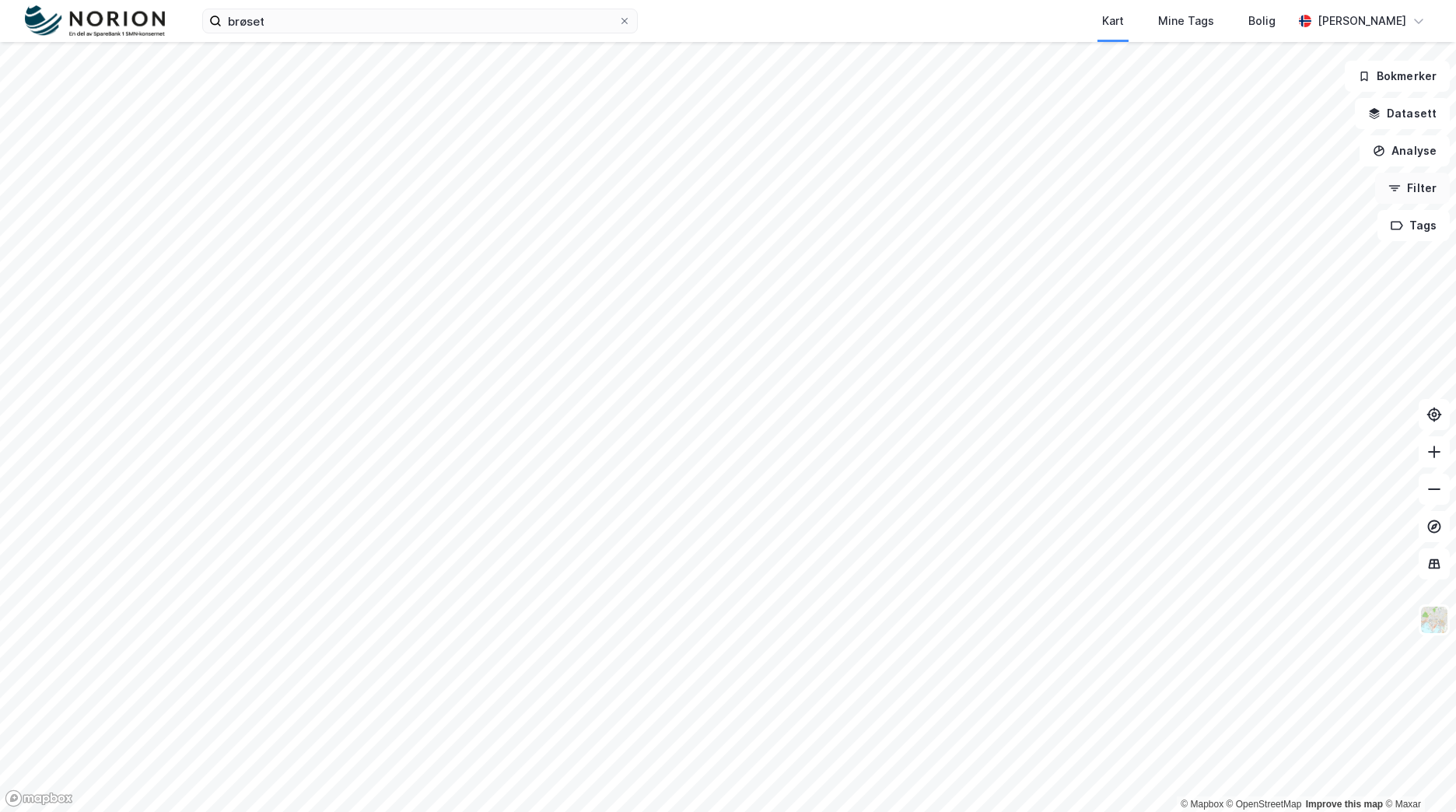
drag, startPoint x: 1401, startPoint y: 154, endPoint x: 1417, endPoint y: 174, distance: 25.6
click at [1401, 153] on button "Analyse" at bounding box center [1405, 151] width 90 height 32
click at [1265, 179] on div "Tegn område" at bounding box center [1269, 184] width 135 height 13
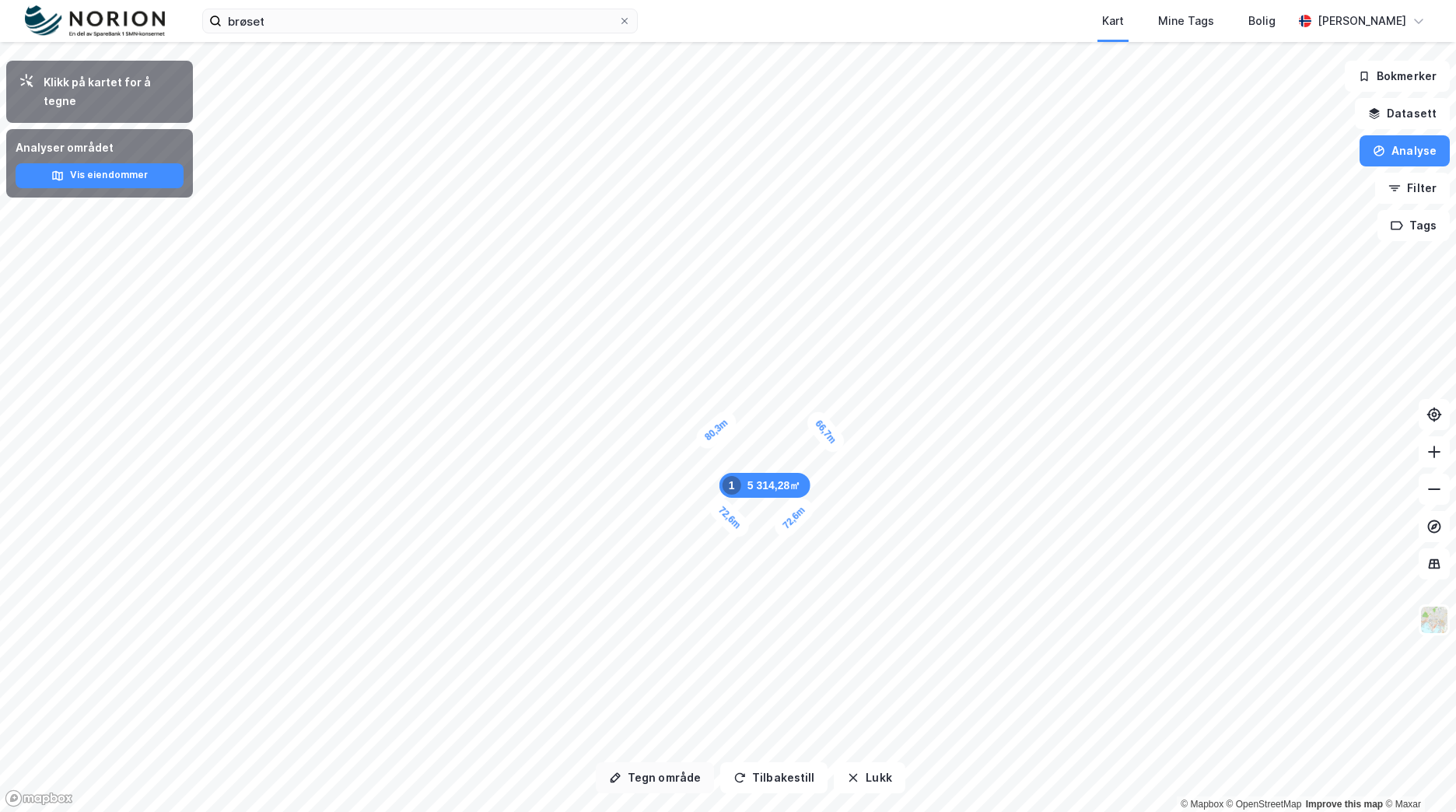
click at [672, 771] on button "Tegn område" at bounding box center [655, 778] width 119 height 32
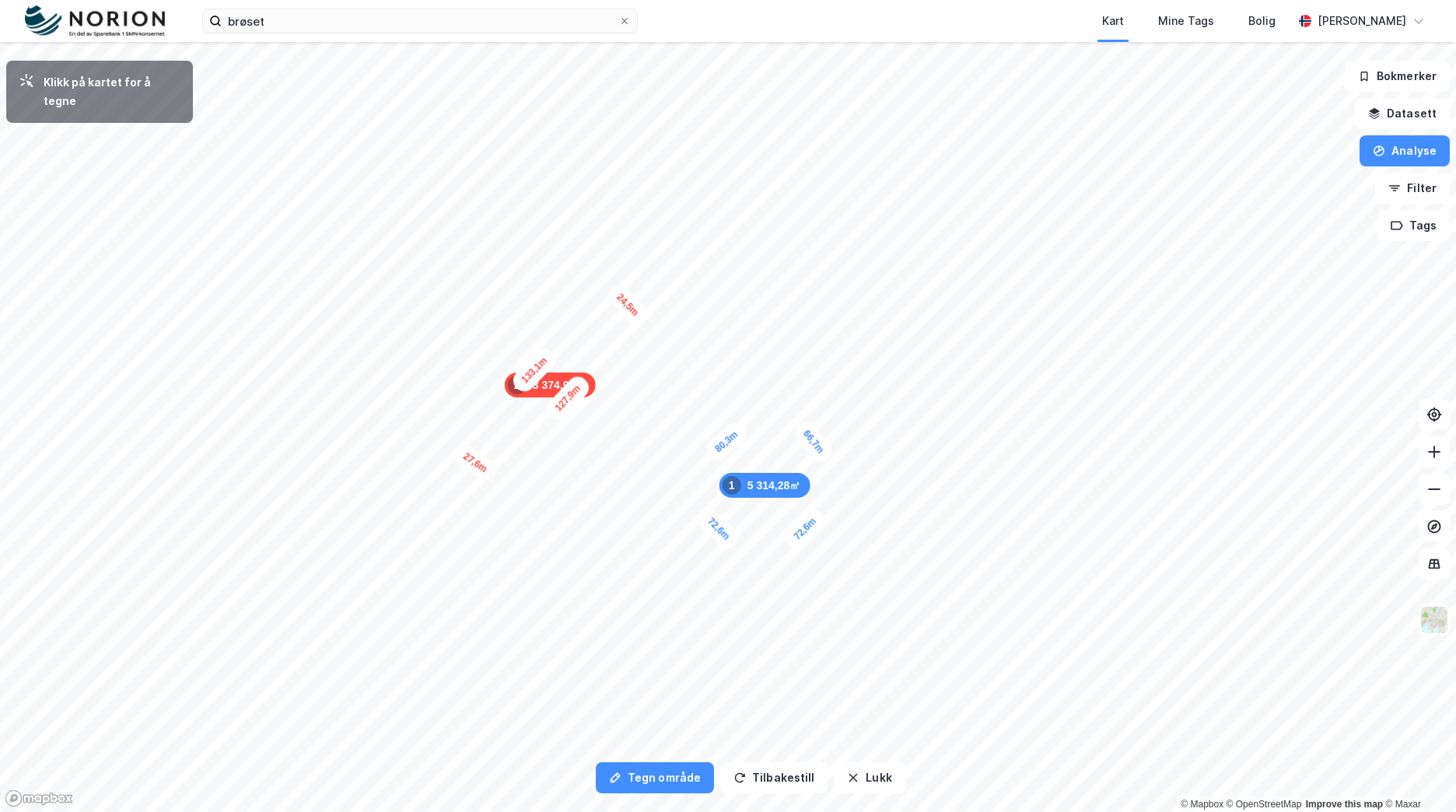
click at [613, 290] on div "24,5m" at bounding box center [628, 304] width 47 height 47
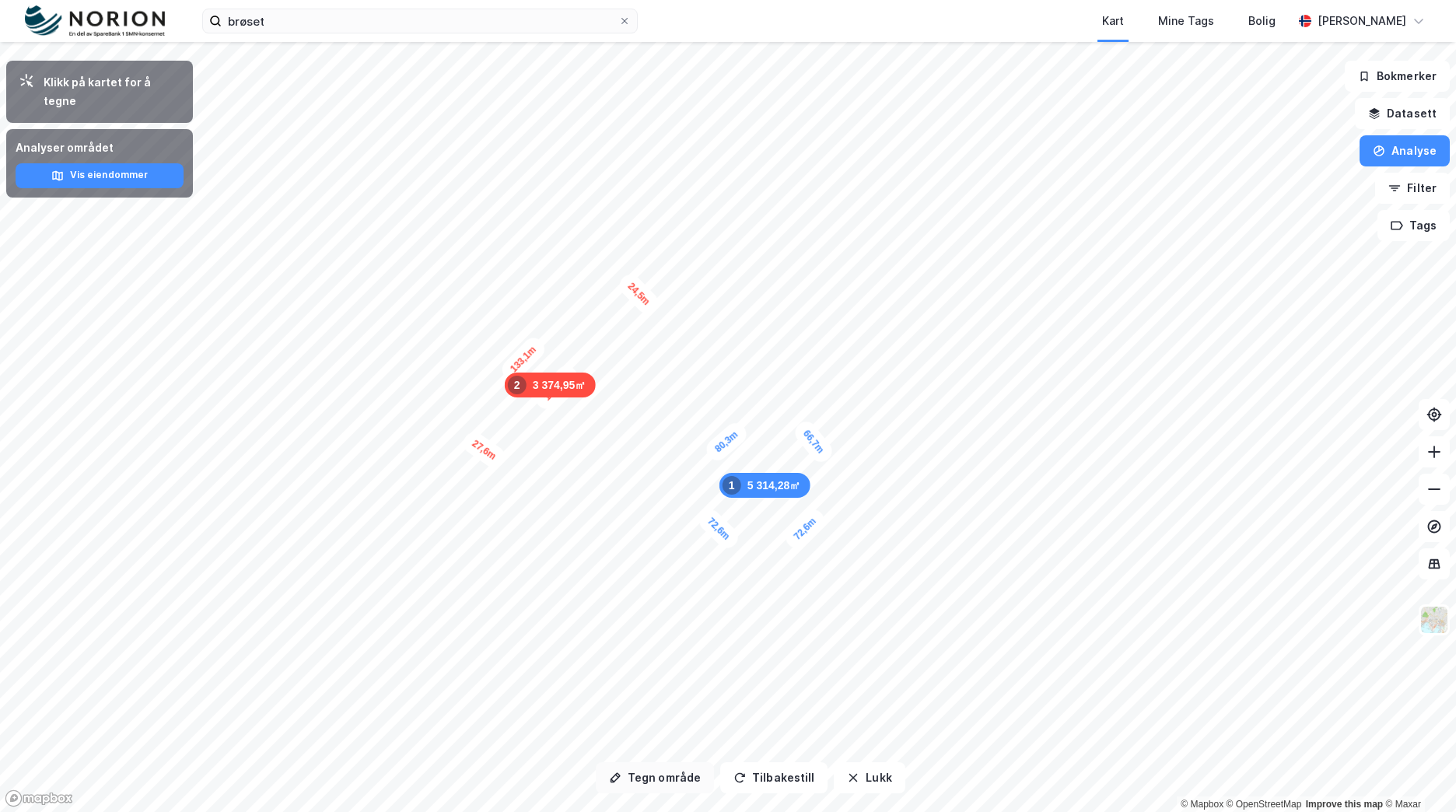
click at [678, 779] on button "Tegn område" at bounding box center [655, 778] width 119 height 32
